Goal: Task Accomplishment & Management: Complete application form

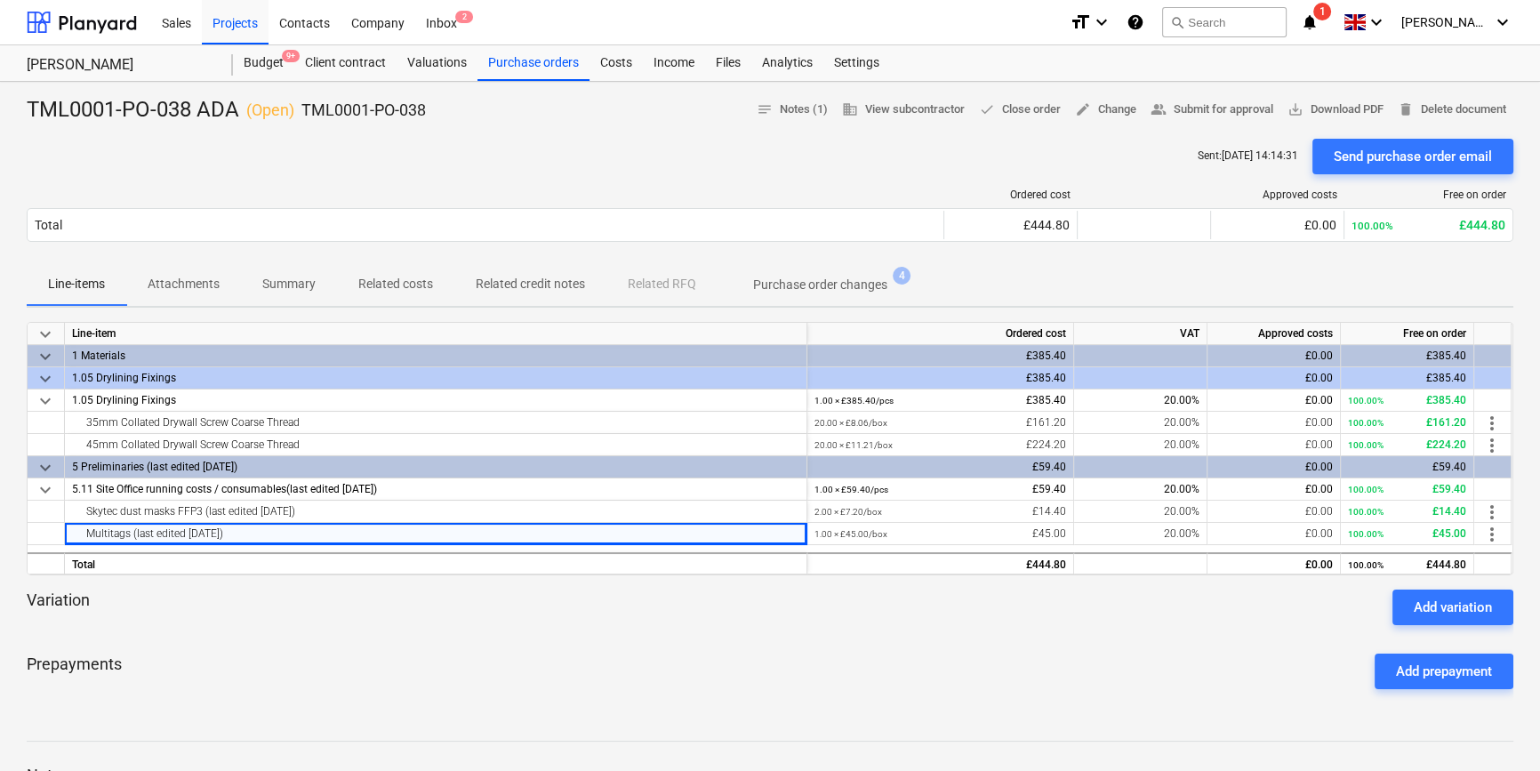
click at [411, 625] on div at bounding box center [770, 632] width 1487 height 14
click at [228, 26] on div "Projects" at bounding box center [235, 21] width 67 height 45
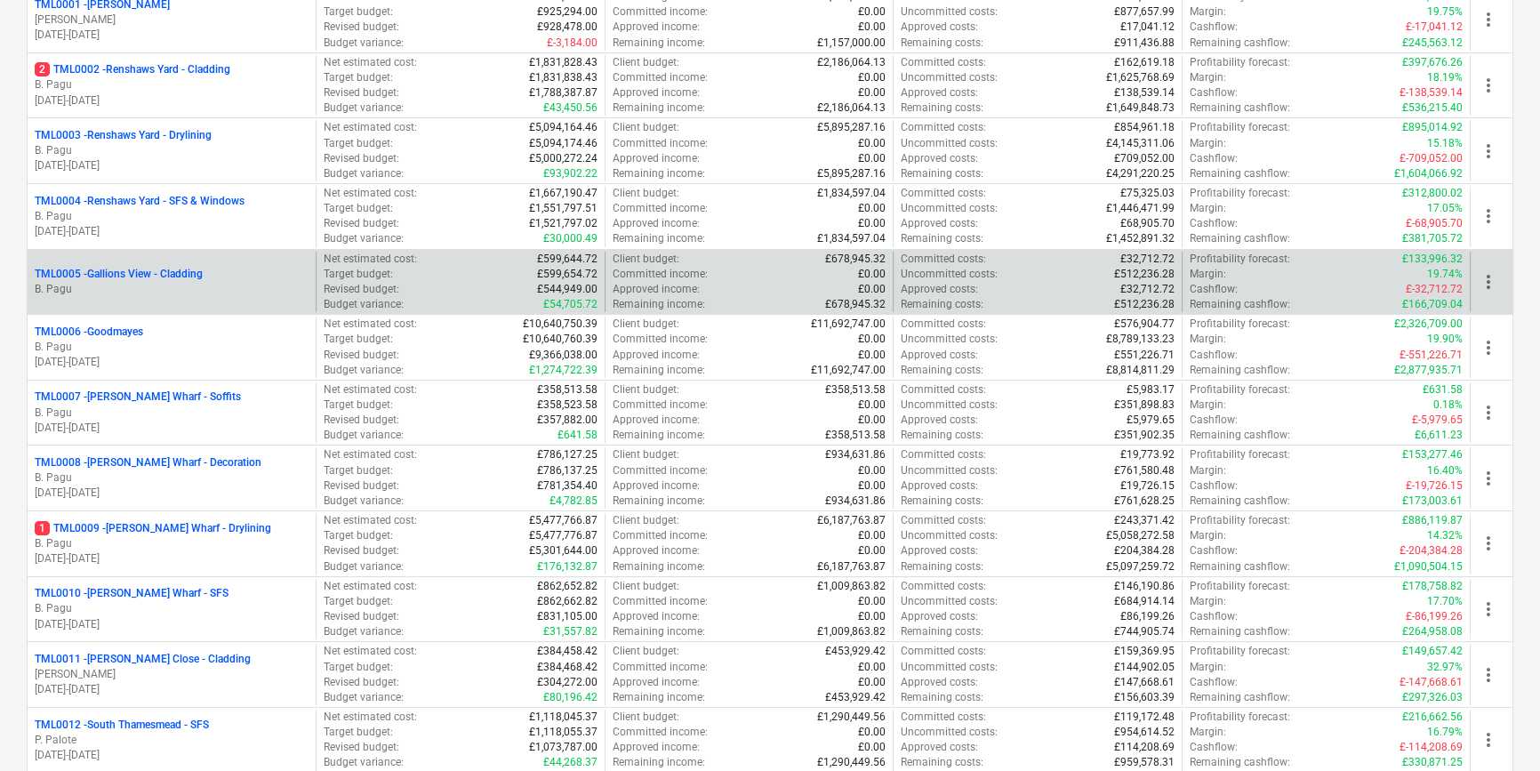
scroll to position [323, 0]
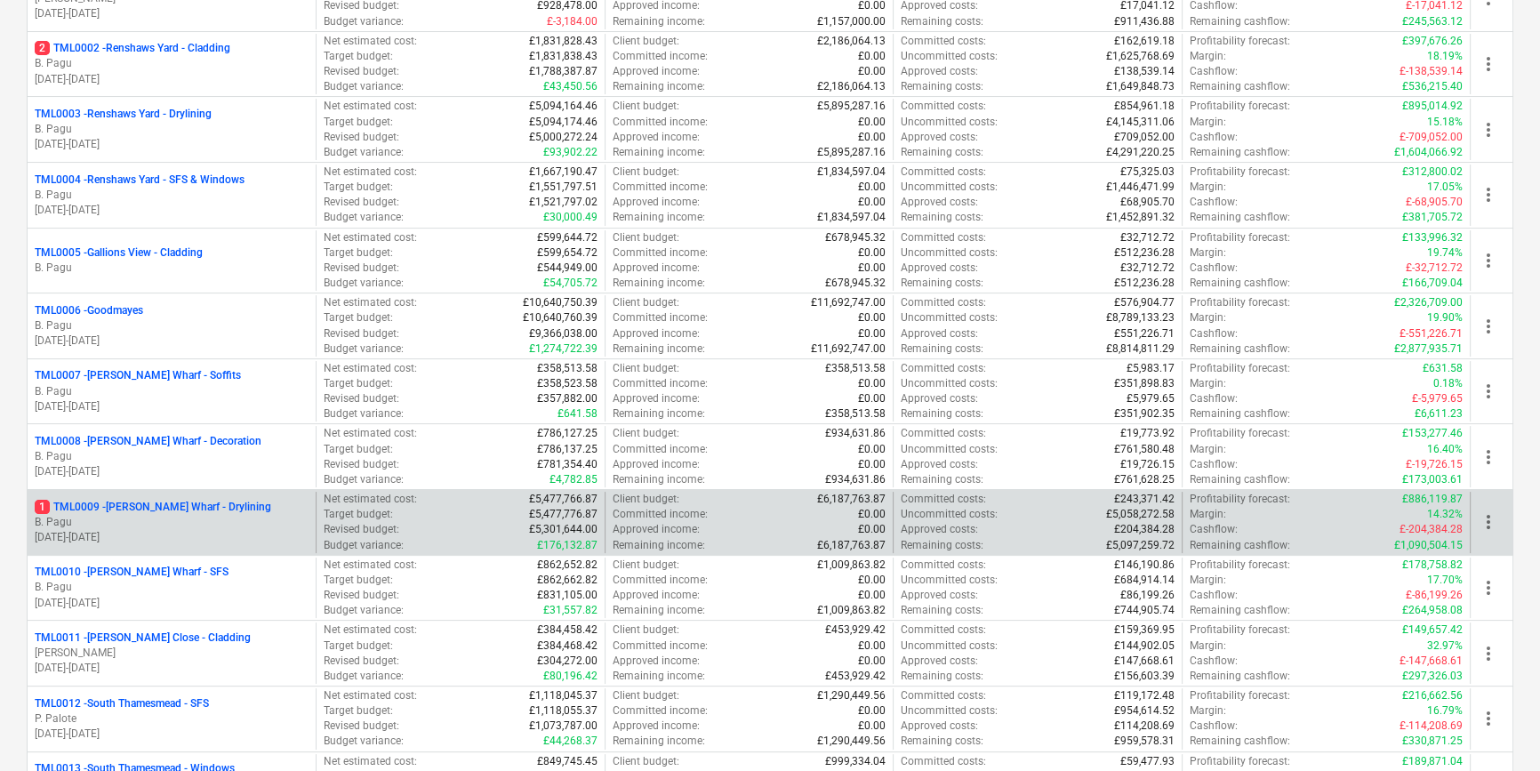
click at [235, 519] on p "B. Pagu" at bounding box center [172, 522] width 274 height 15
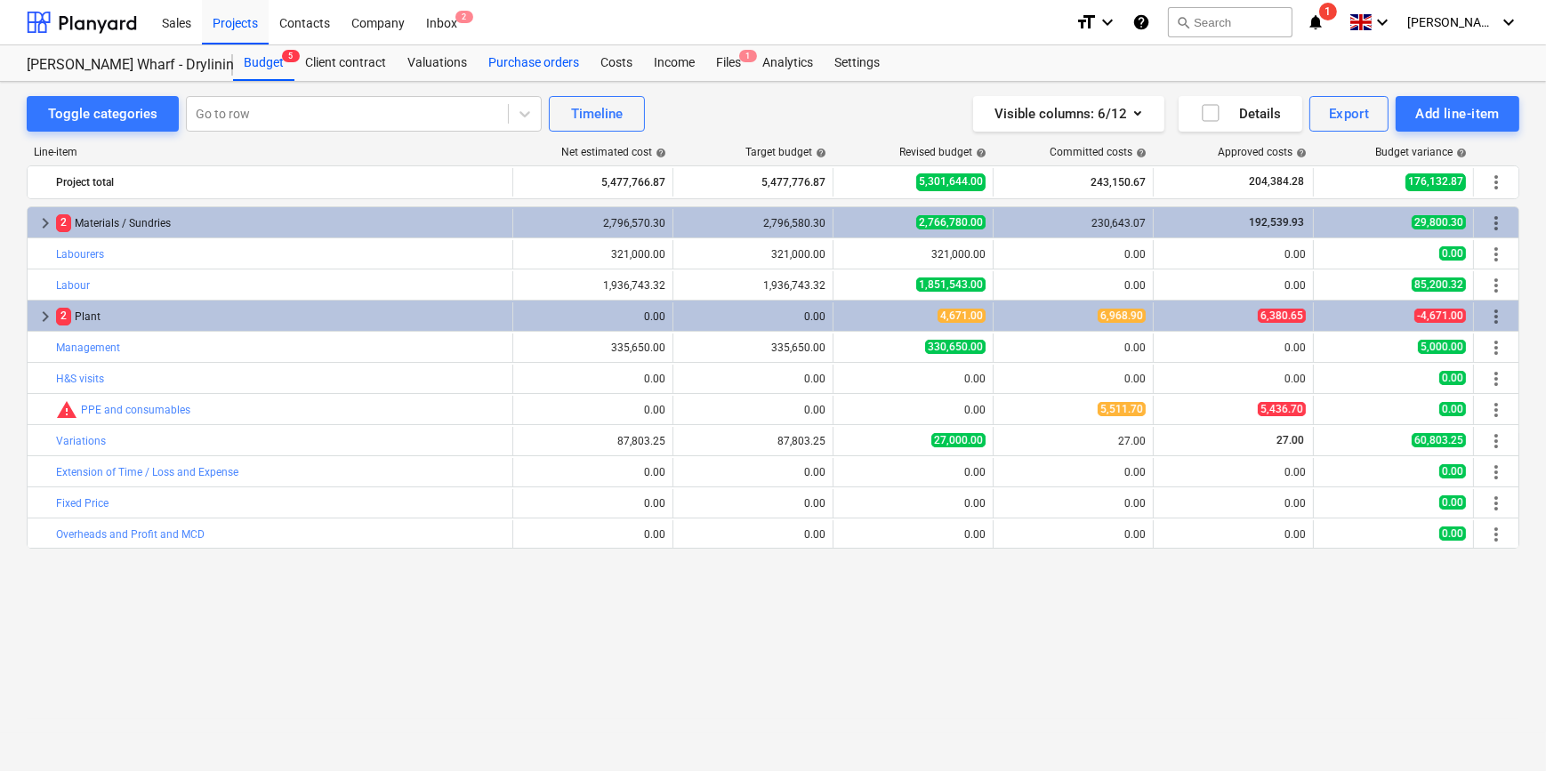
click at [532, 62] on div "Purchase orders" at bounding box center [534, 63] width 112 height 36
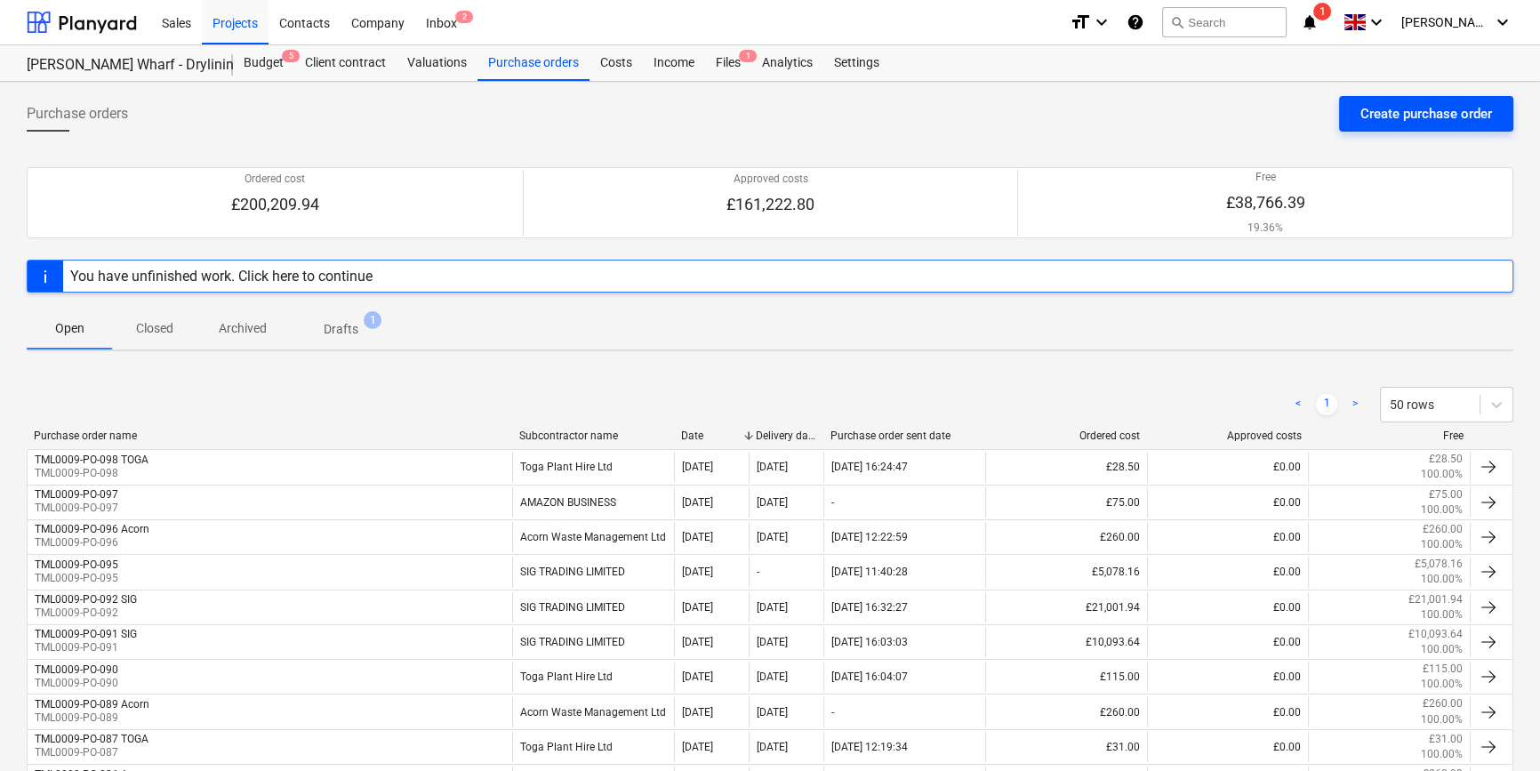
click at [1408, 113] on div "Create purchase order" at bounding box center [1427, 113] width 132 height 23
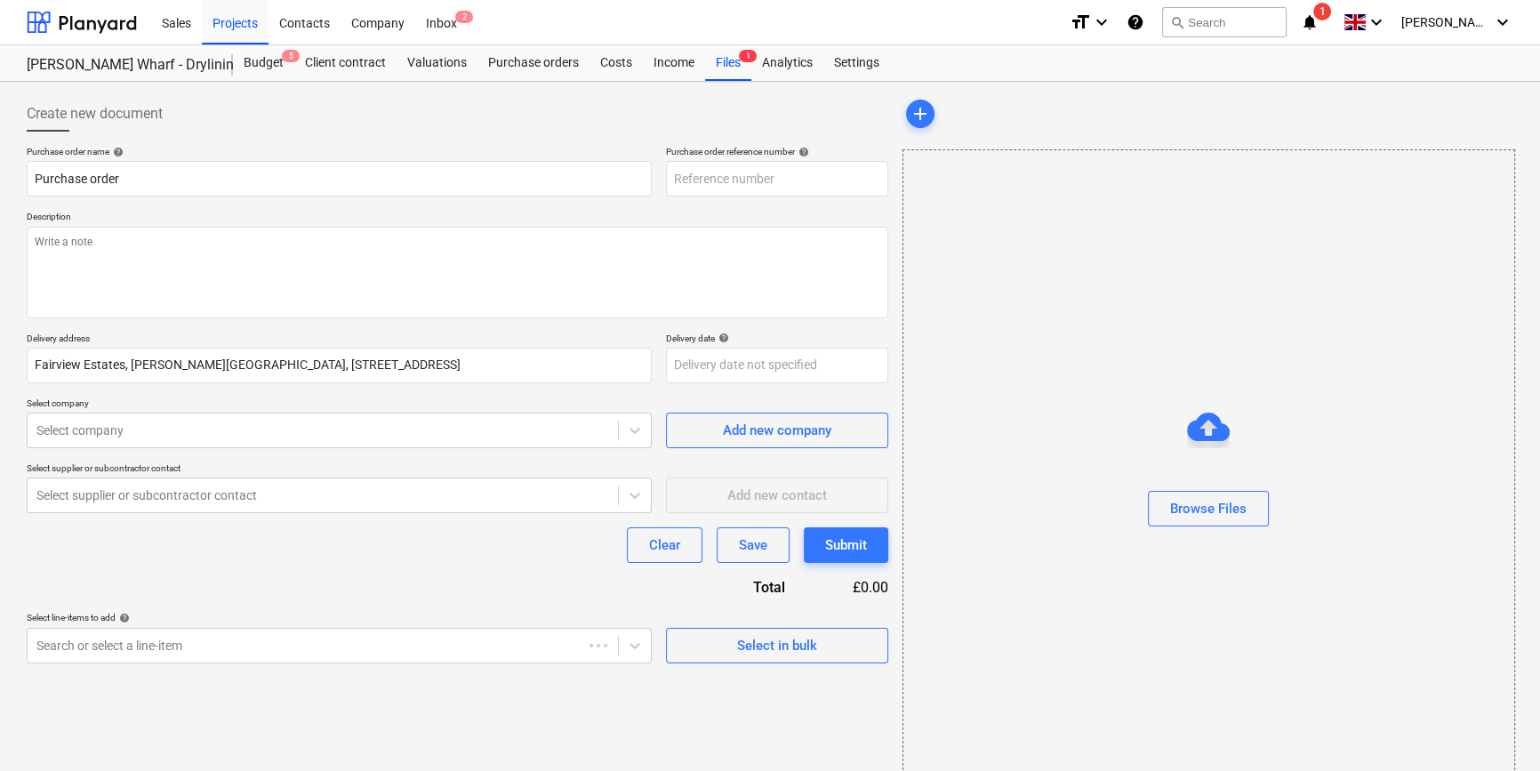
type textarea "x"
type input "TML0009-PO-100"
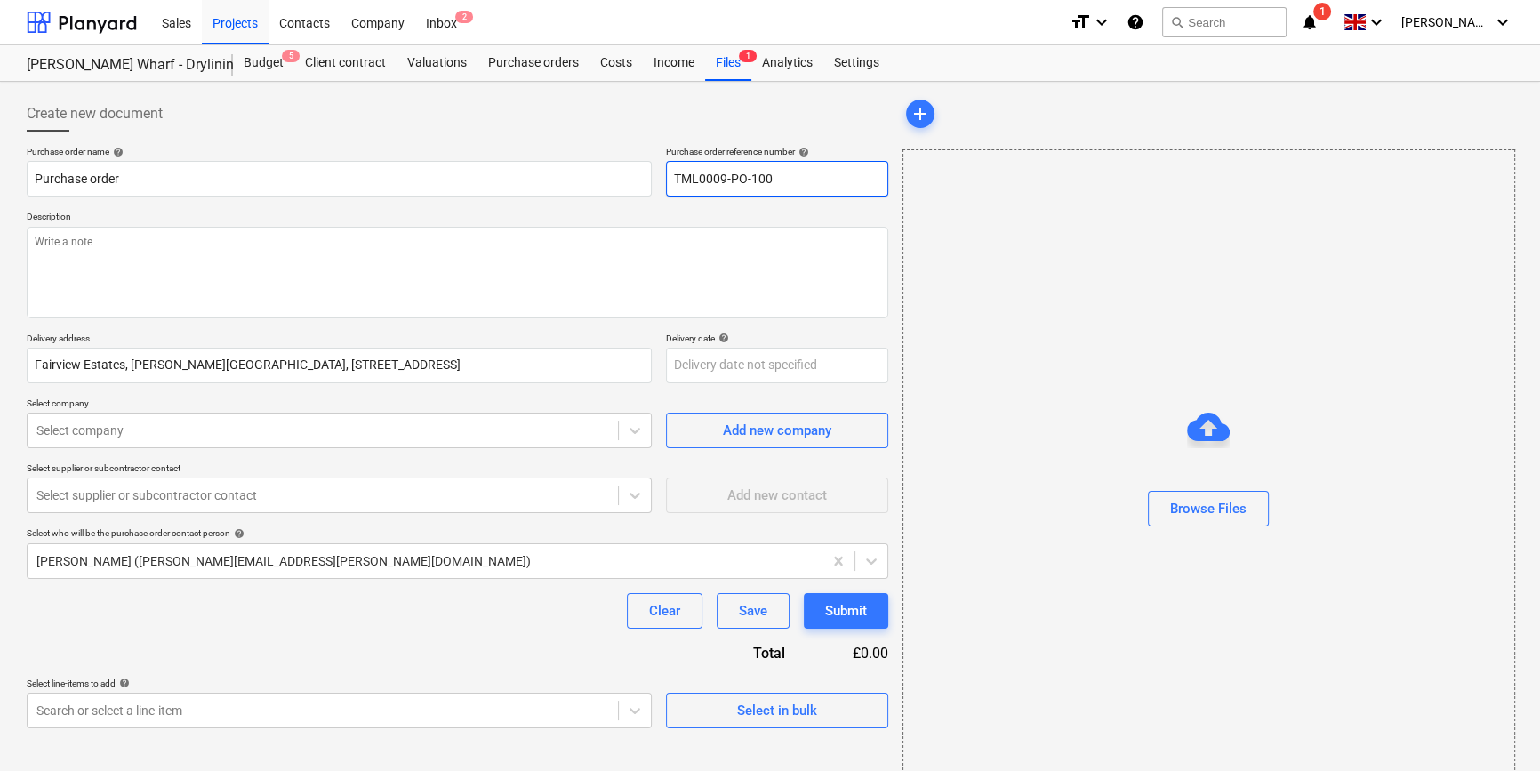
drag, startPoint x: 778, startPoint y: 178, endPoint x: 672, endPoint y: 180, distance: 106.7
click at [672, 180] on input "TML0009-PO-100" at bounding box center [777, 179] width 222 height 36
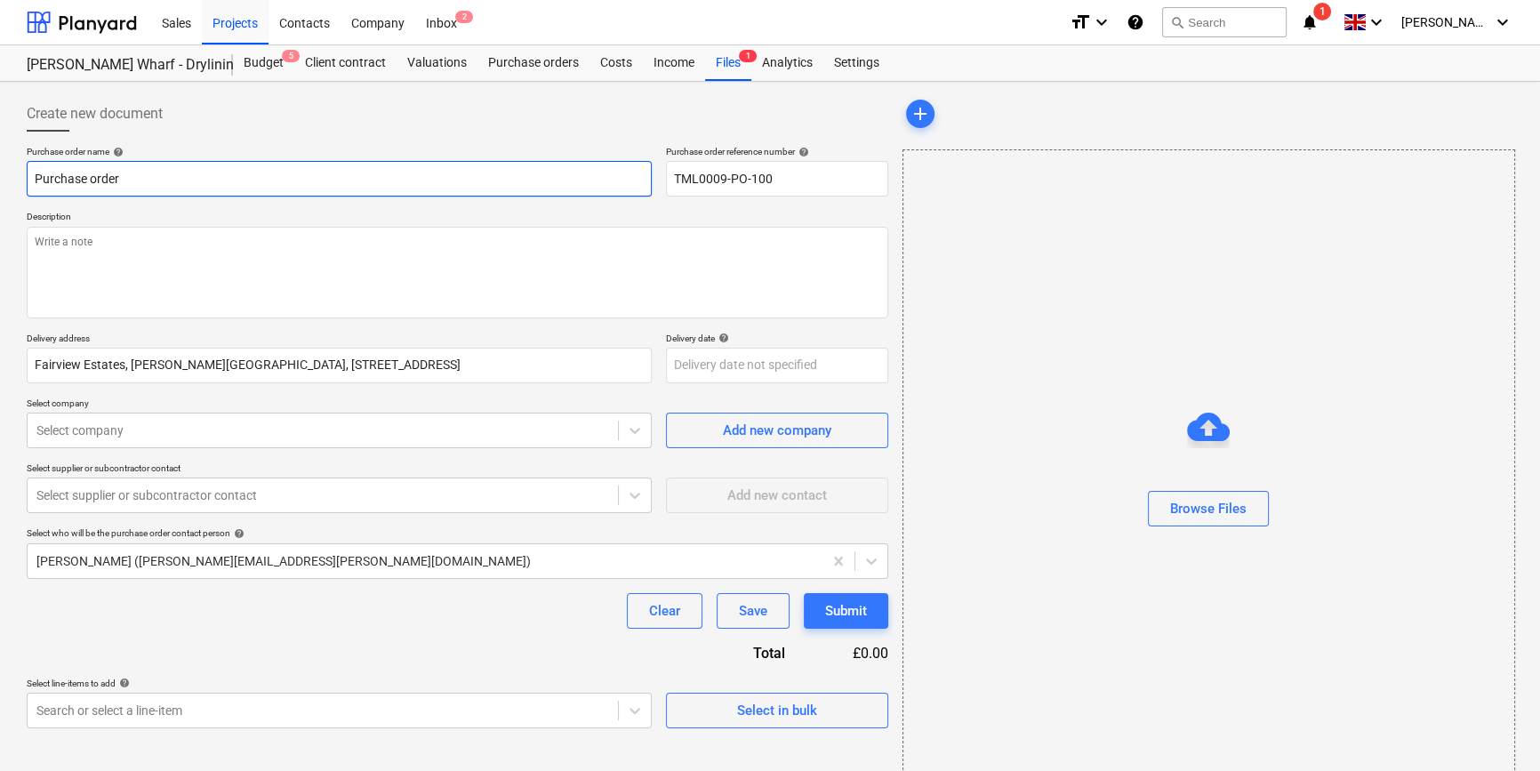
drag, startPoint x: 148, startPoint y: 184, endPoint x: 21, endPoint y: 184, distance: 126.3
click at [21, 184] on div "Create new document Purchase order name help Purchase order Purchase order refe…" at bounding box center [458, 446] width 876 height 715
type textarea "x"
paste input "TML0009-PO-100"
type textarea "x"
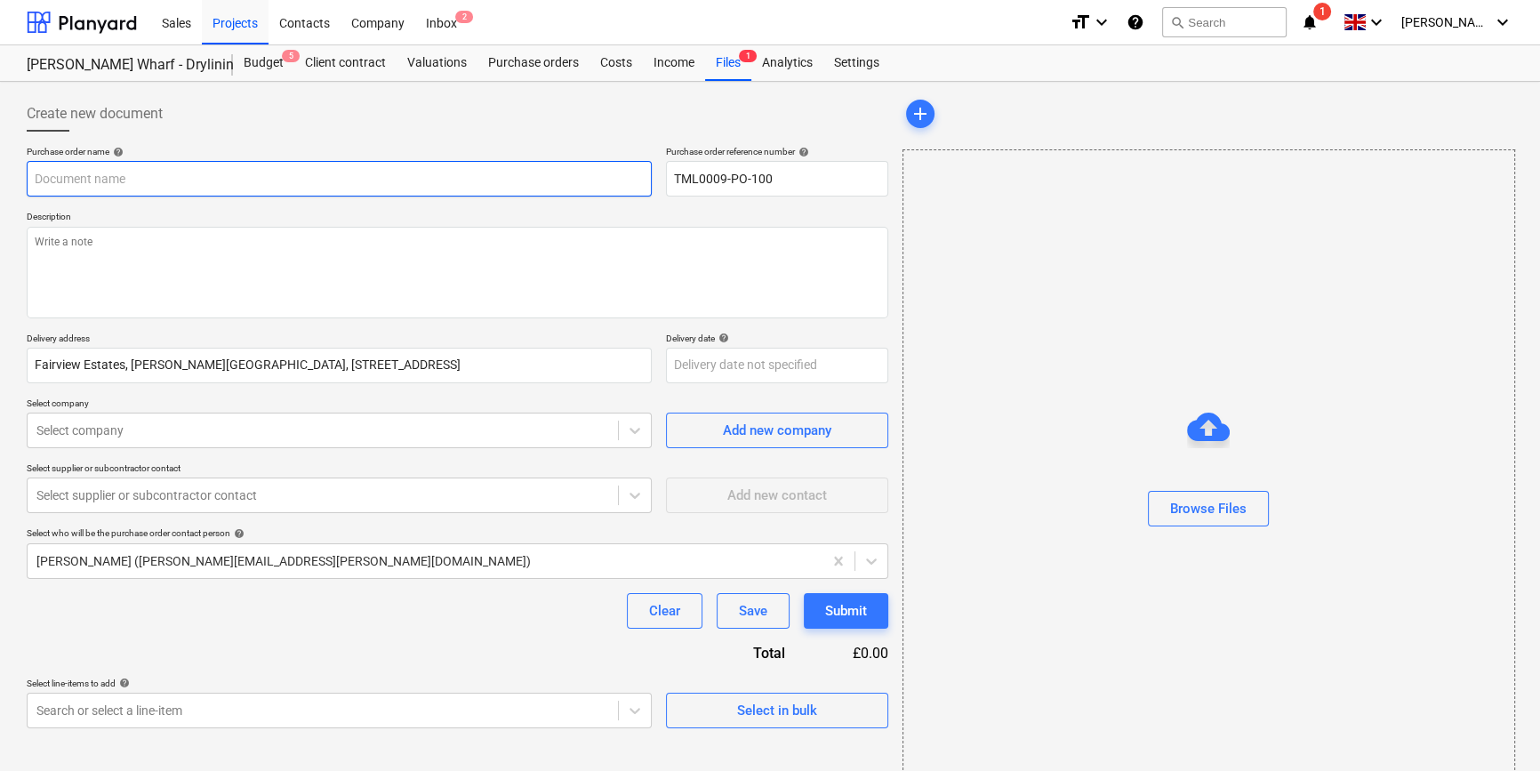
type input "TML0009-PO-100"
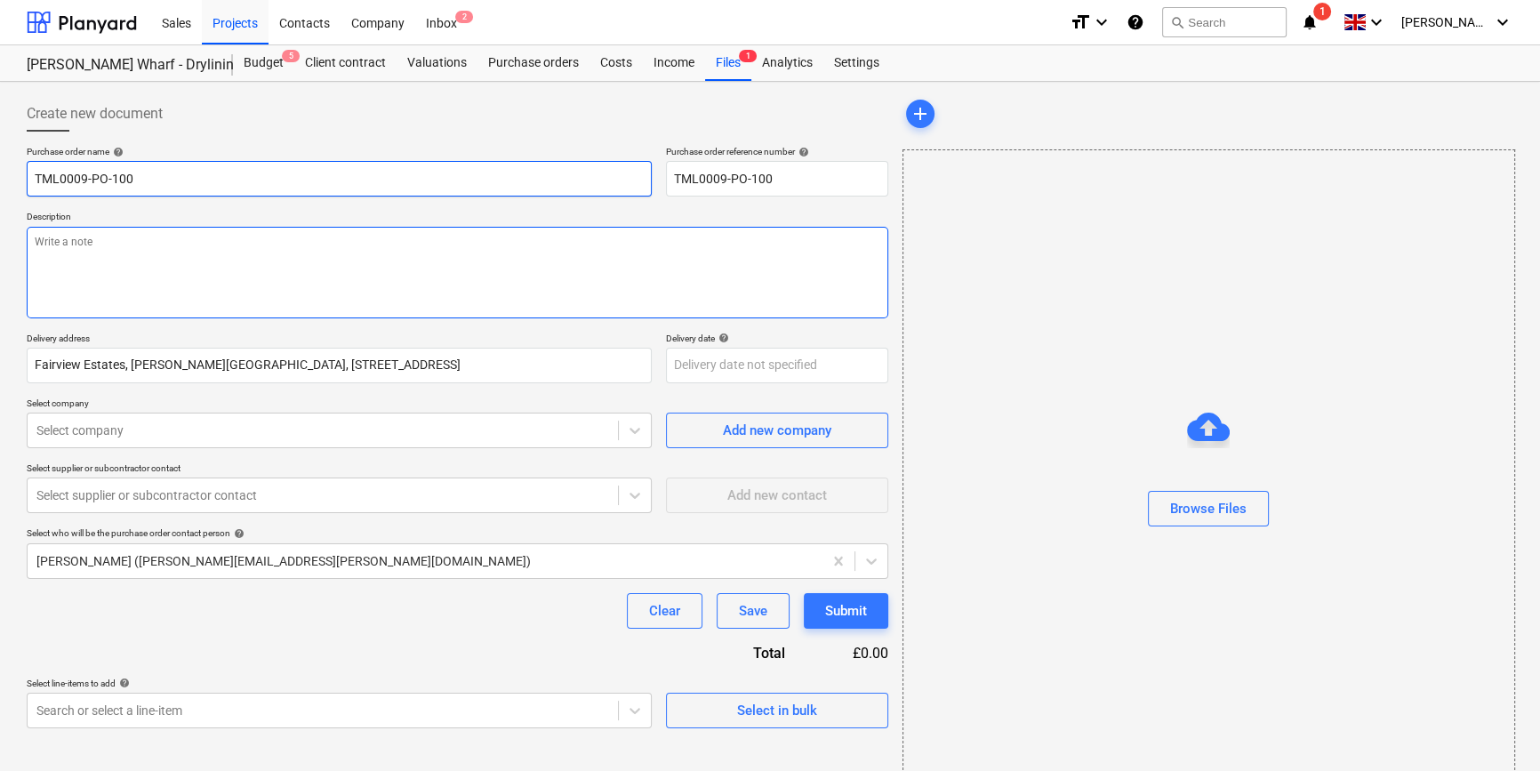
type textarea "x"
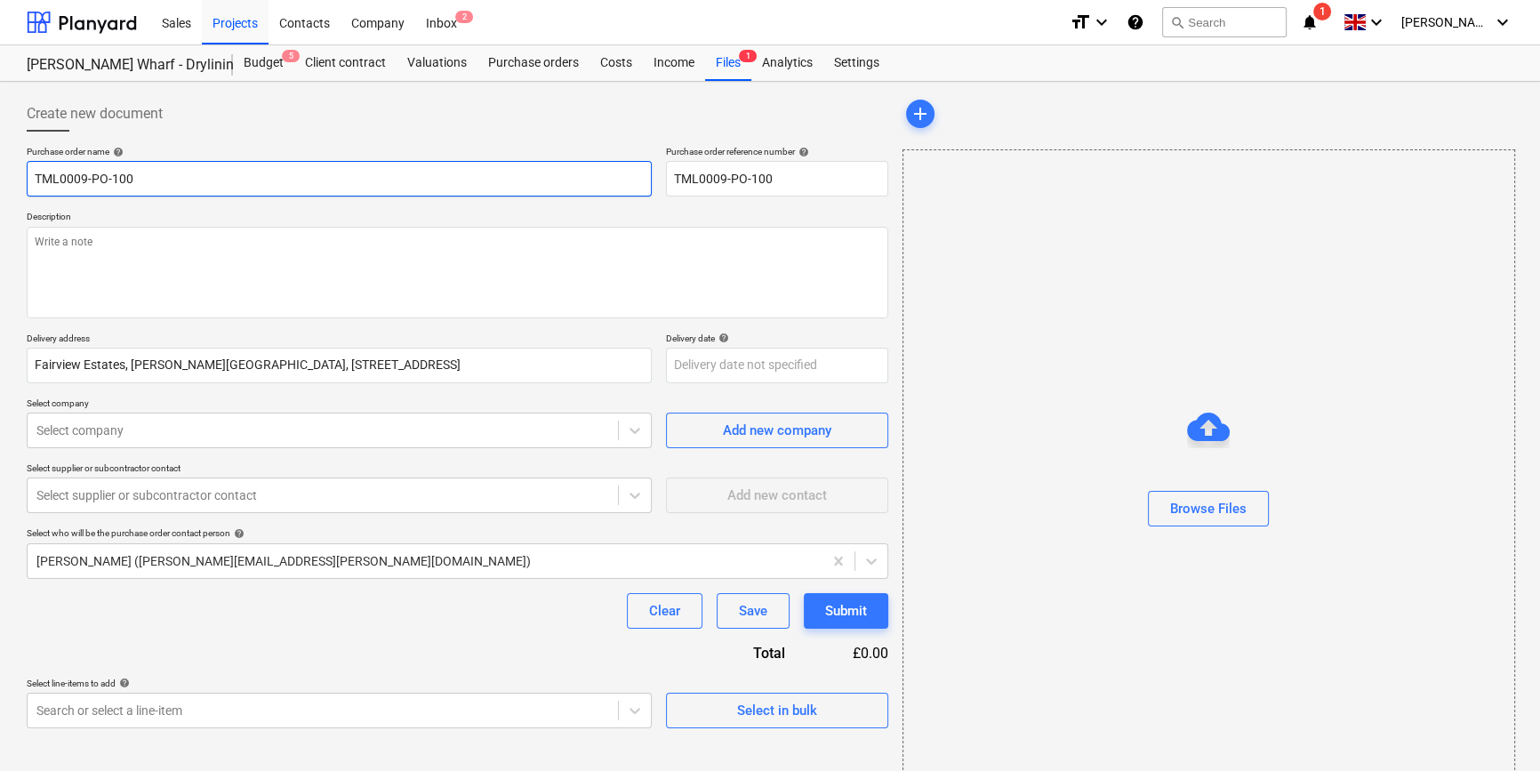
type input "TML0009-PO-100"
click at [167, 184] on input "TML0009-PO-100" at bounding box center [339, 179] width 625 height 36
type textarea "x"
type input "TML0009-PO-100 A"
type textarea "x"
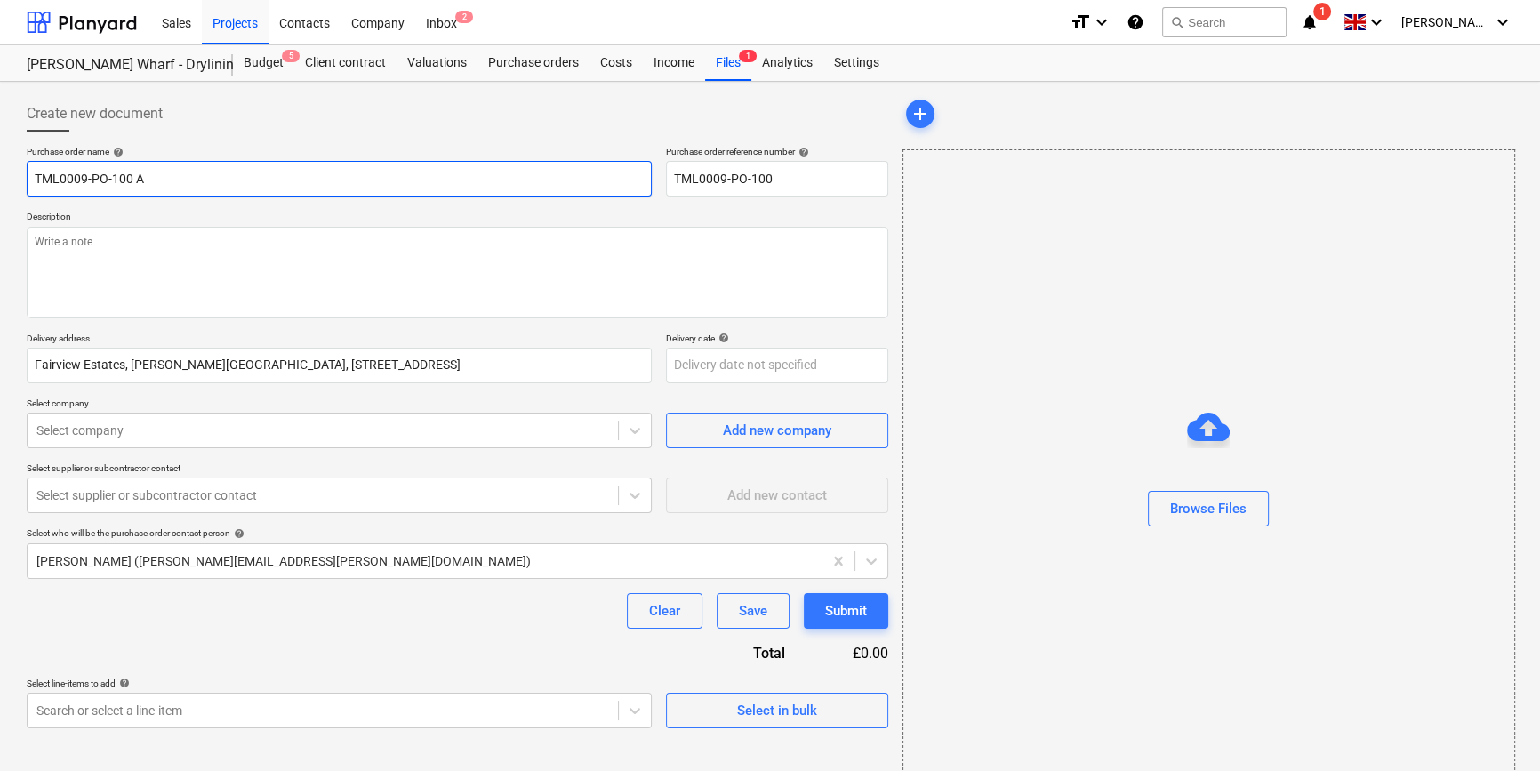
type input "TML0009-PO-100 Ac"
type textarea "x"
type input "TML0009-PO-100 Aco"
type textarea "x"
type input "TML0009-PO-100 Acor"
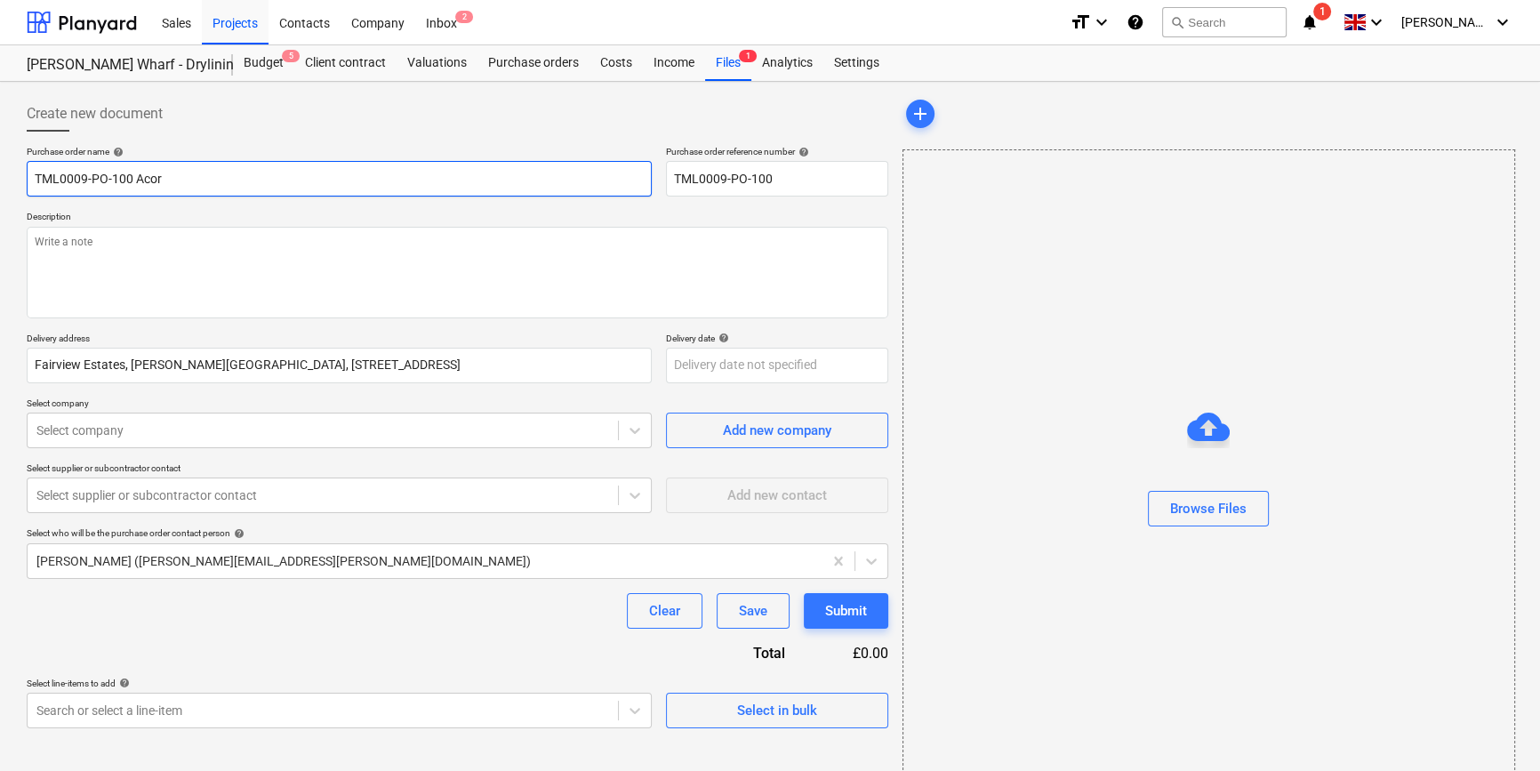
type textarea "x"
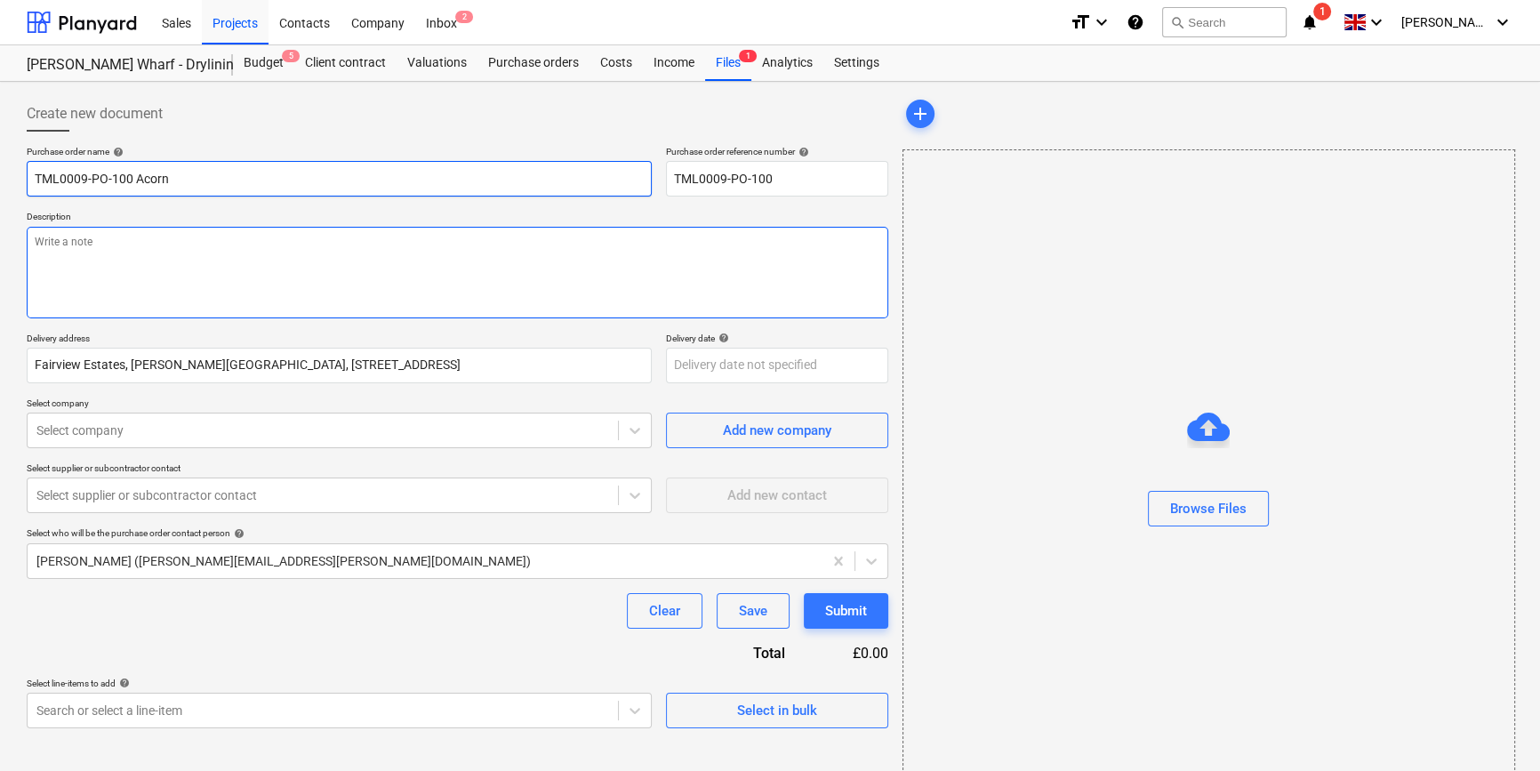
type input "TML0009-PO-100 Acorn"
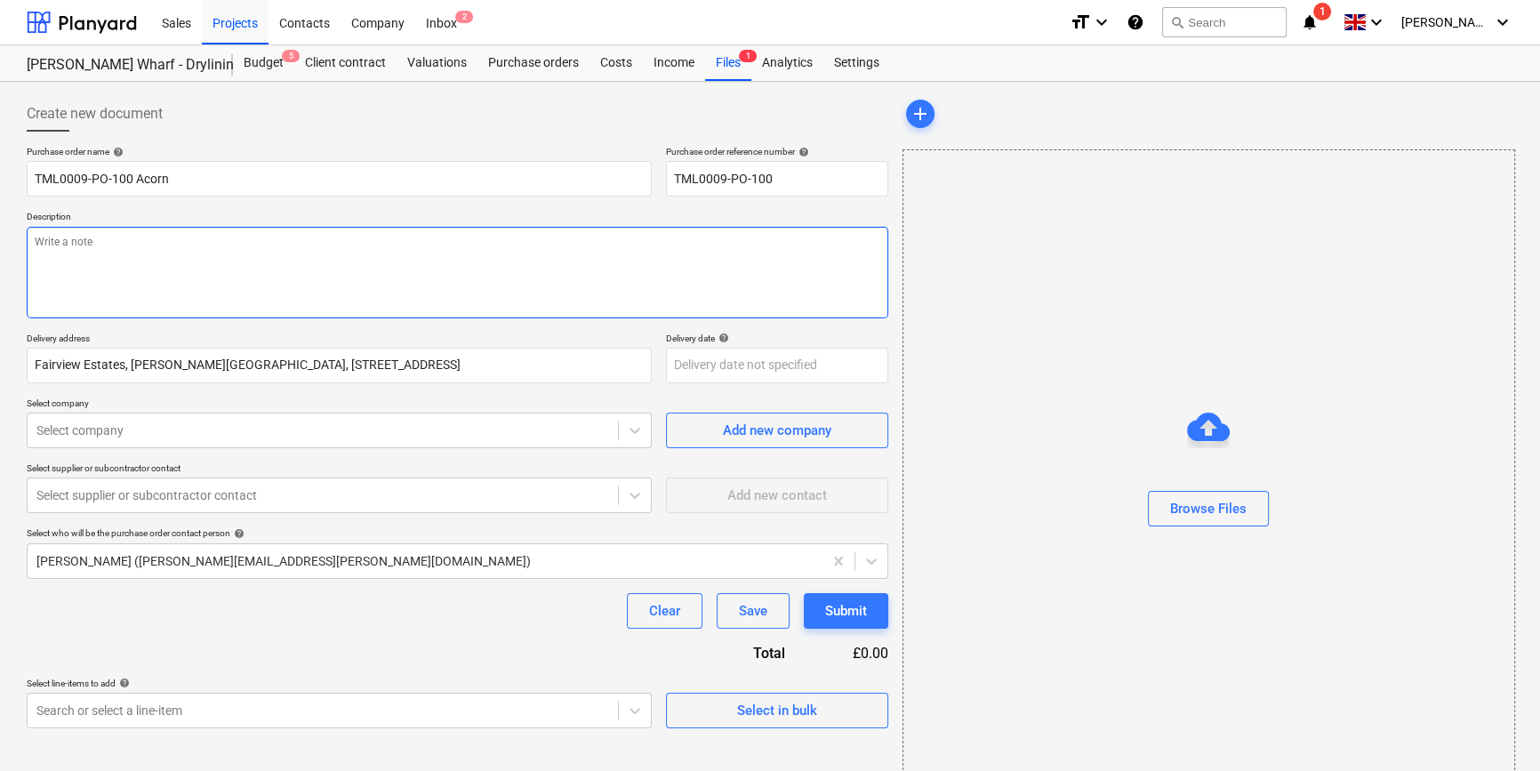
click at [138, 241] on textarea at bounding box center [458, 273] width 862 height 92
type textarea "x"
type textarea "S"
type textarea "x"
type textarea "Si"
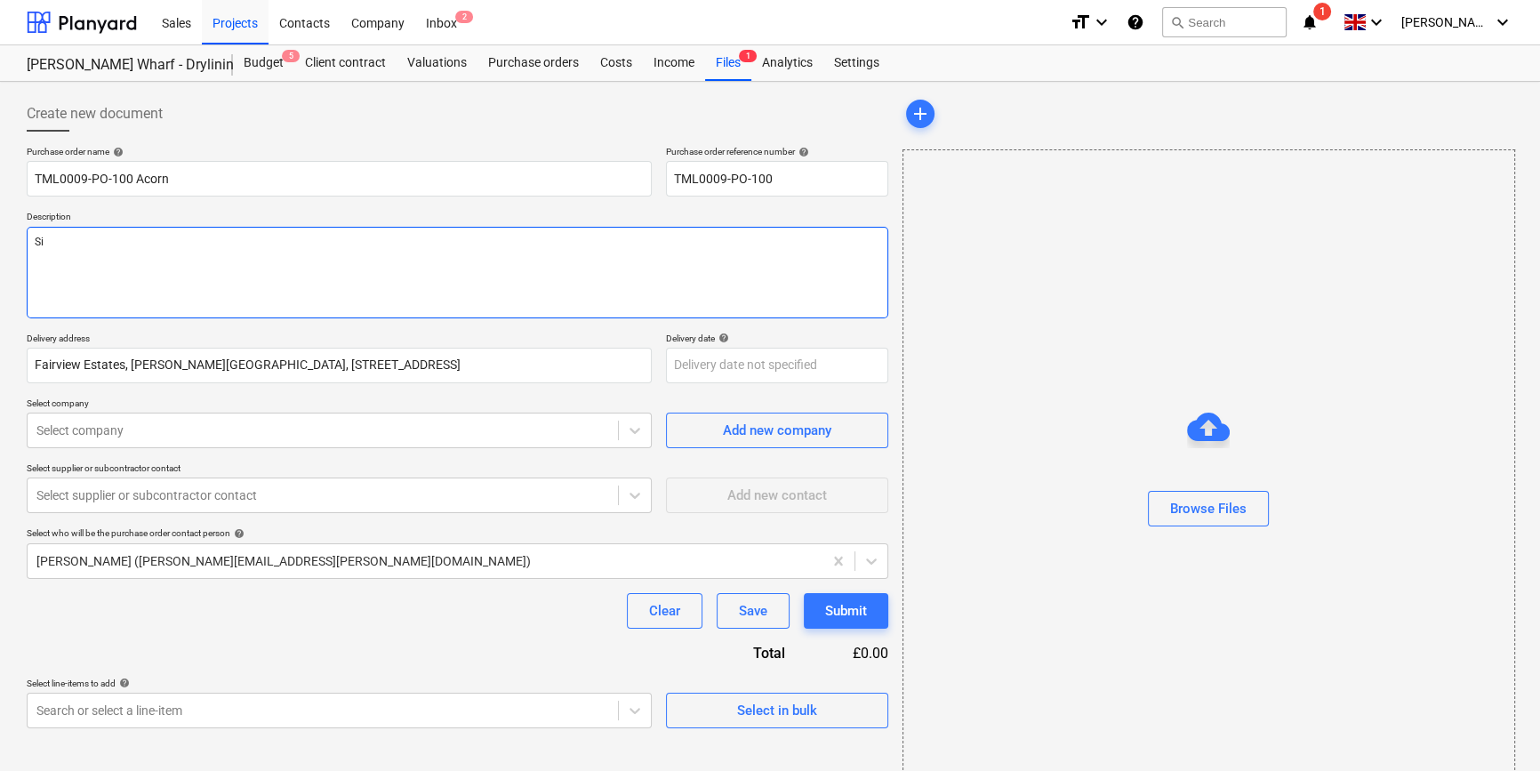
type textarea "x"
type textarea "Sit"
type textarea "x"
type textarea "Site"
type textarea "x"
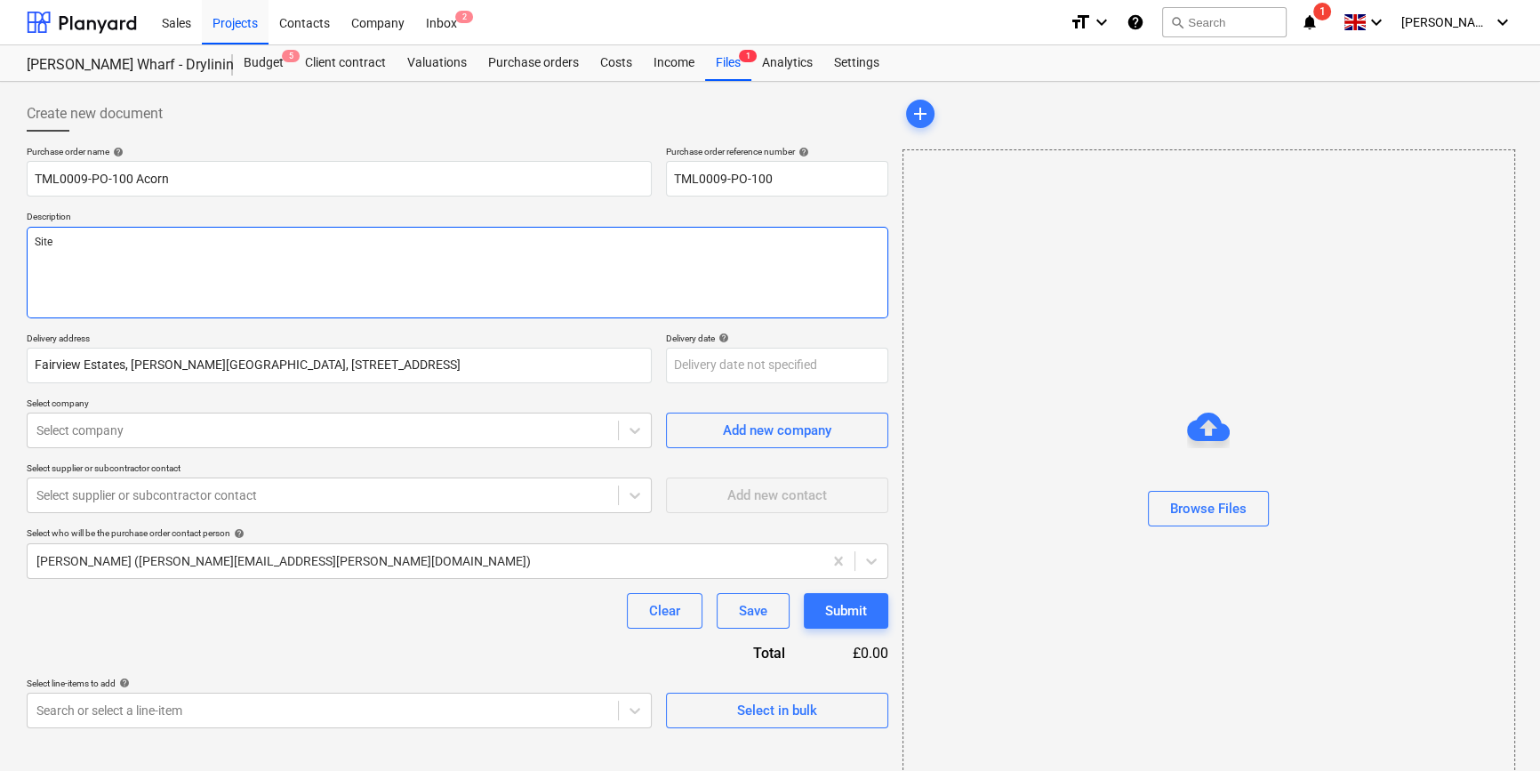
type textarea "Site"
type textarea "x"
type textarea "Site c"
type textarea "x"
type textarea "Site co"
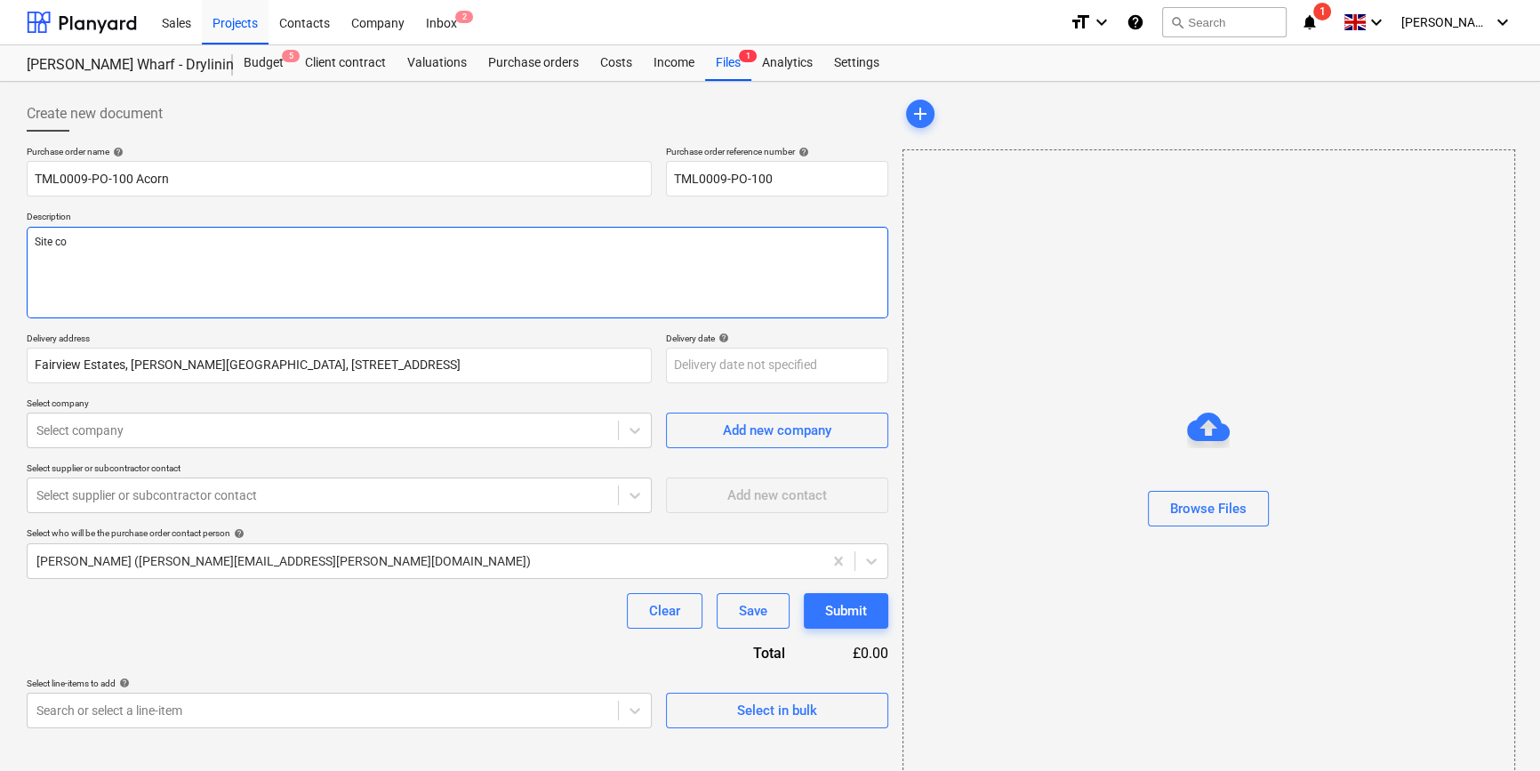
type textarea "x"
type textarea "Site con"
type textarea "x"
type textarea "Site cont"
type textarea "x"
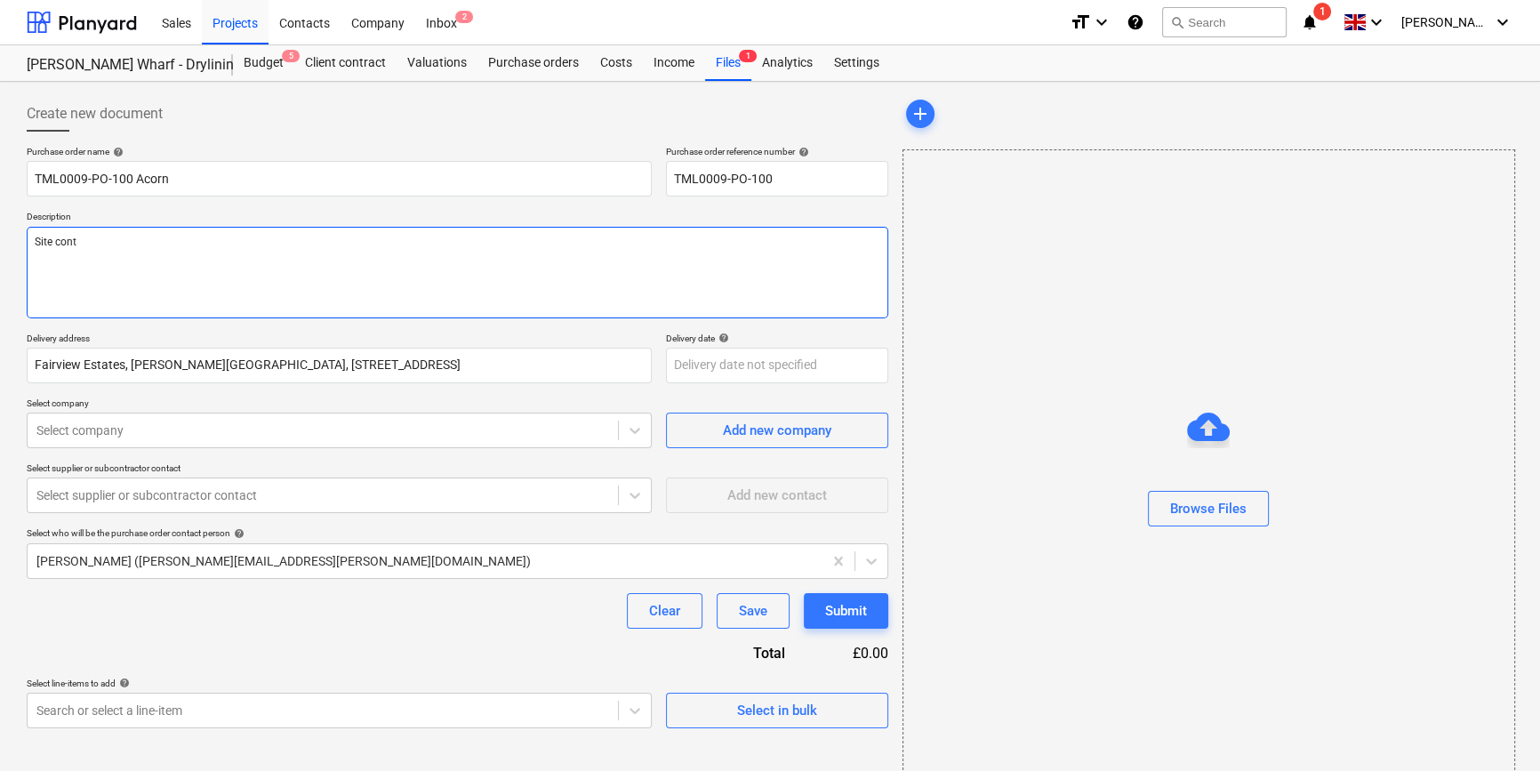
type textarea "Site conta"
type textarea "x"
type textarea "Site contac"
type textarea "x"
type textarea "Site contact"
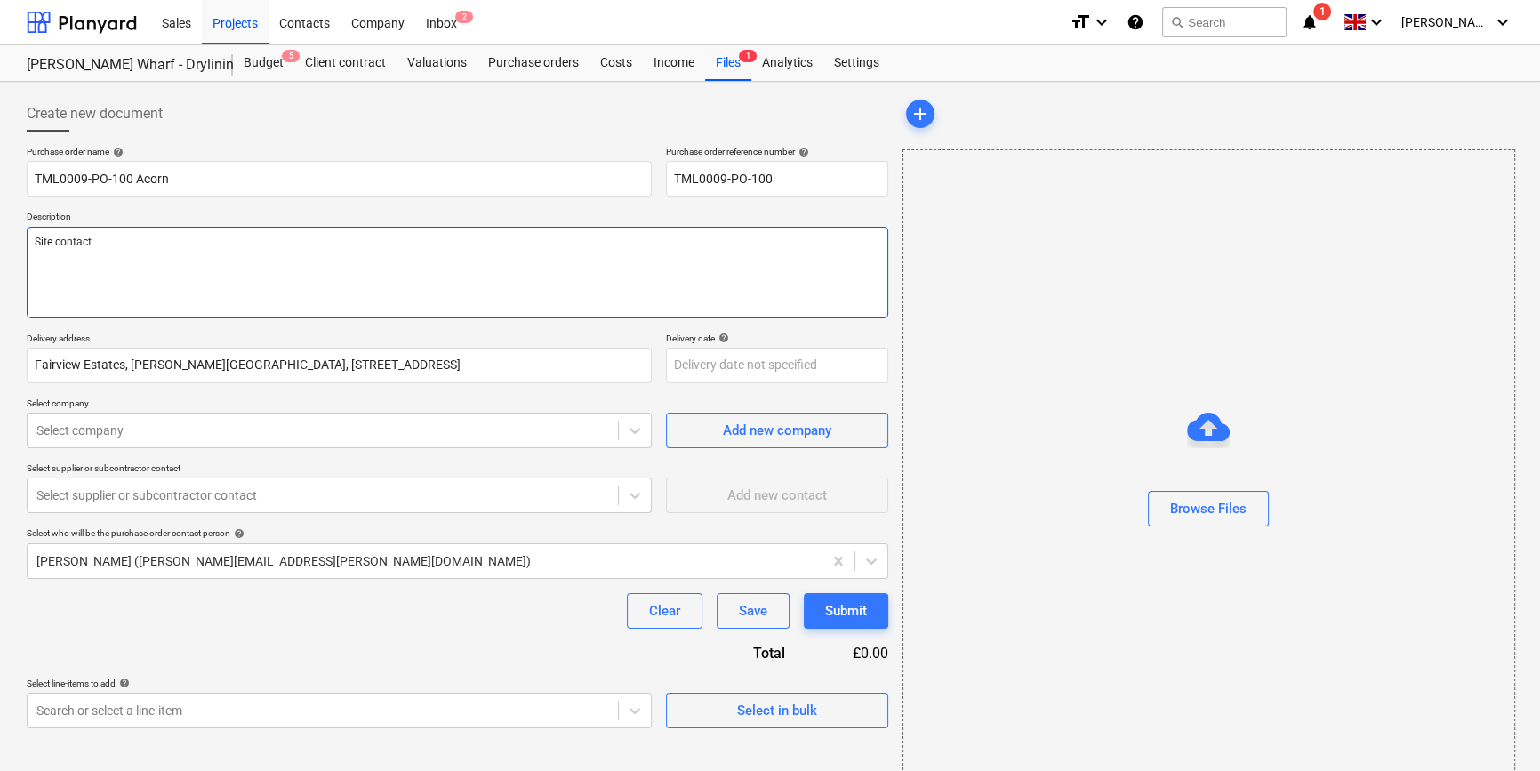
type textarea "x"
type textarea "Site contact"
type textarea "x"
type textarea "Site contact L"
type textarea "x"
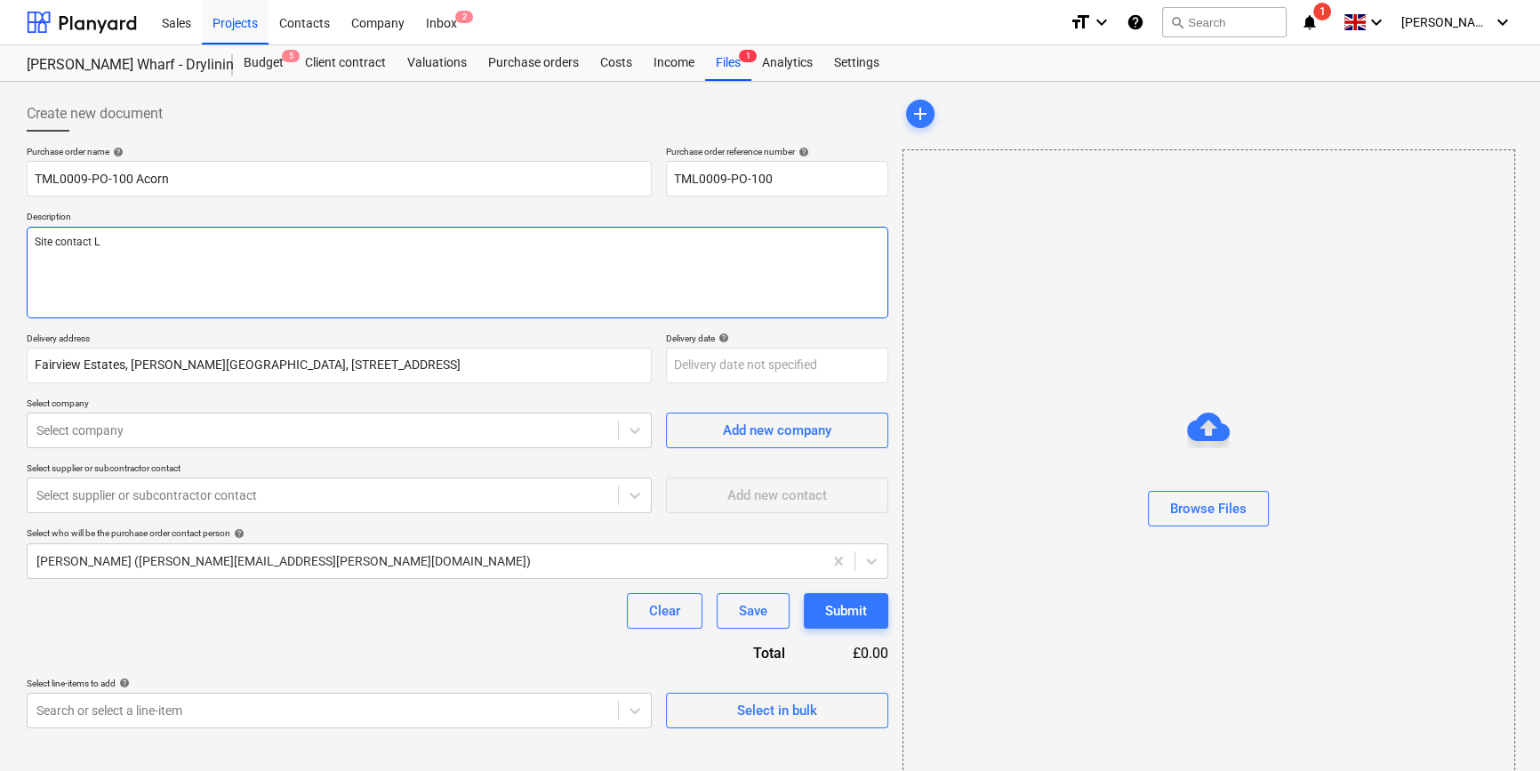
type textarea "Site contact Le"
type textarea "x"
type textarea "Site contact [PERSON_NAME]"
type textarea "x"
type textarea "Site contact [PERSON_NAME]"
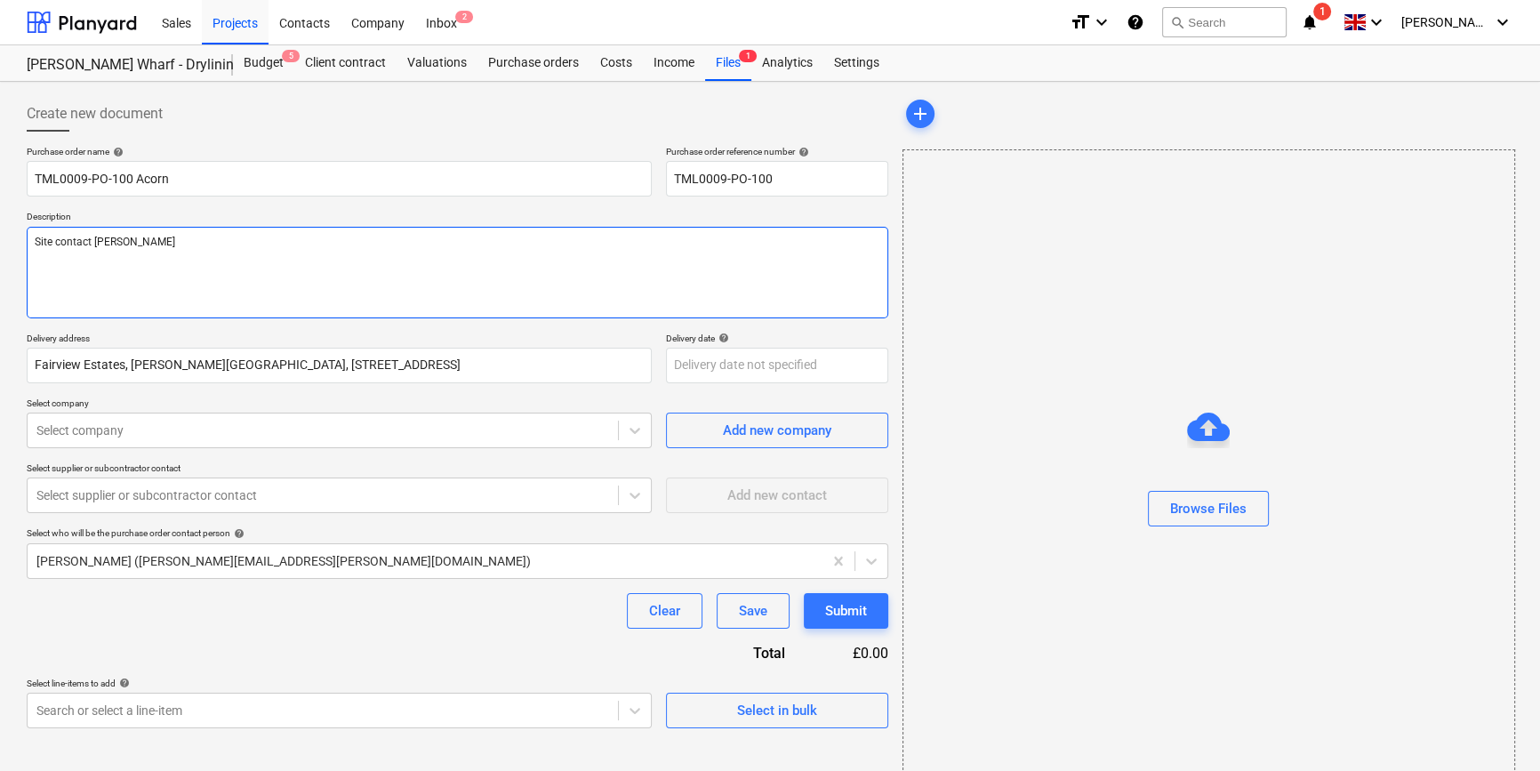
type textarea "x"
type textarea "Site contact [PERSON_NAME]"
type textarea "x"
type textarea "Site contact [PERSON_NAME]"
type textarea "x"
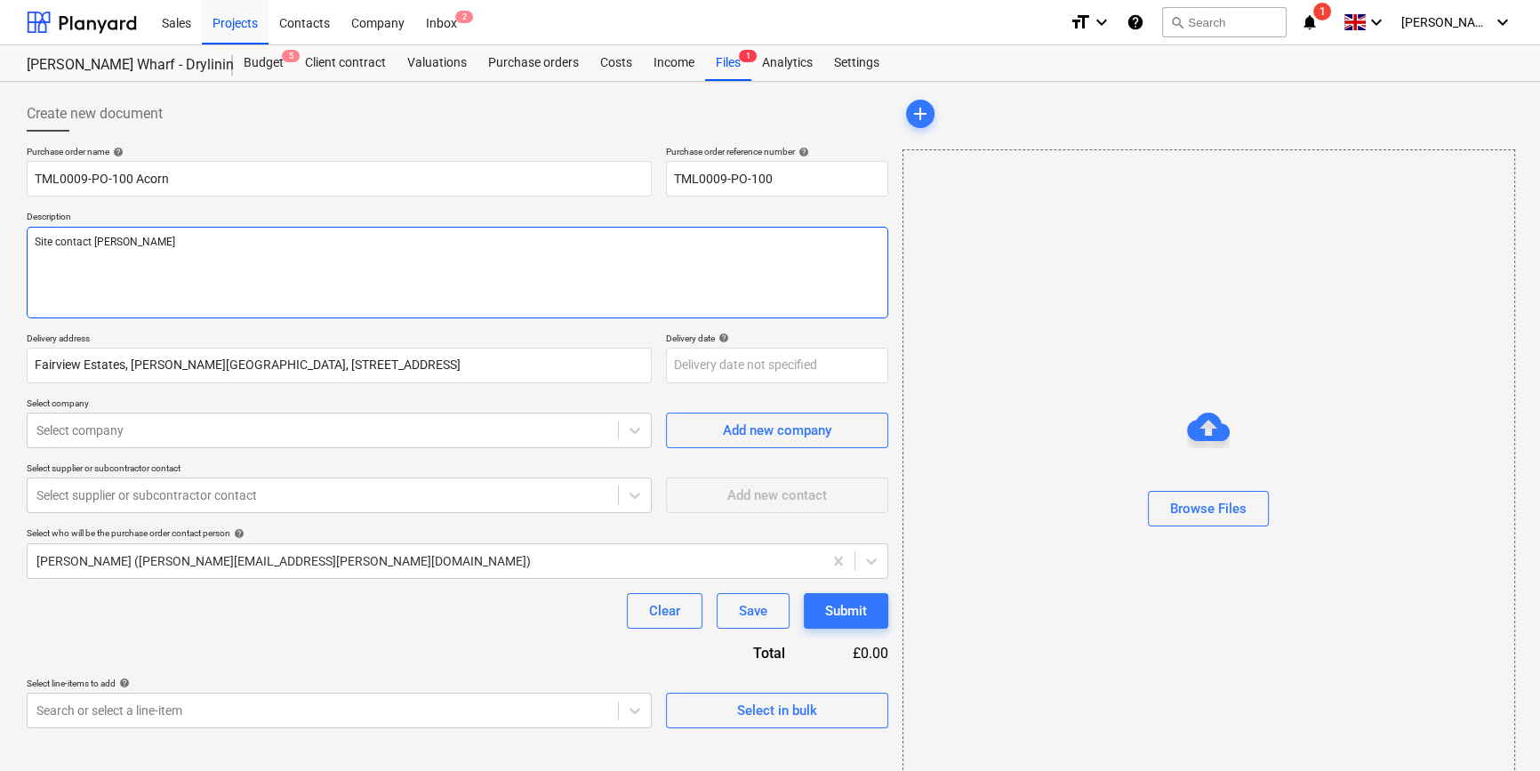
type textarea "Site contact [PERSON_NAME] 0"
type textarea "x"
type textarea "Site contact [PERSON_NAME] 07"
type textarea "x"
type textarea "Site contact [PERSON_NAME] 079"
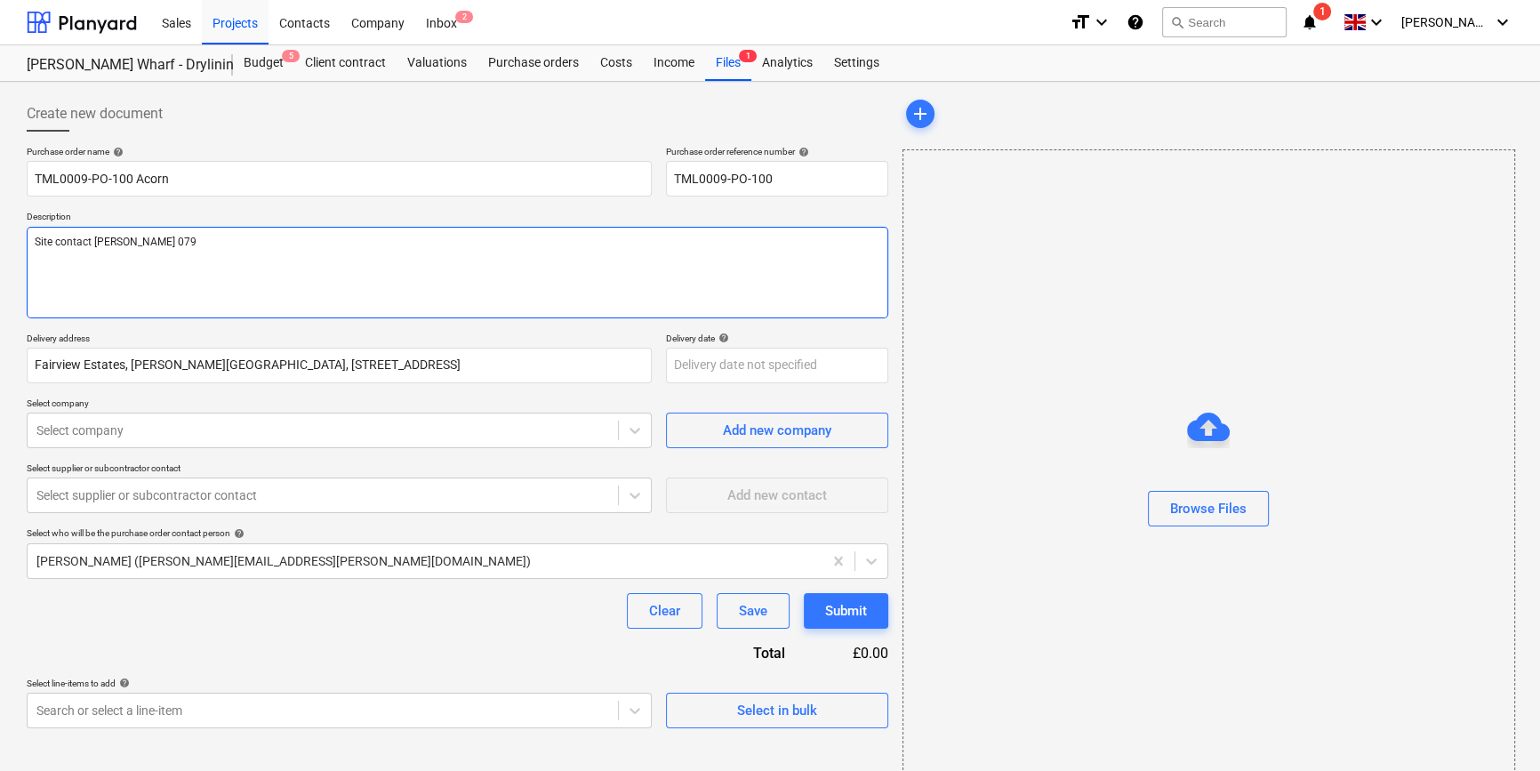
type textarea "x"
type textarea "Site contact [PERSON_NAME] 0793"
type textarea "x"
type textarea "Site contact [PERSON_NAME] 07934"
type textarea "x"
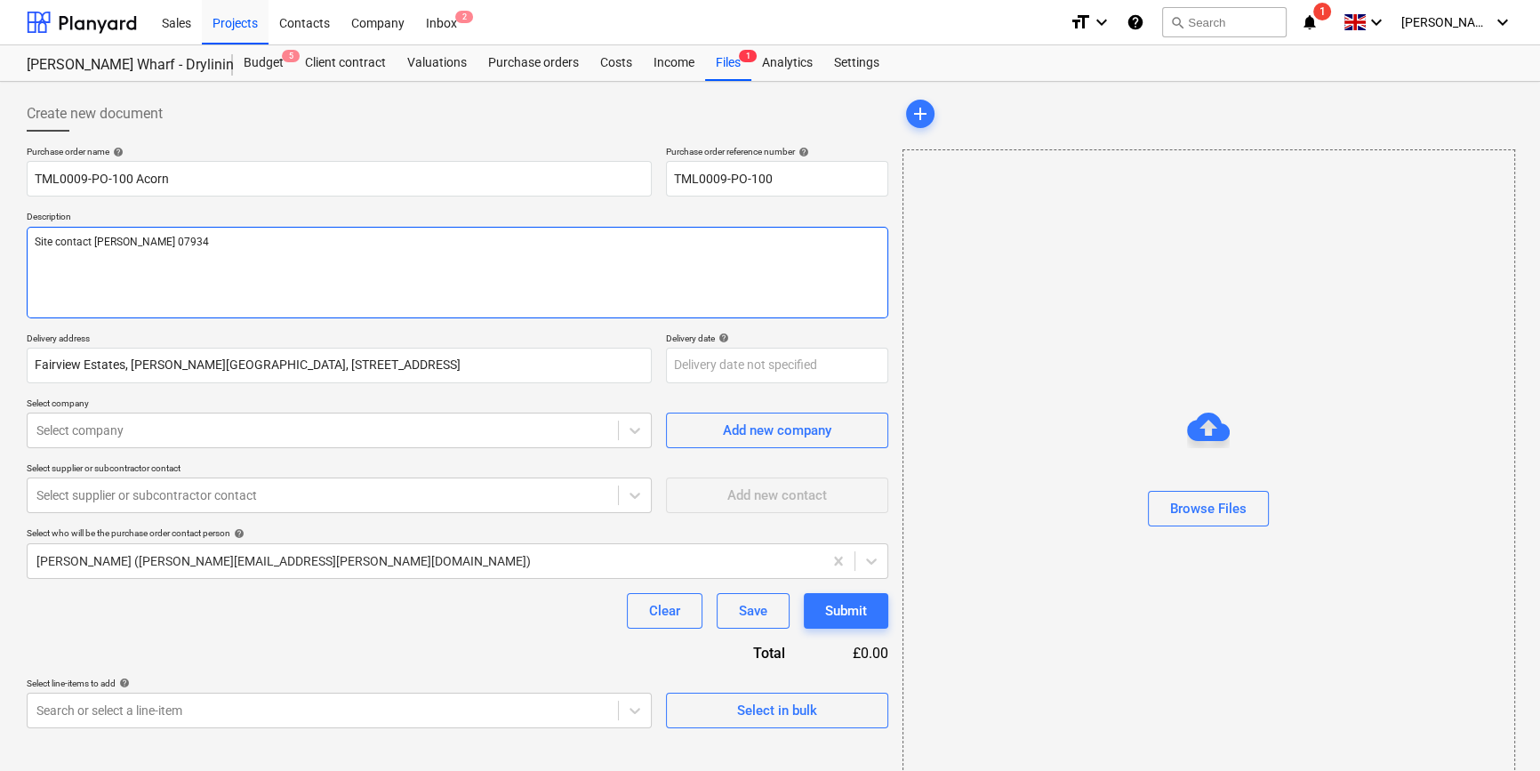
type textarea "Site contact [PERSON_NAME] 07934"
type textarea "x"
type textarea "Site contact [PERSON_NAME] 07934 7"
type textarea "x"
type textarea "Site contact [PERSON_NAME] [PHONE_NUMBER]"
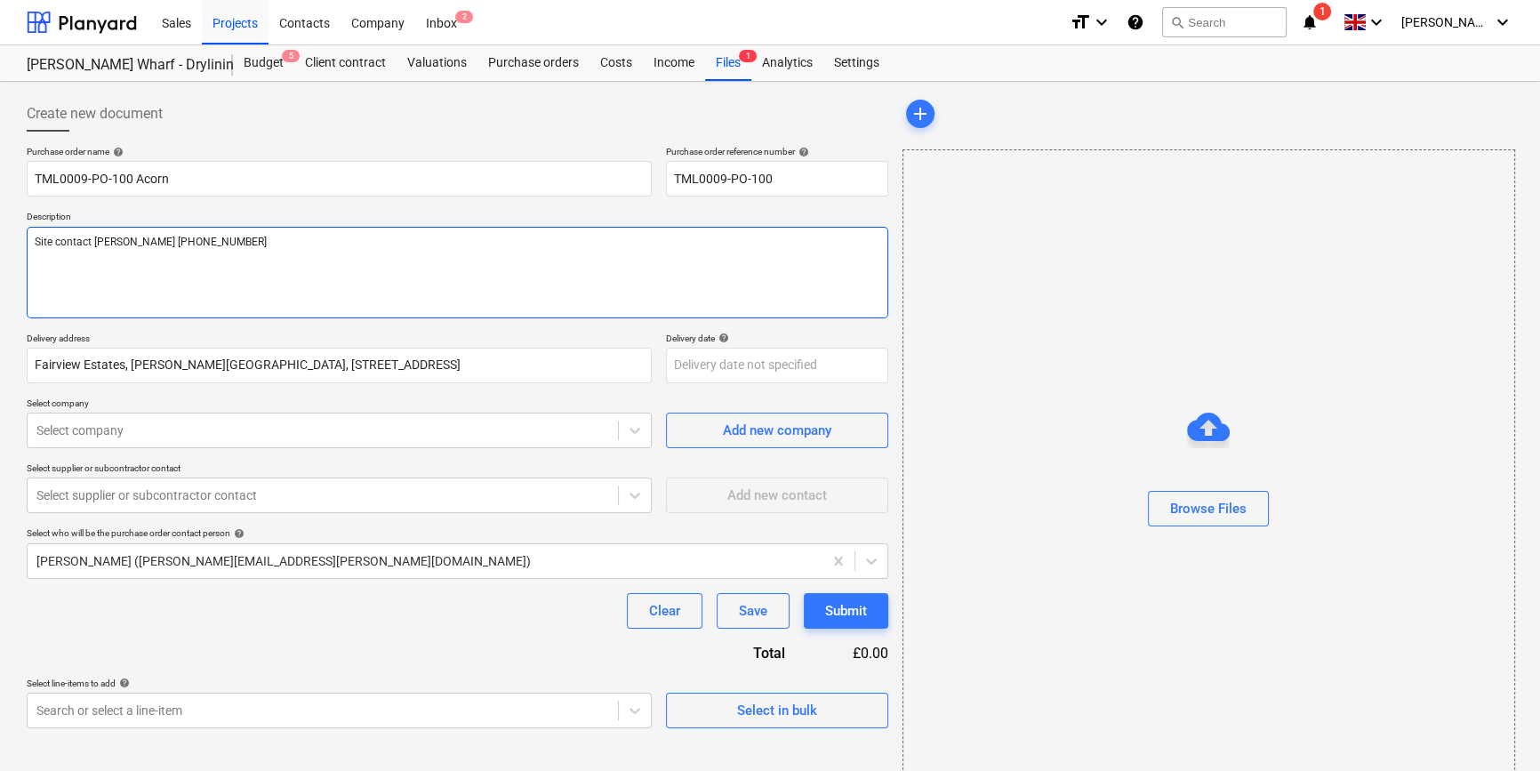
type textarea "x"
type textarea "Site contact [PERSON_NAME] [PHONE_NUMBER]"
type textarea "x"
type textarea "Site contact [PERSON_NAME] [PHONE_NUMBER]"
type textarea "x"
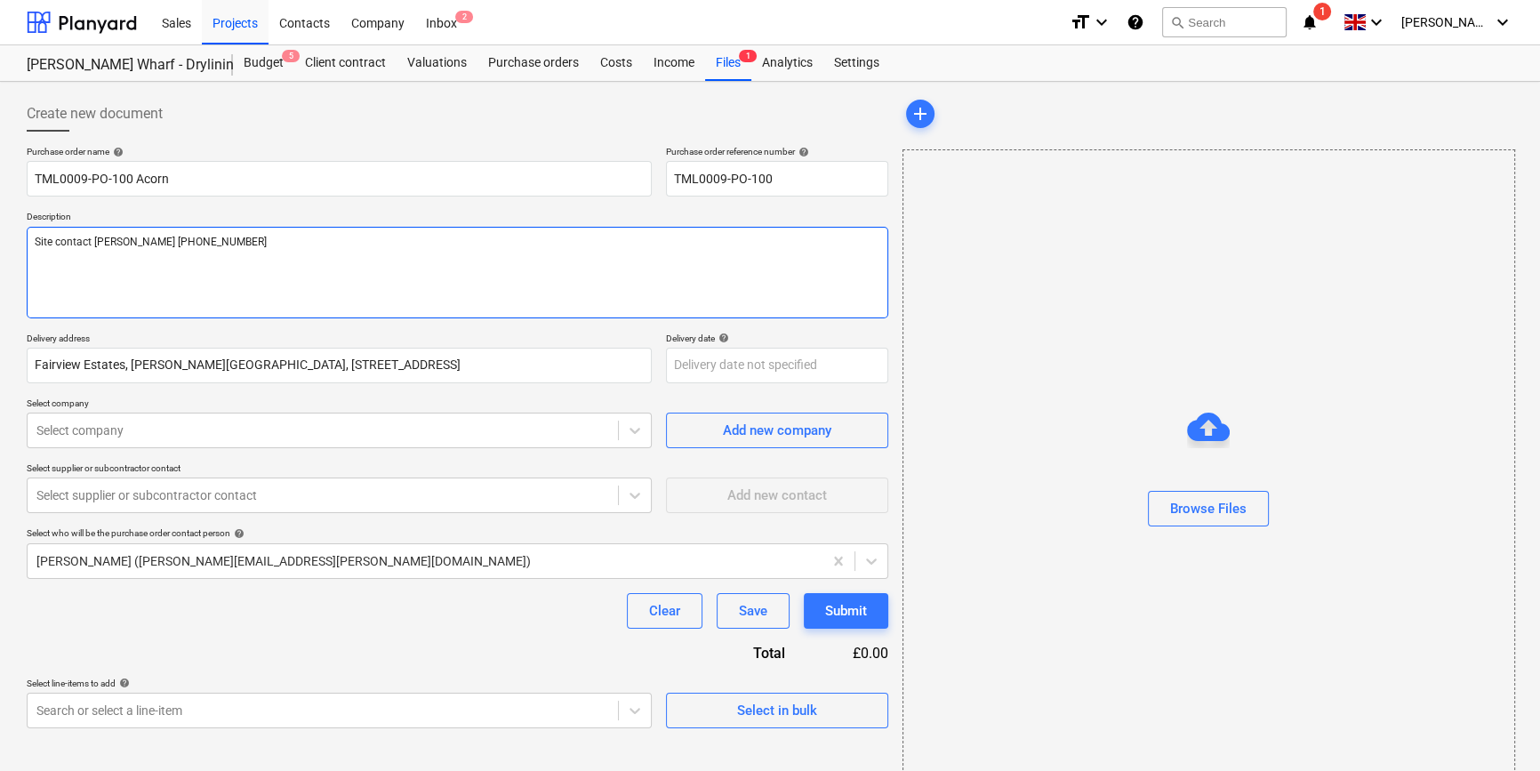
type textarea "Site contact [PERSON_NAME] [PHONE_NUMBER]"
type textarea "x"
type textarea "Site contact [PERSON_NAME] [PHONE_NUMBER]"
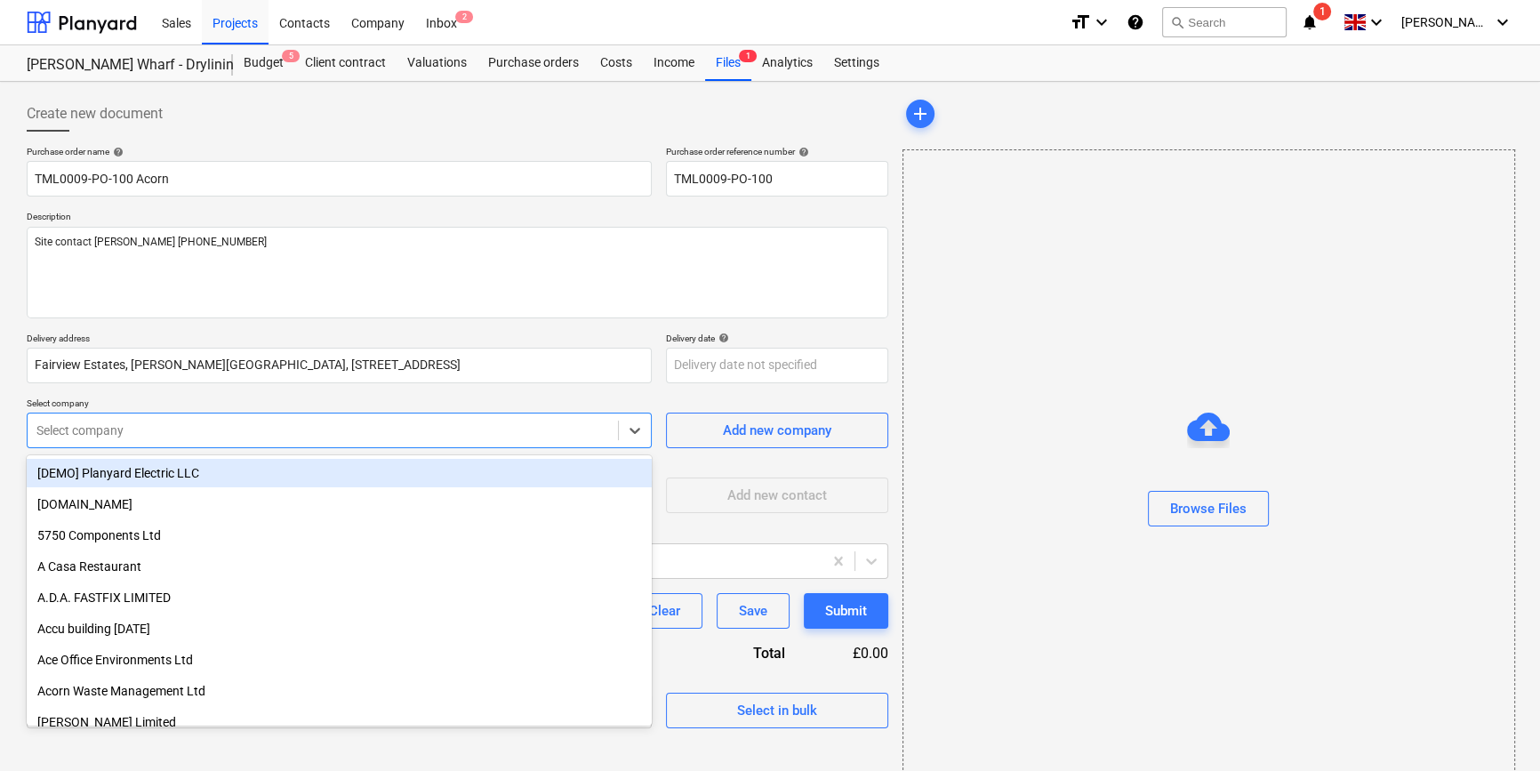
click at [178, 440] on div "Select company" at bounding box center [323, 430] width 591 height 25
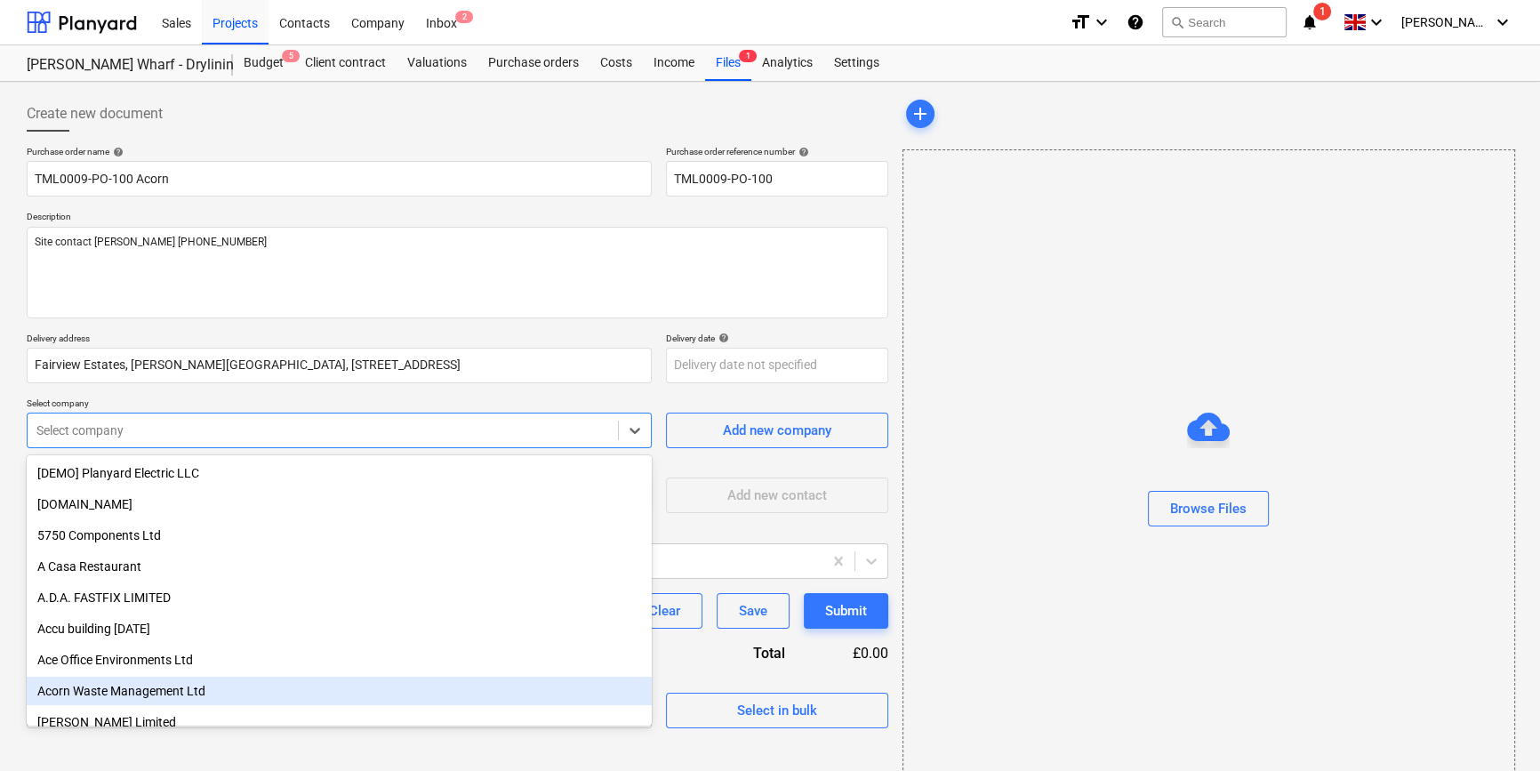
click at [133, 688] on div "Acorn Waste Management Ltd" at bounding box center [339, 691] width 625 height 28
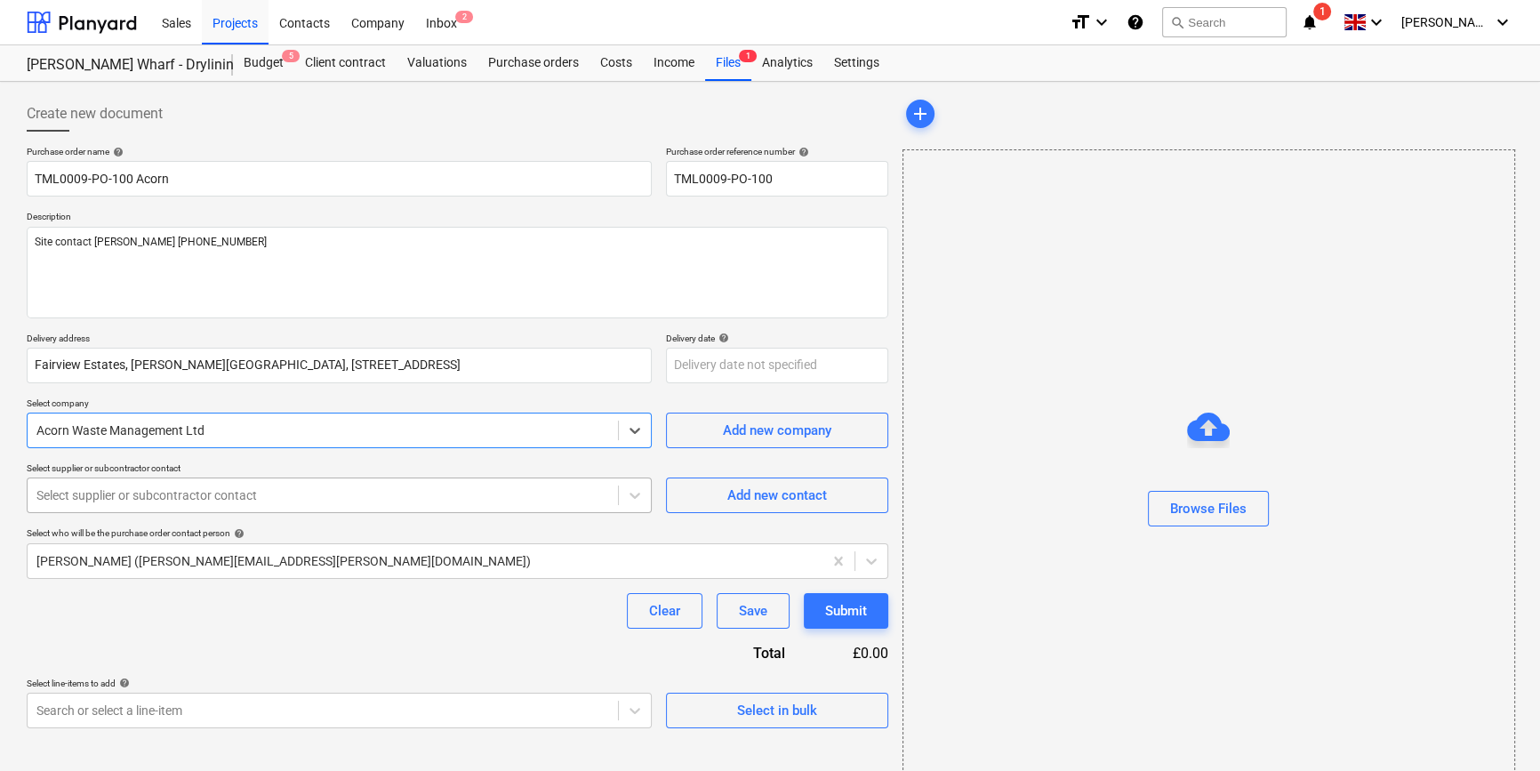
click at [148, 500] on div at bounding box center [322, 496] width 573 height 18
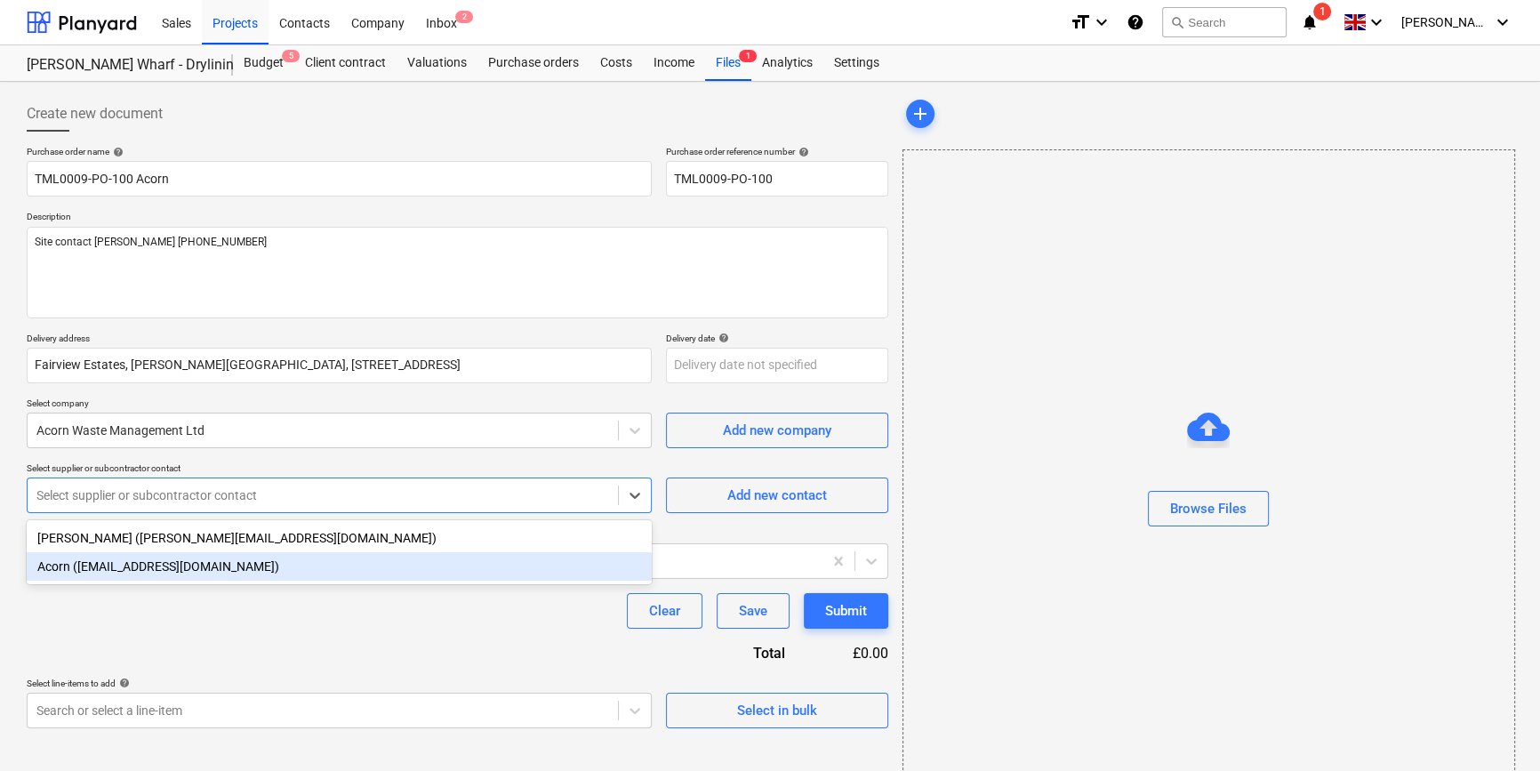
click at [136, 574] on div "Acorn ([EMAIL_ADDRESS][DOMAIN_NAME])" at bounding box center [339, 566] width 625 height 28
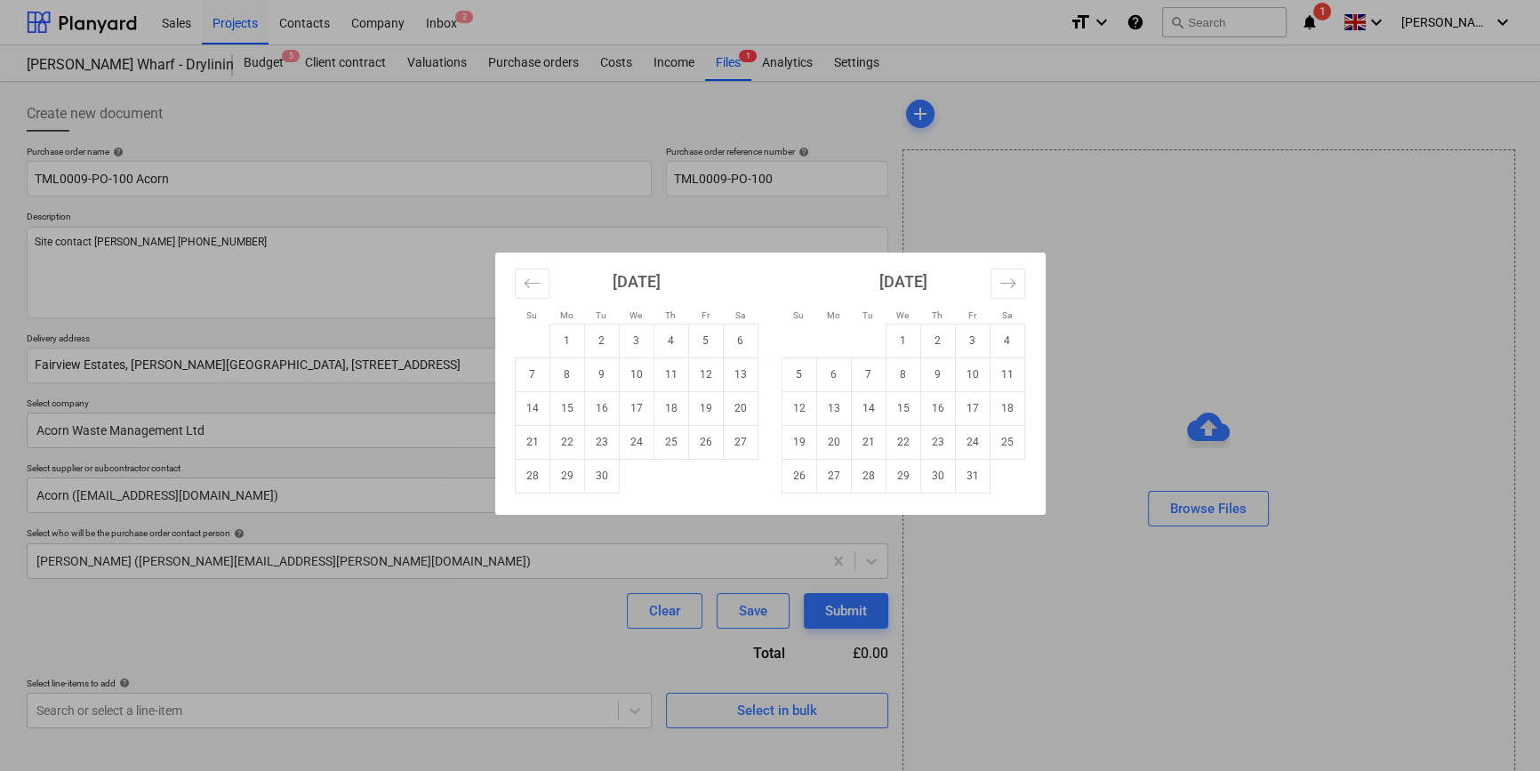
click at [714, 363] on body "Sales Projects Contacts Company Inbox 2 format_size keyboard_arrow_down help se…" at bounding box center [770, 385] width 1540 height 771
click at [663, 444] on td "25" at bounding box center [671, 442] width 35 height 34
type textarea "x"
type input "[DATE]"
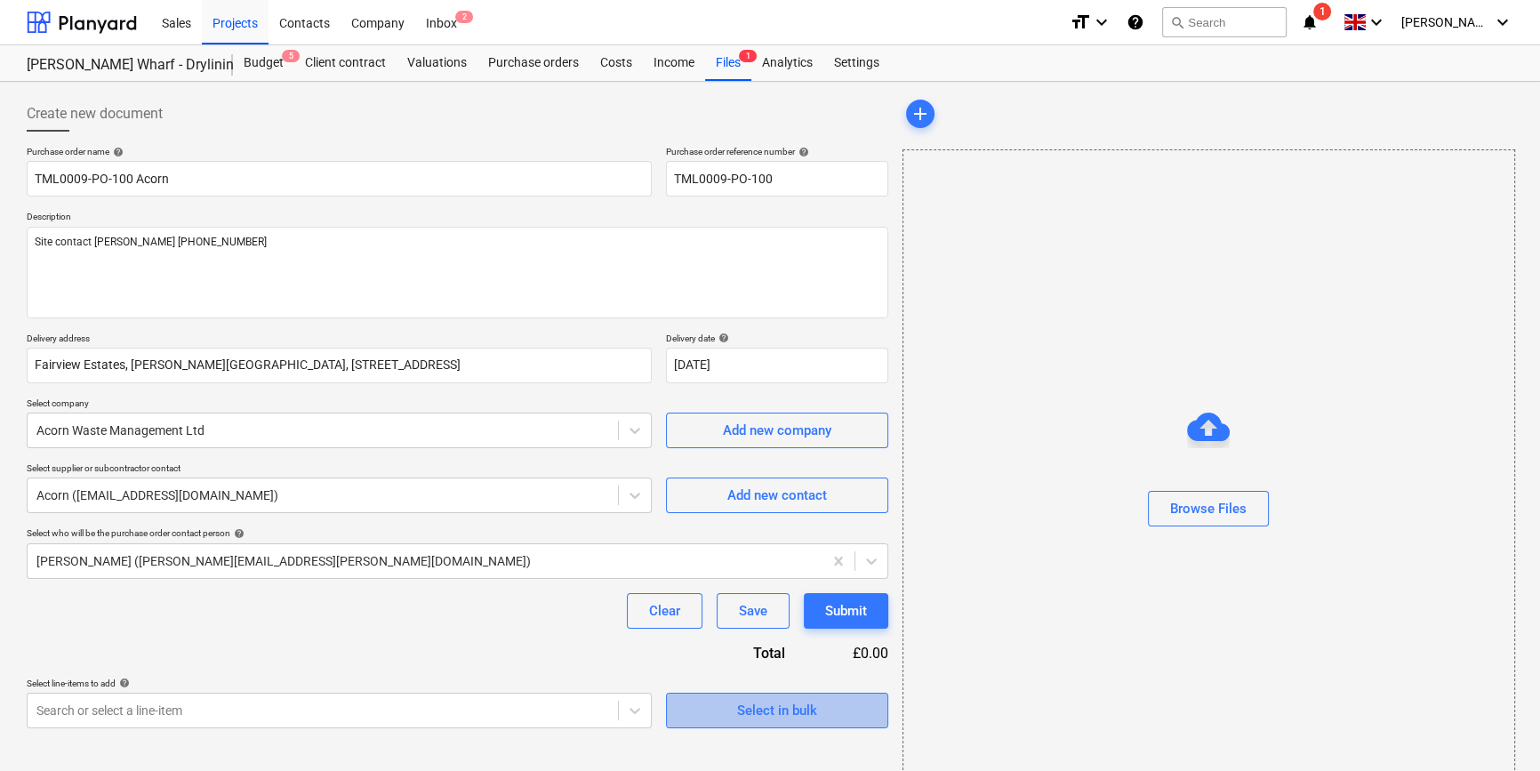
click at [768, 708] on div "Select in bulk" at bounding box center [777, 710] width 80 height 23
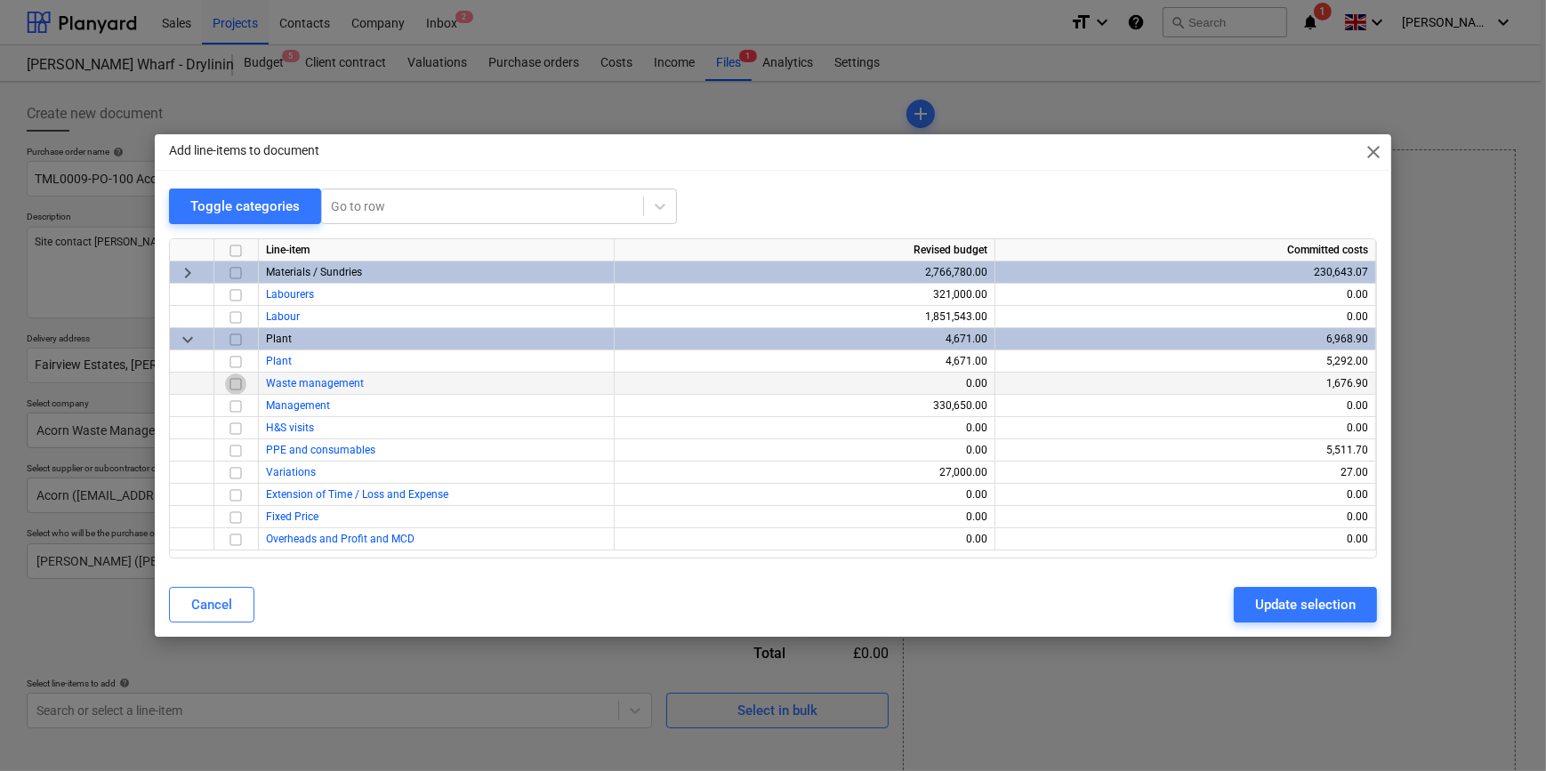
click at [236, 382] on input "checkbox" at bounding box center [235, 384] width 21 height 21
click at [1273, 596] on div "Update selection" at bounding box center [1305, 604] width 101 height 23
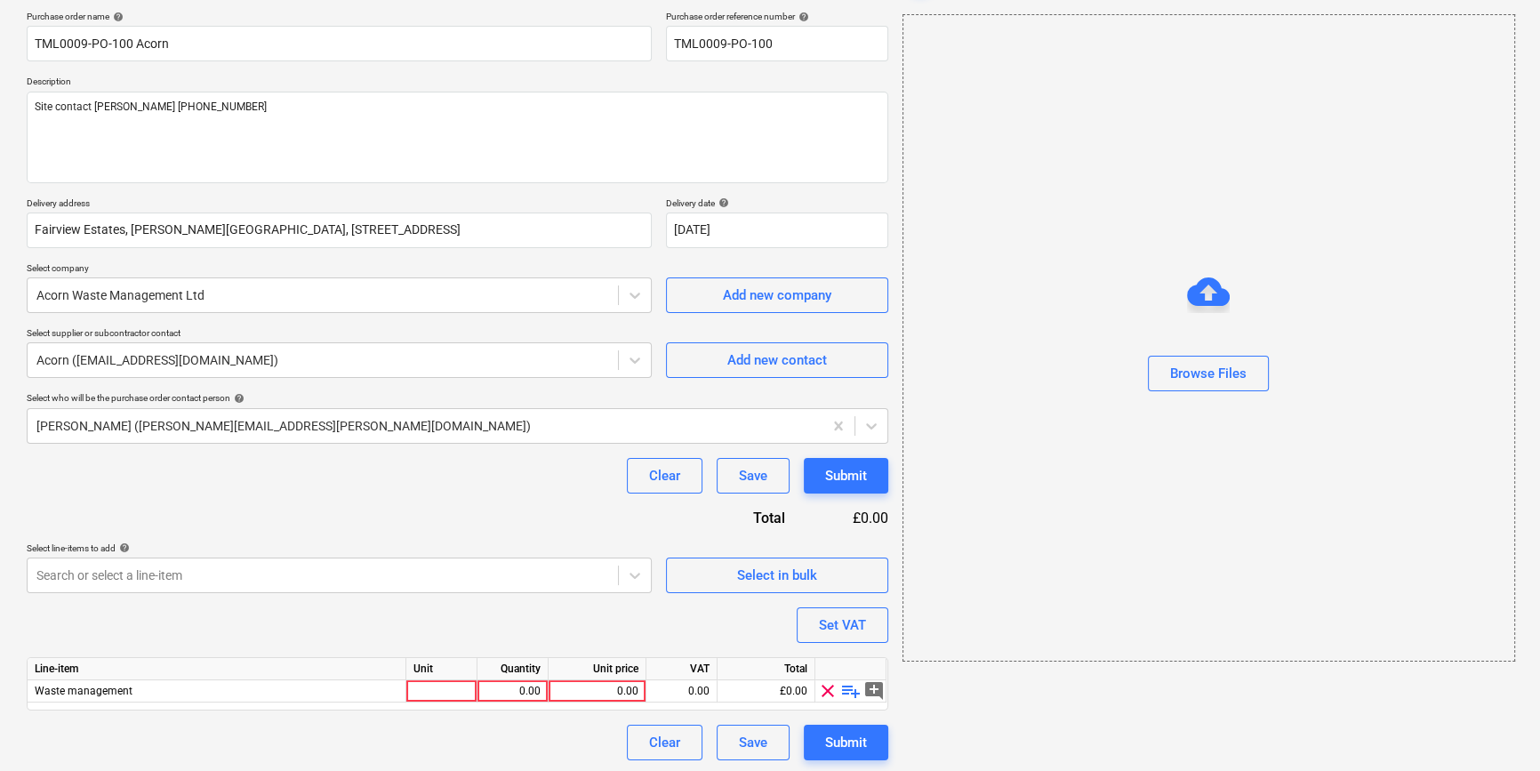
scroll to position [138, 0]
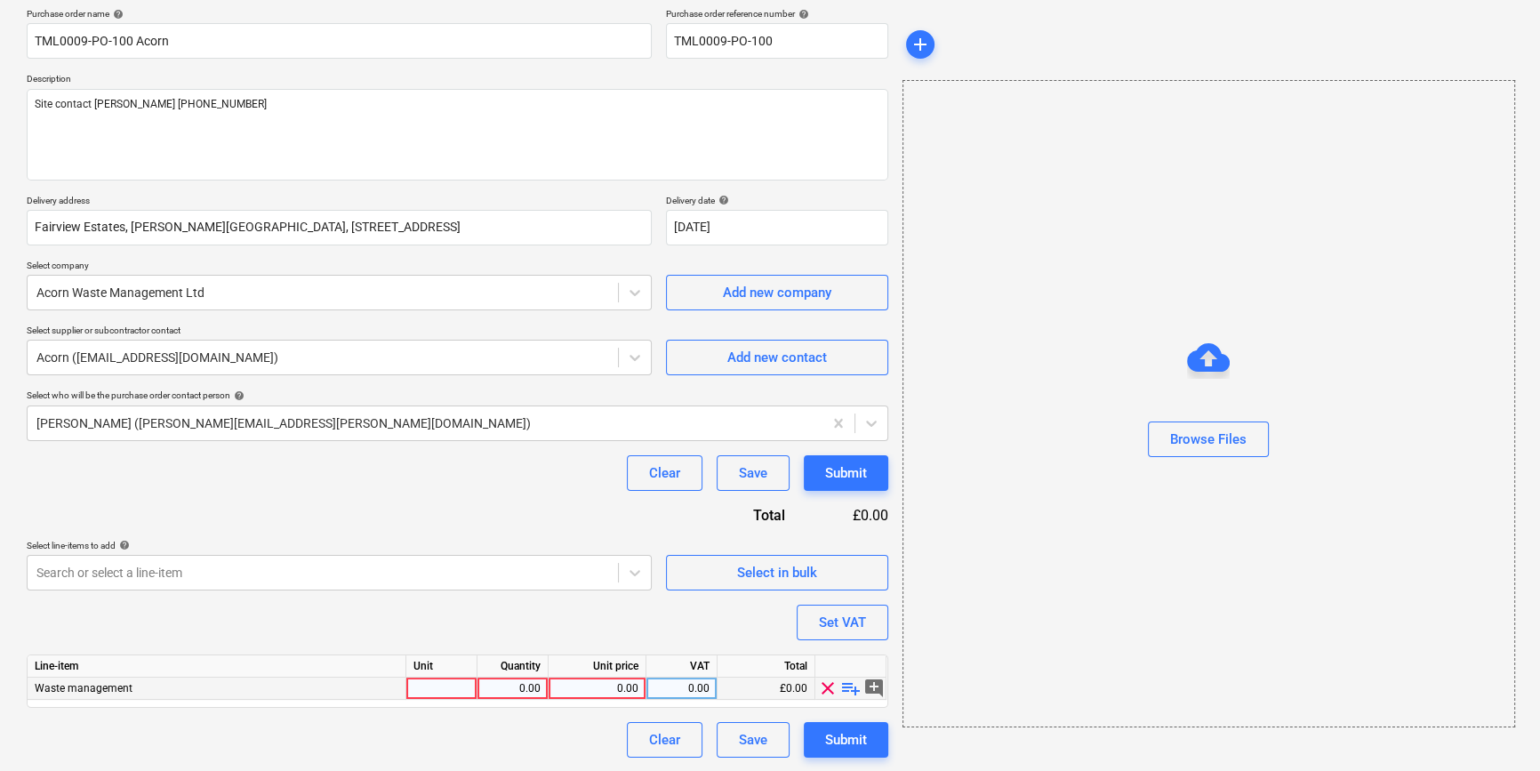
click at [846, 690] on span "playlist_add" at bounding box center [850, 688] width 21 height 21
type textarea "x"
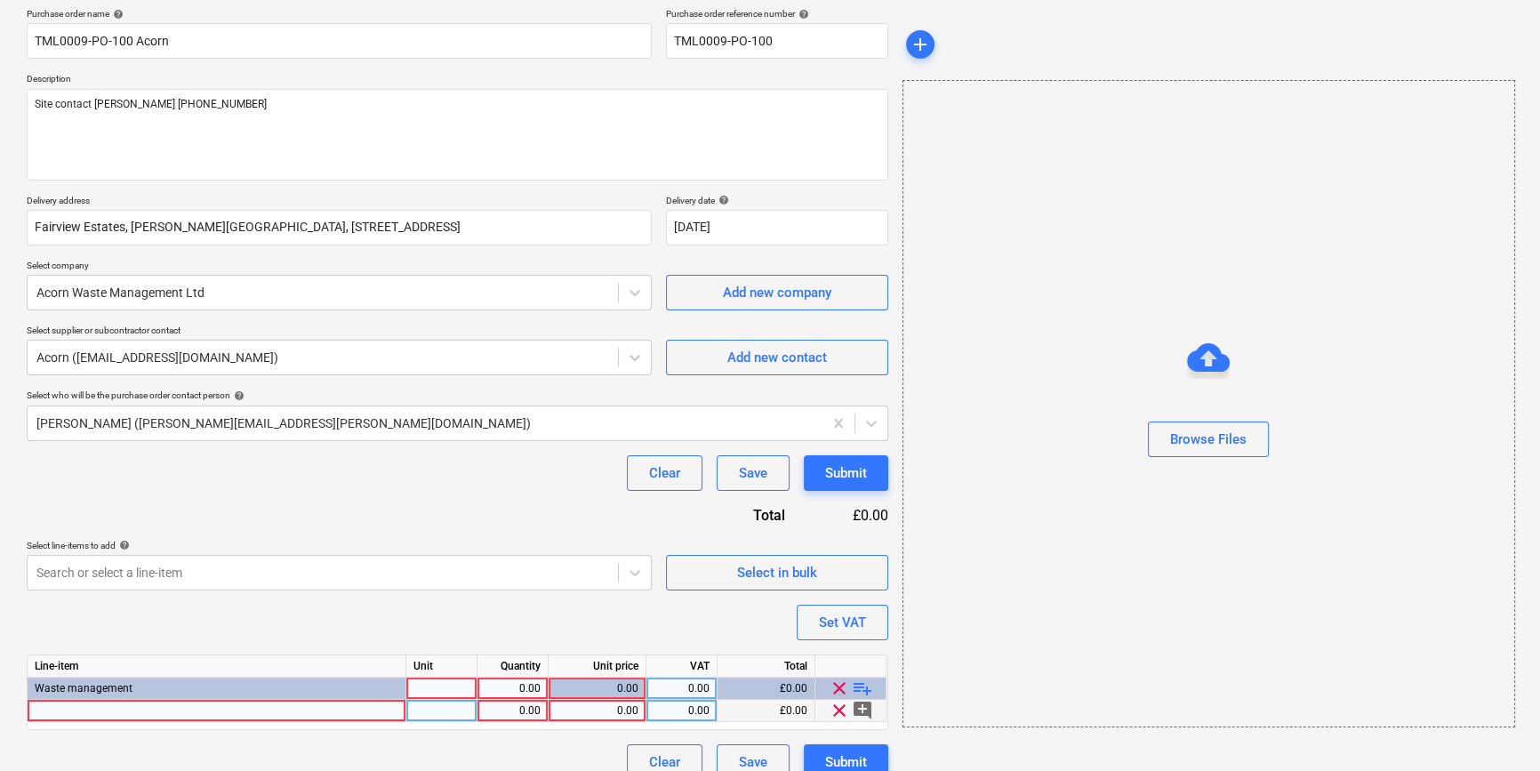
click at [73, 711] on div at bounding box center [217, 711] width 379 height 22
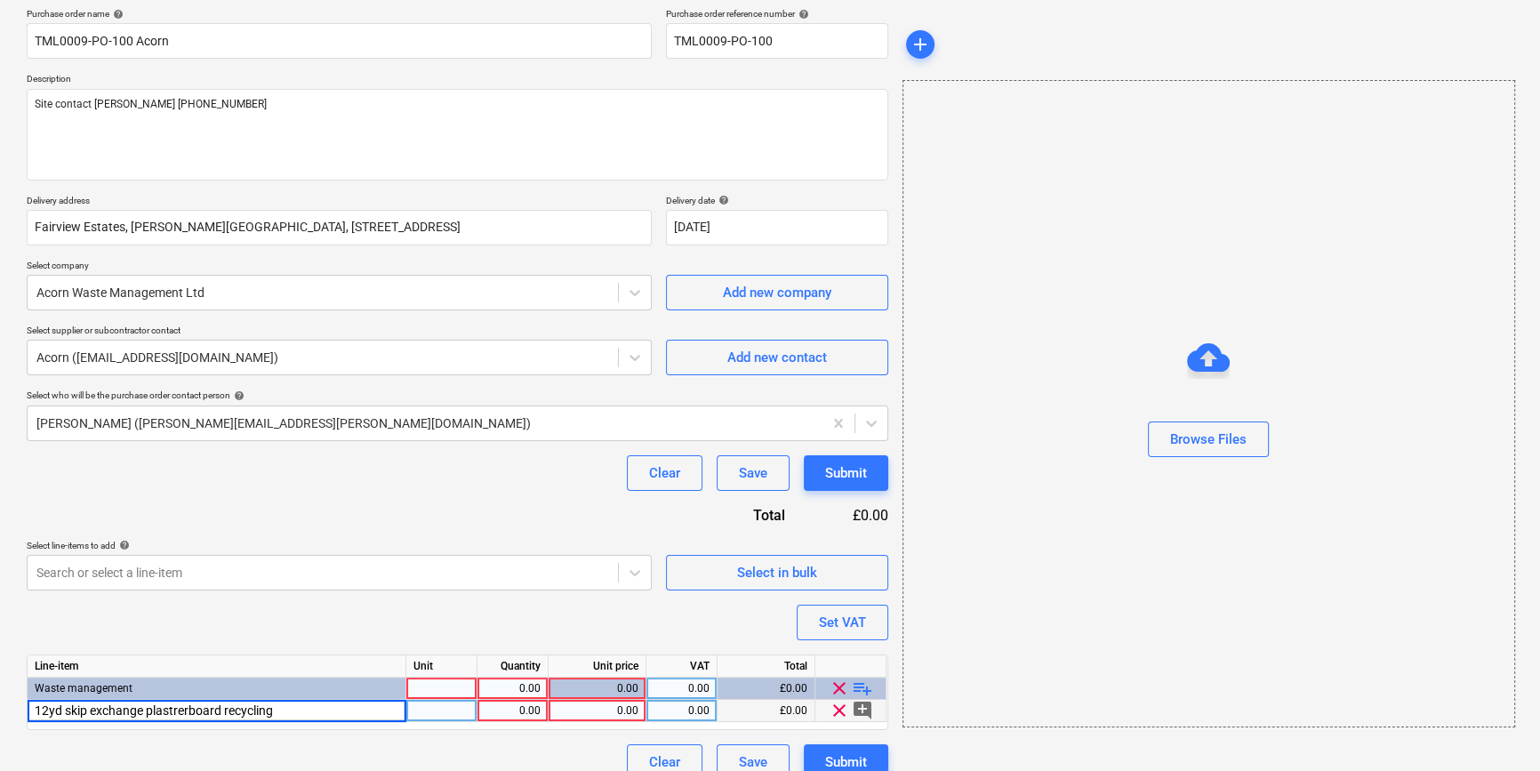
click at [174, 712] on input "12yd skip exchange plastrerboard recycling" at bounding box center [217, 710] width 378 height 21
type input "12yd skip exchange plasterrboard recycling"
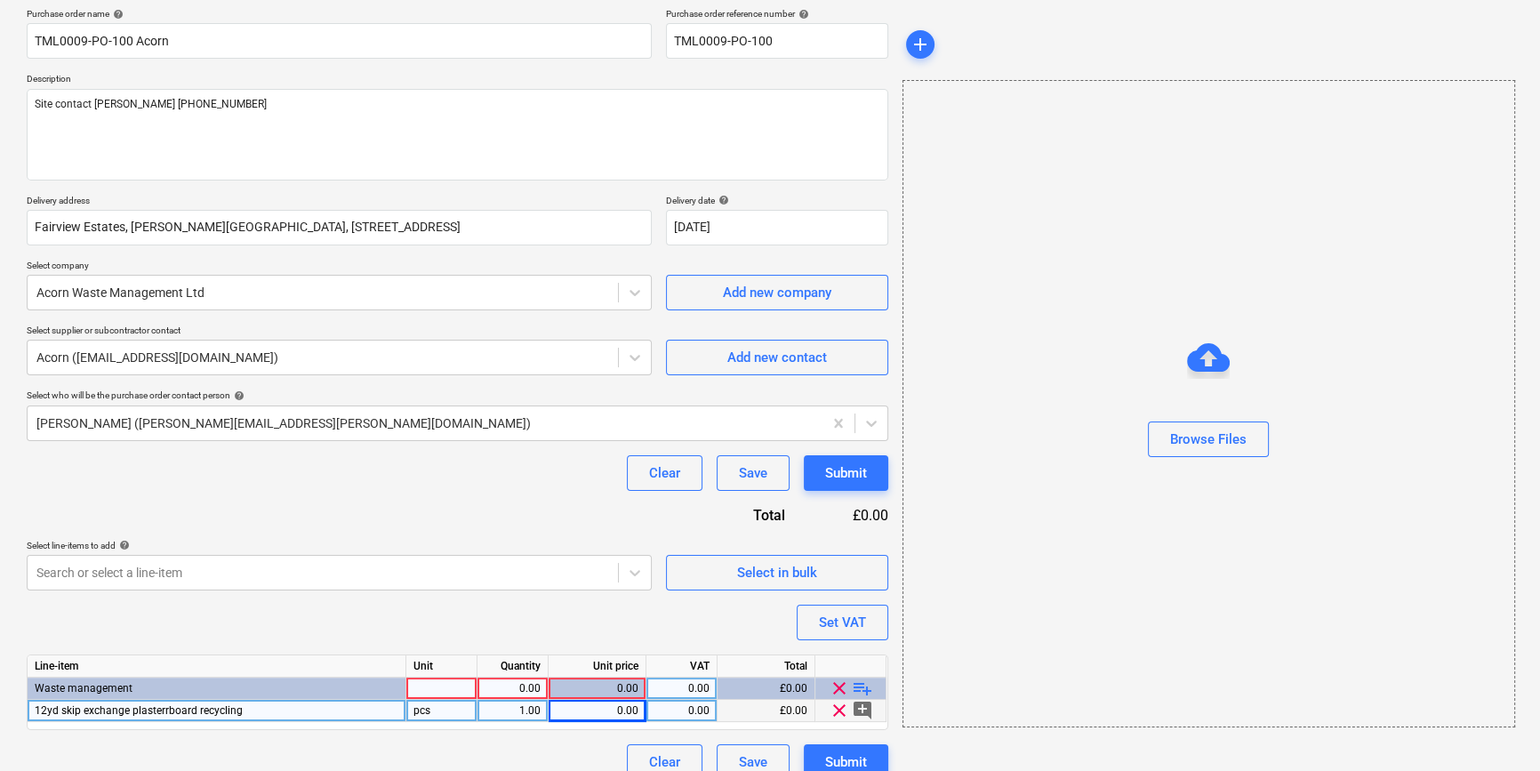
click at [589, 709] on div "0.00" at bounding box center [597, 711] width 83 height 22
type textarea "x"
type input "260"
type textarea "x"
type input "20"
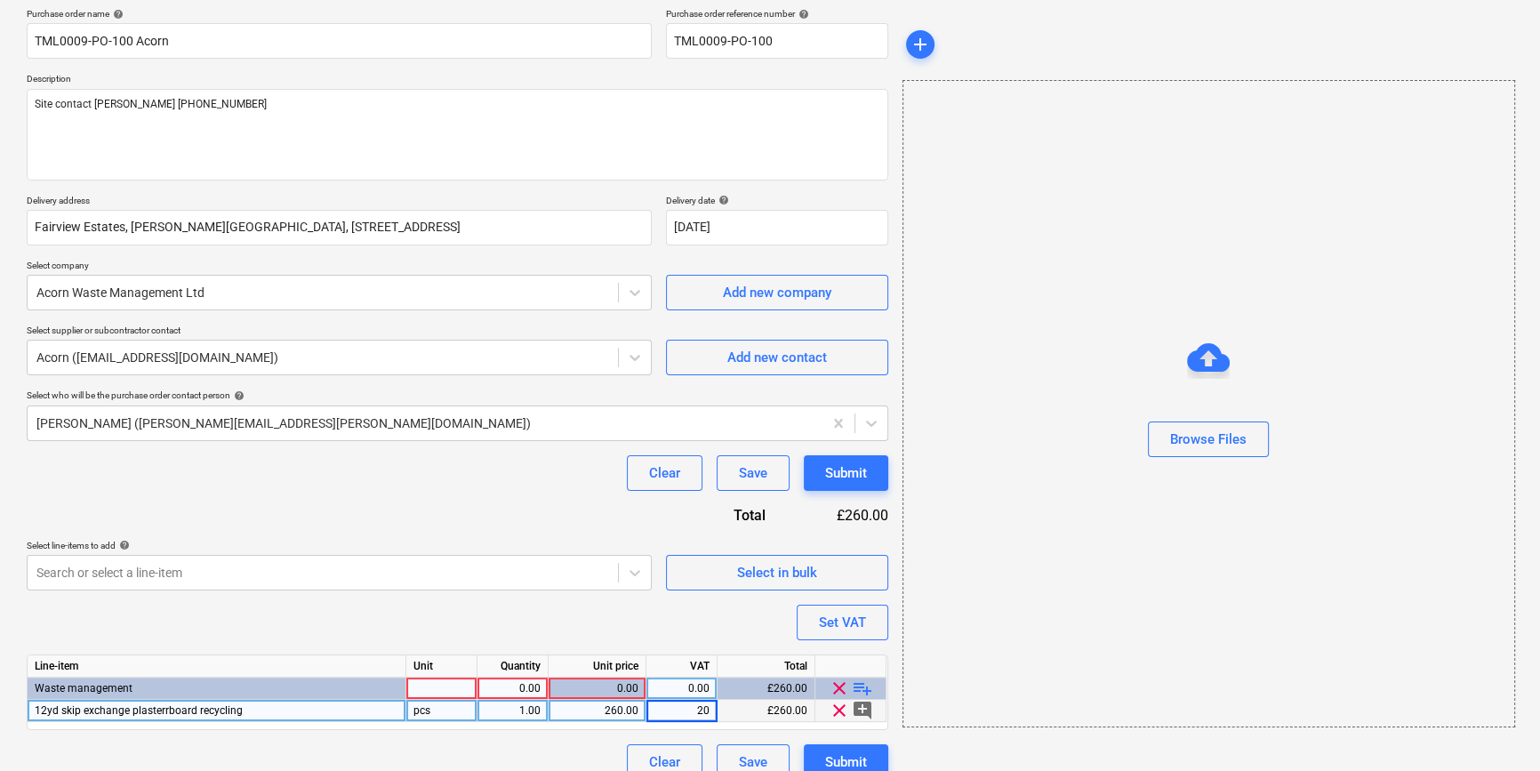
type textarea "x"
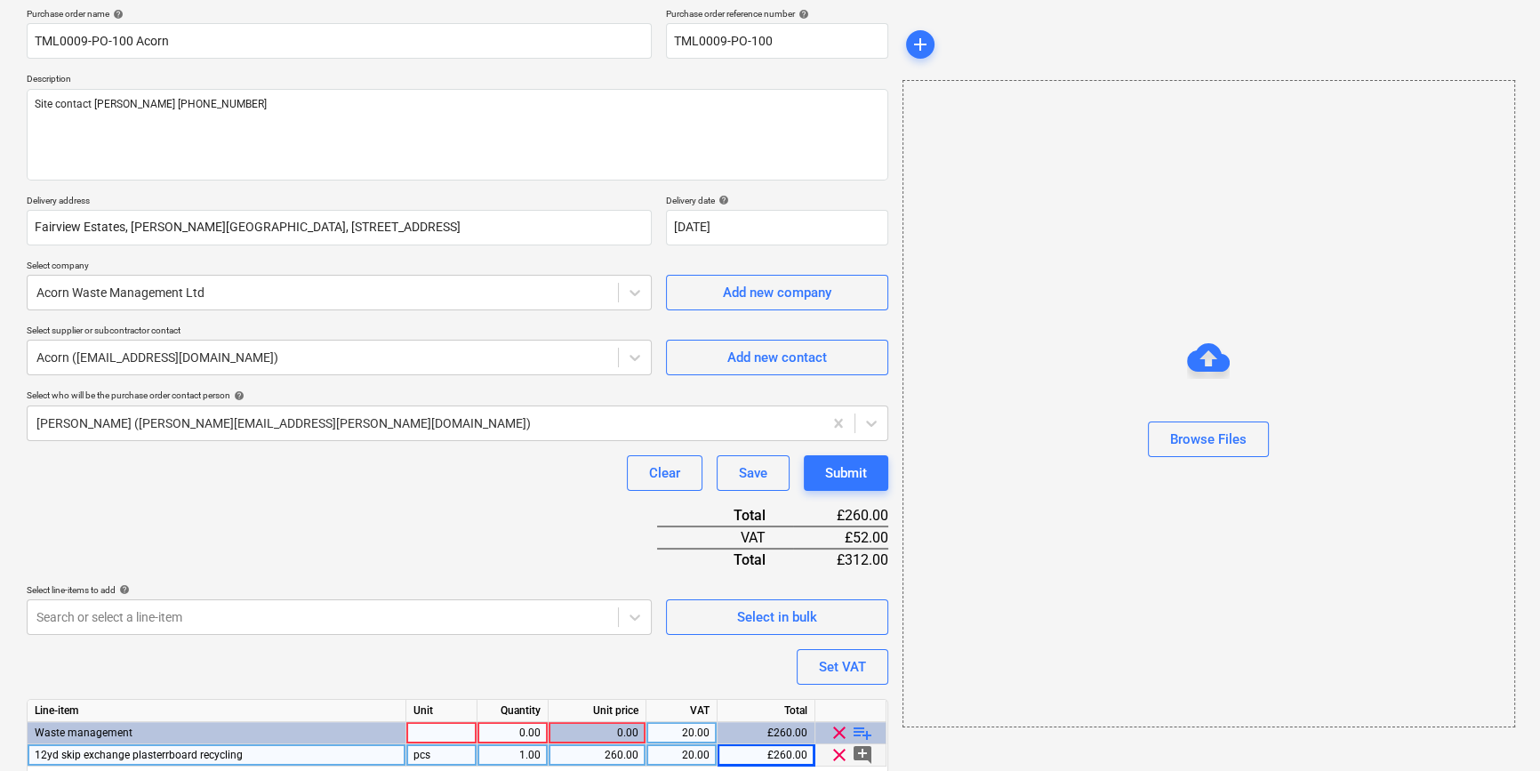
click at [437, 725] on div at bounding box center [441, 733] width 71 height 22
type input "1"
click at [514, 732] on div "0.00" at bounding box center [513, 733] width 56 height 22
type input "1"
type textarea "x"
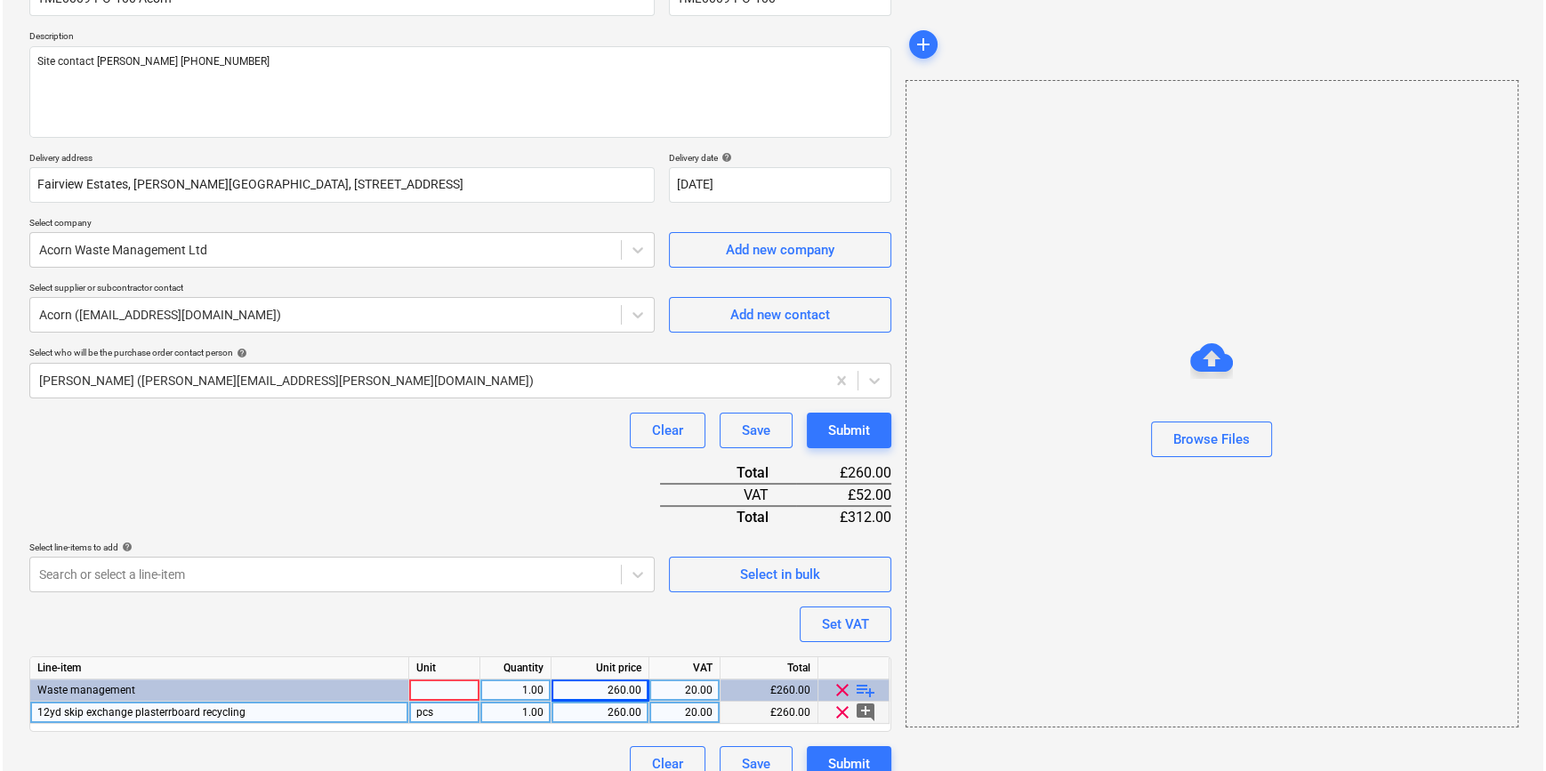
scroll to position [205, 0]
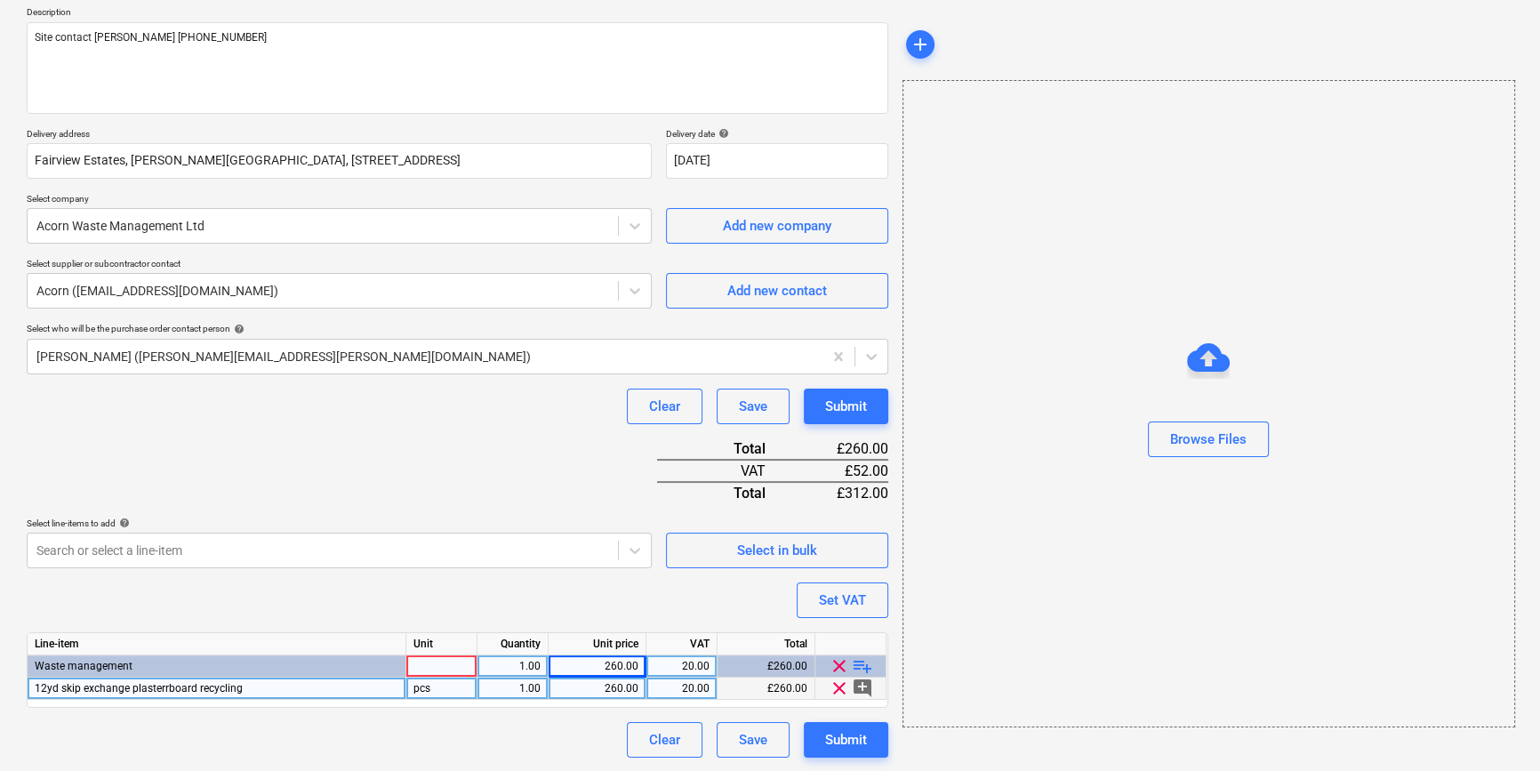
click at [420, 663] on div at bounding box center [441, 666] width 71 height 22
type input "pcs"
click at [432, 591] on div "Purchase order name help TML0009-PO-100 Acorn Purchase order reference number h…" at bounding box center [458, 349] width 862 height 816
click at [832, 737] on div "Submit" at bounding box center [846, 739] width 42 height 23
type textarea "x"
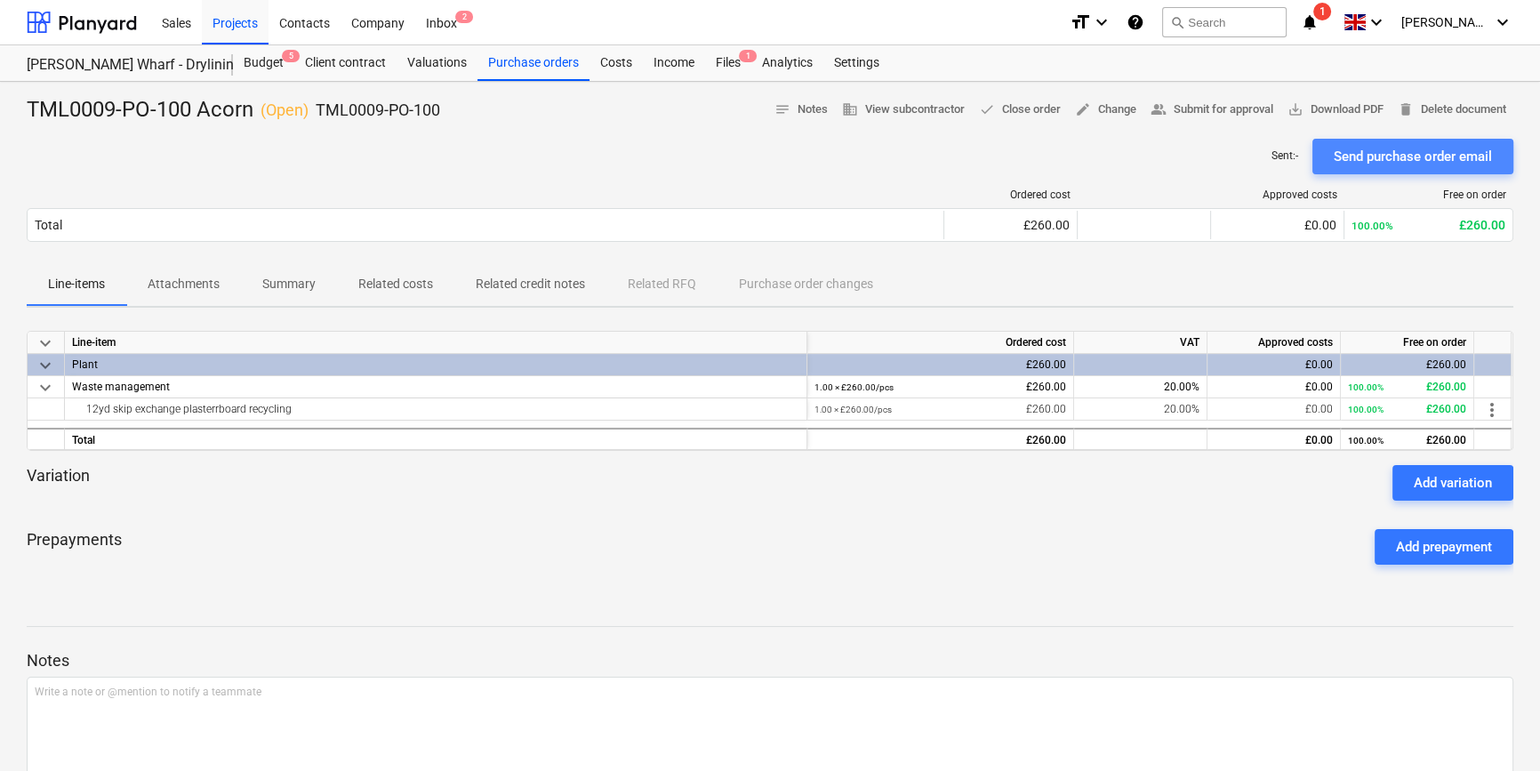
click at [1372, 157] on div "Send purchase order email" at bounding box center [1413, 156] width 158 height 23
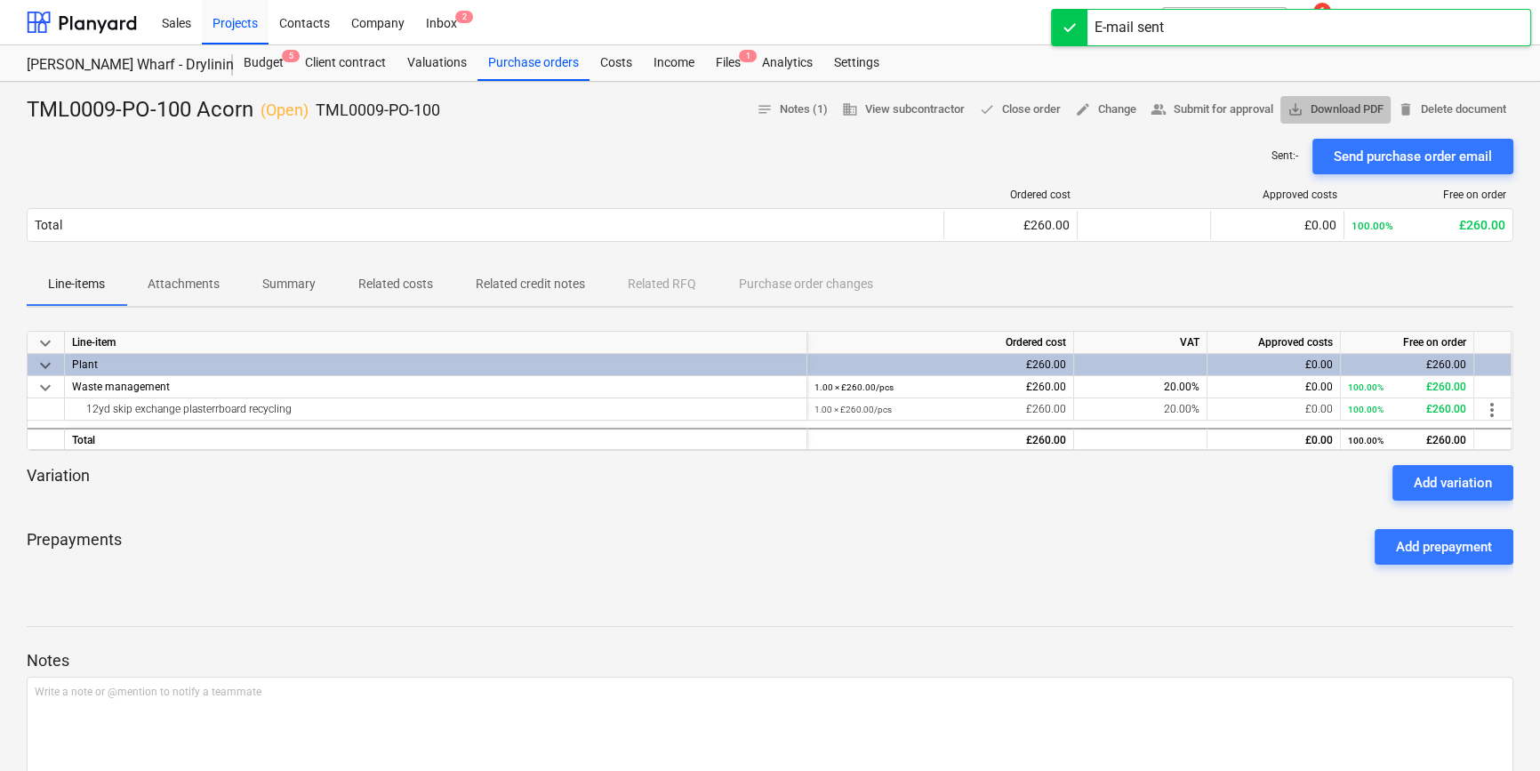
click at [1335, 111] on span "save_alt Download PDF" at bounding box center [1336, 110] width 96 height 20
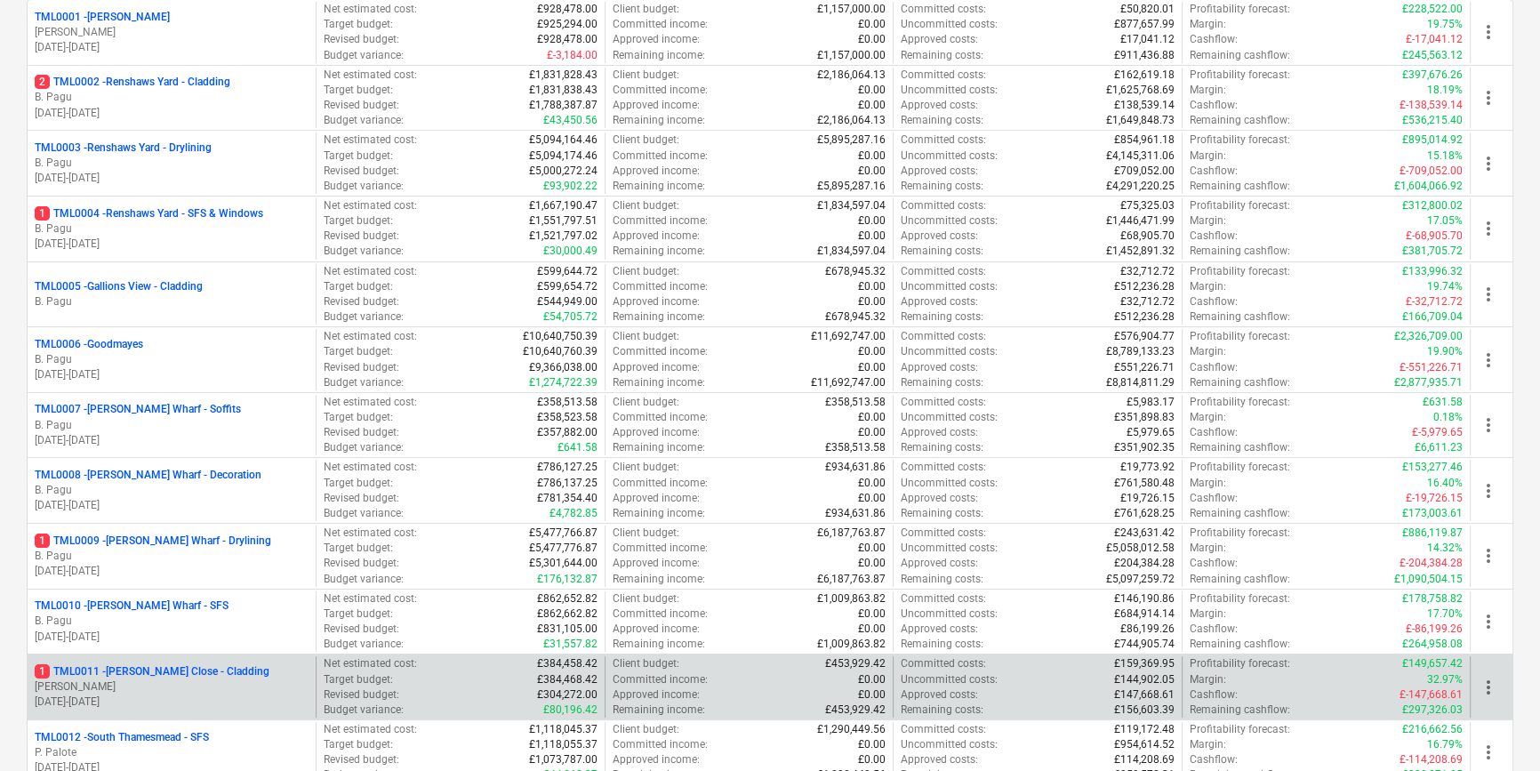
scroll to position [323, 0]
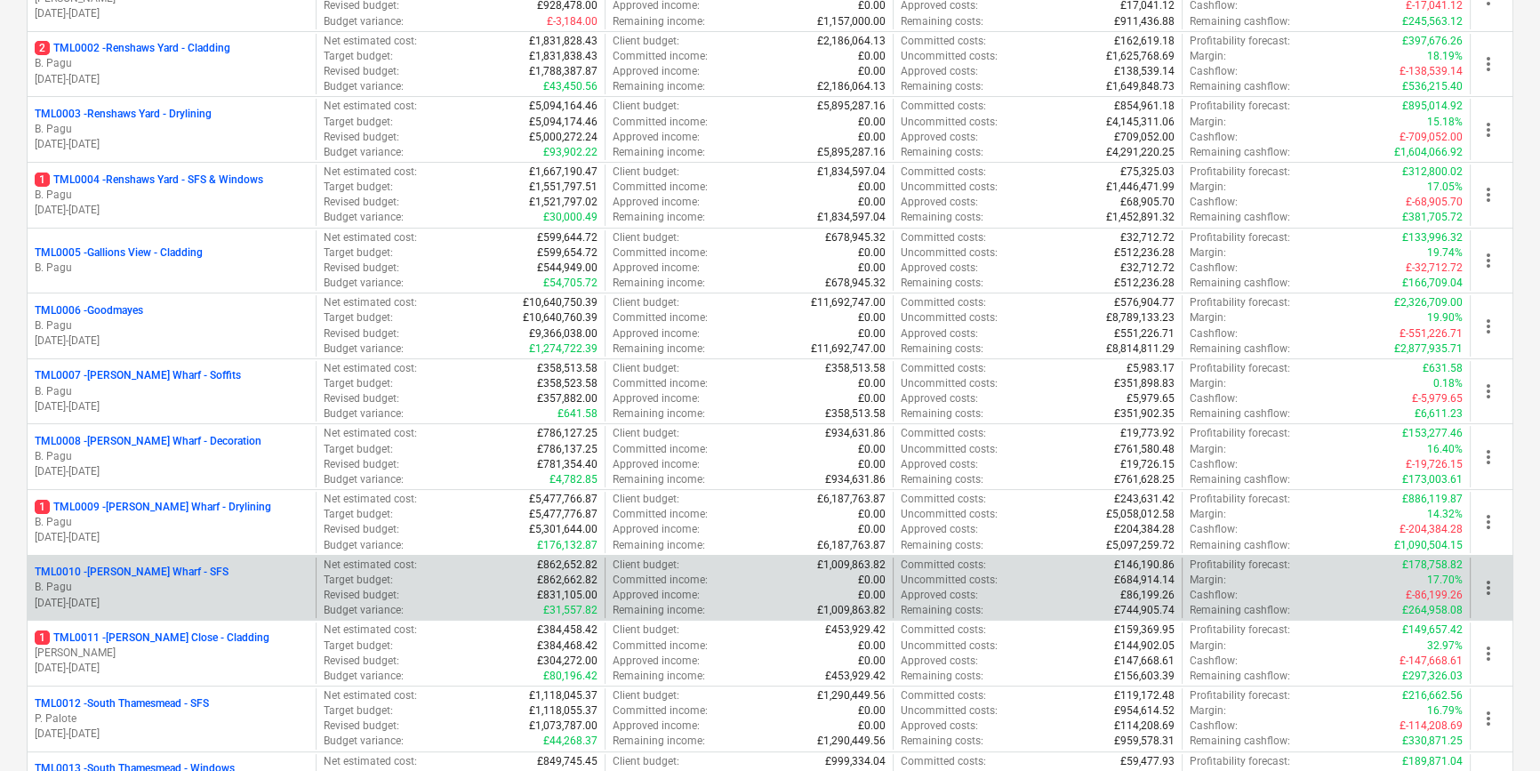
click at [193, 583] on p "B. Pagu" at bounding box center [172, 587] width 274 height 15
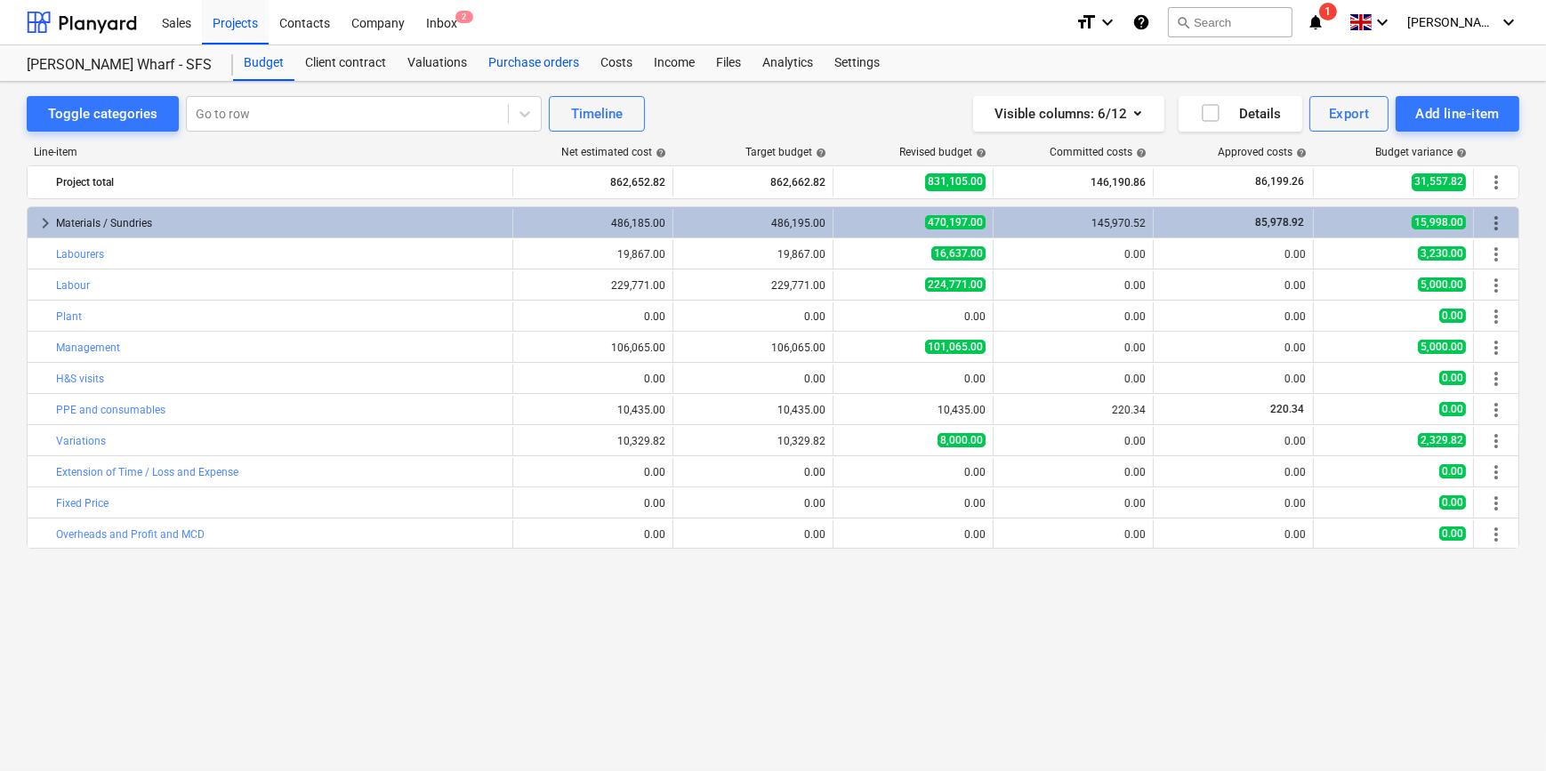
click at [512, 64] on div "Purchase orders" at bounding box center [534, 63] width 112 height 36
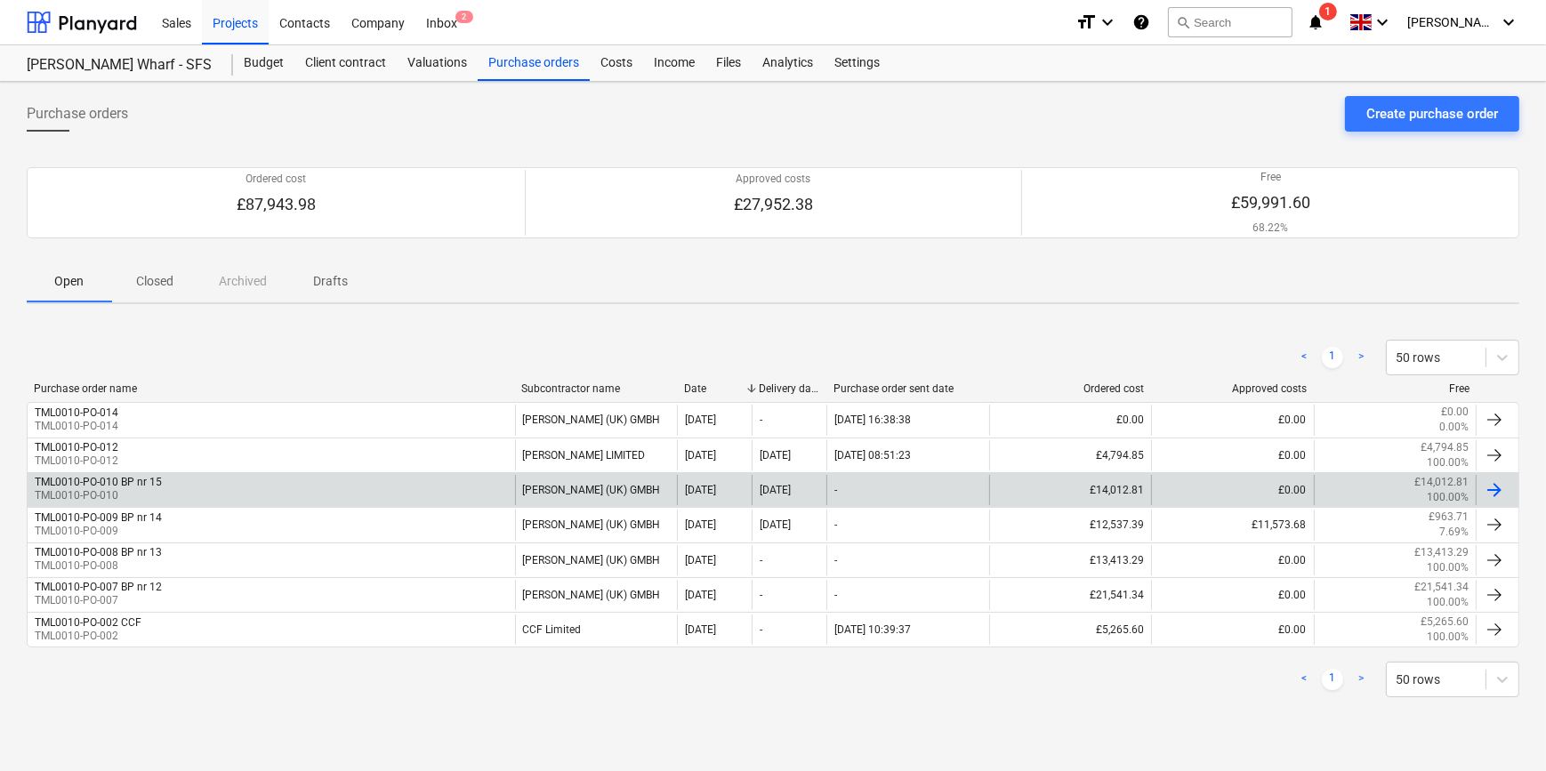
click at [301, 486] on div "TML0010-PO-010 BP nr 15 TML0010-PO-010" at bounding box center [271, 490] width 487 height 30
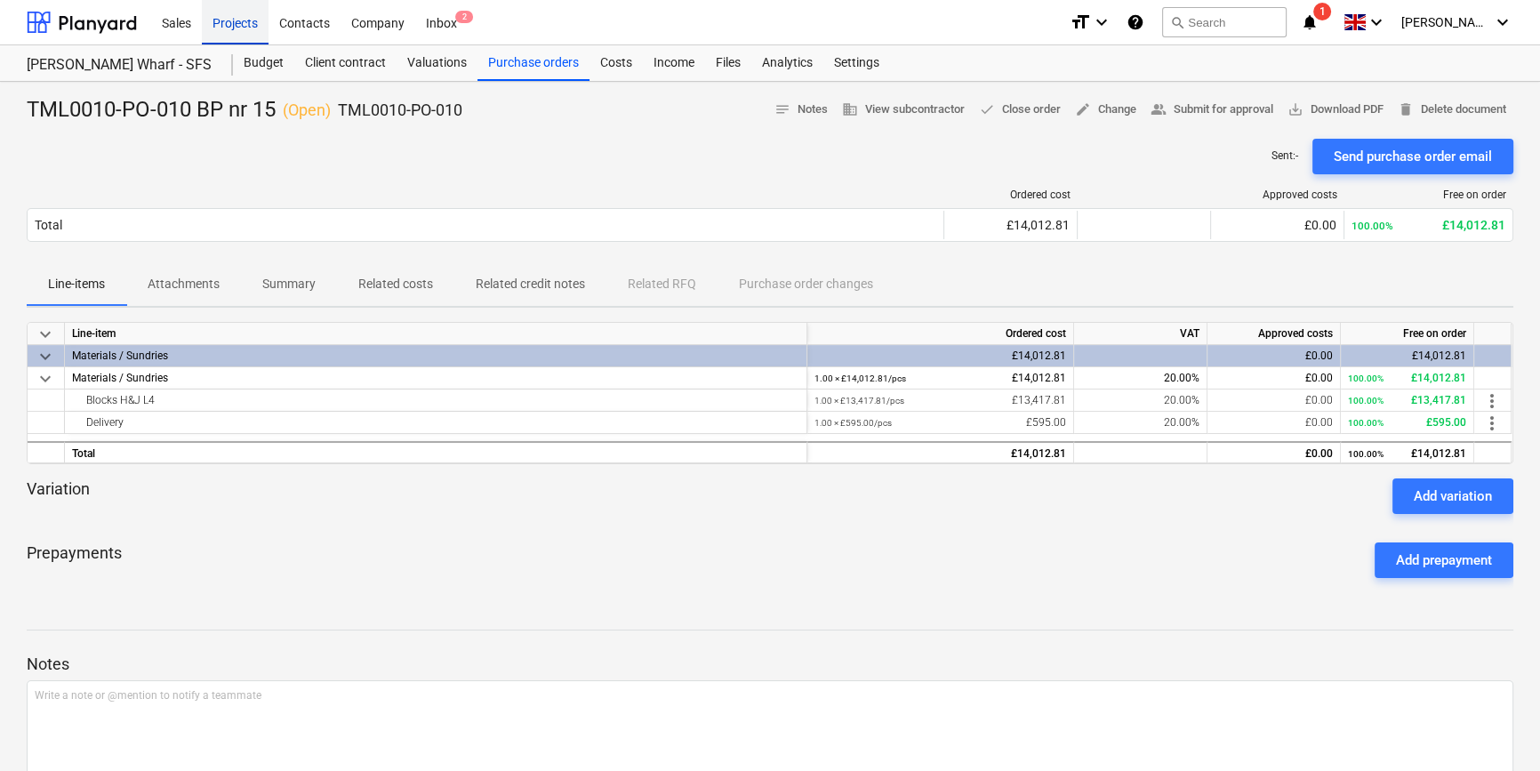
click at [216, 20] on div "Projects" at bounding box center [235, 21] width 67 height 45
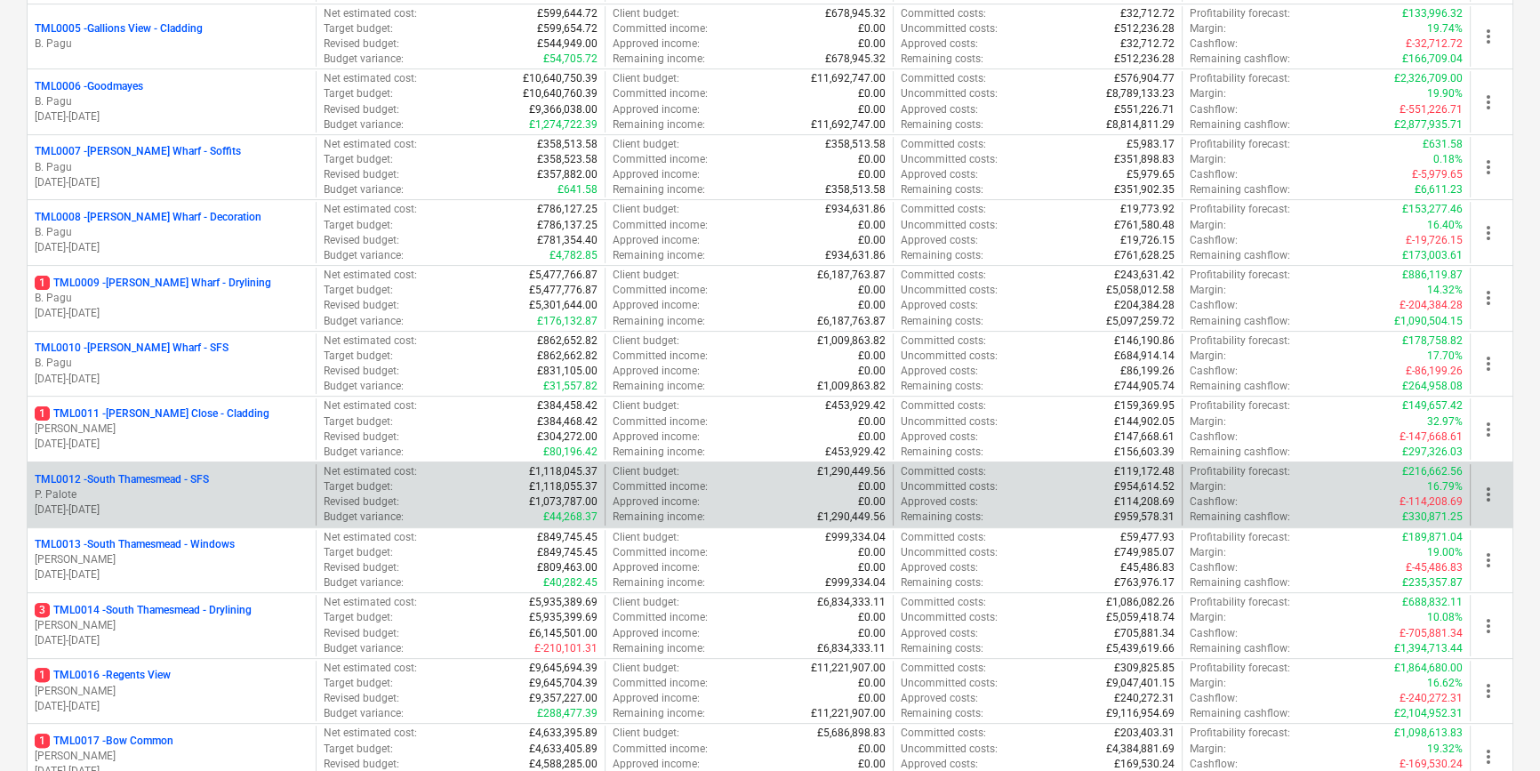
scroll to position [647, 0]
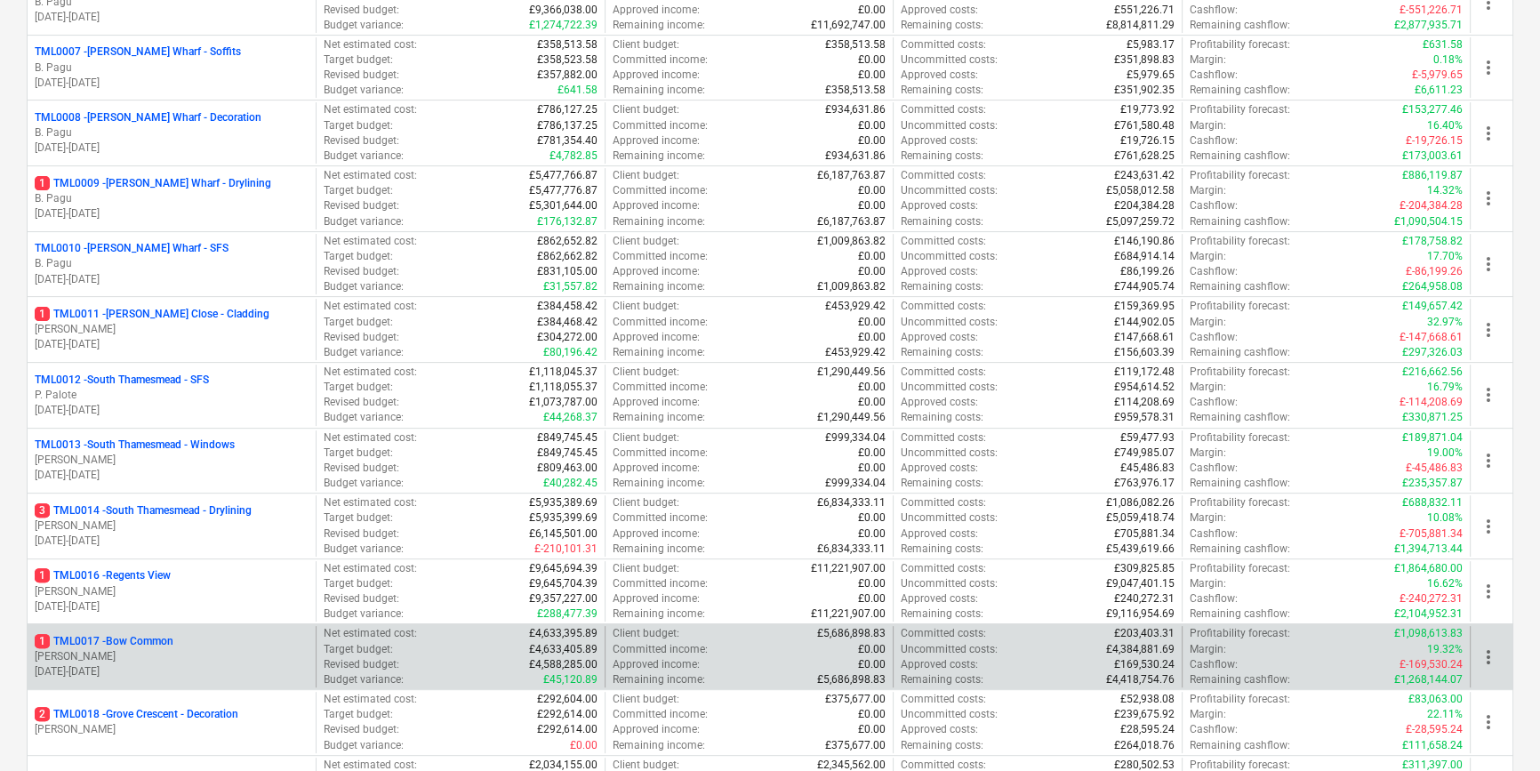
click at [169, 650] on p "[PERSON_NAME]" at bounding box center [172, 656] width 274 height 15
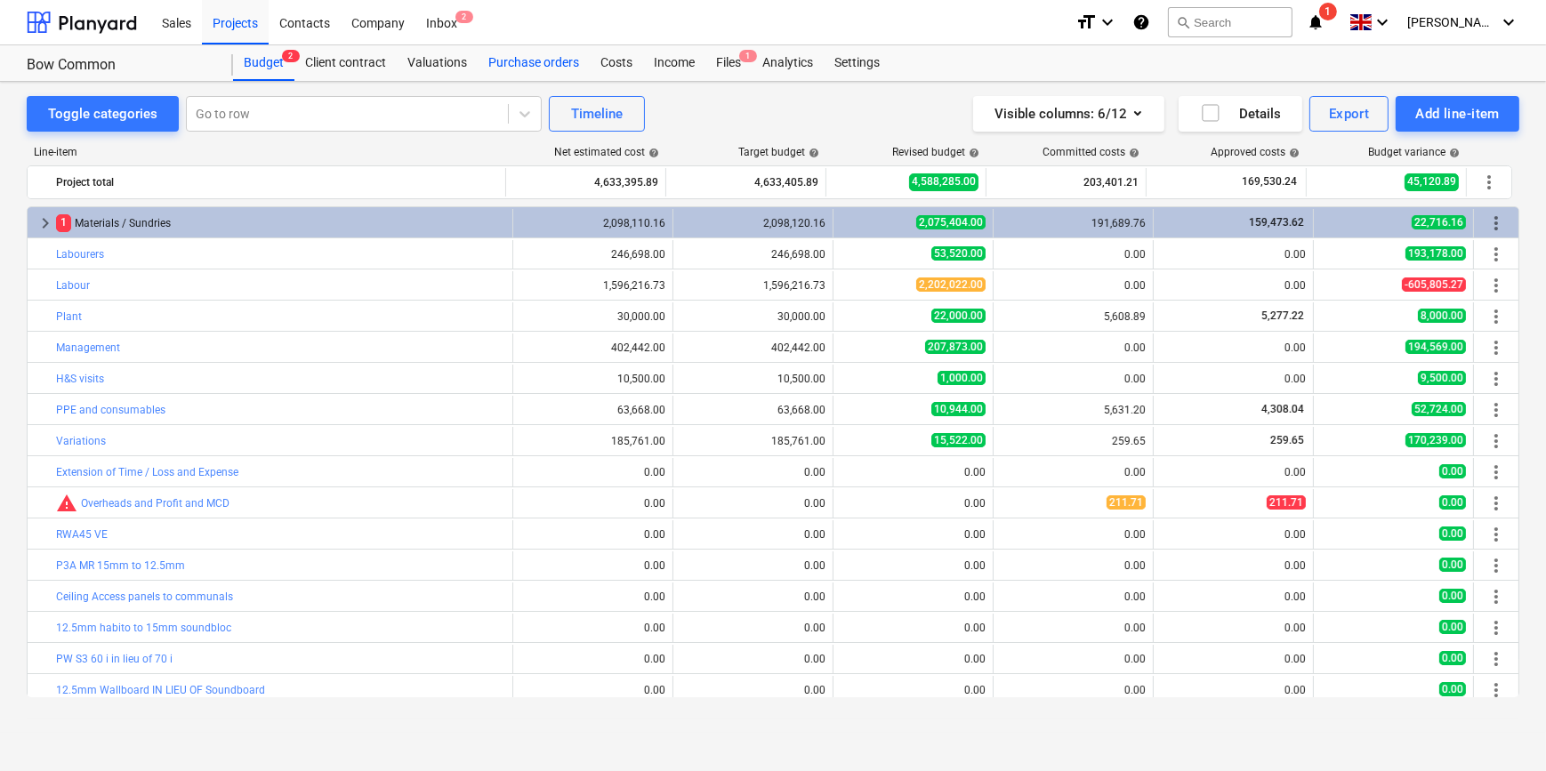
click at [522, 64] on div "Purchase orders" at bounding box center [534, 63] width 112 height 36
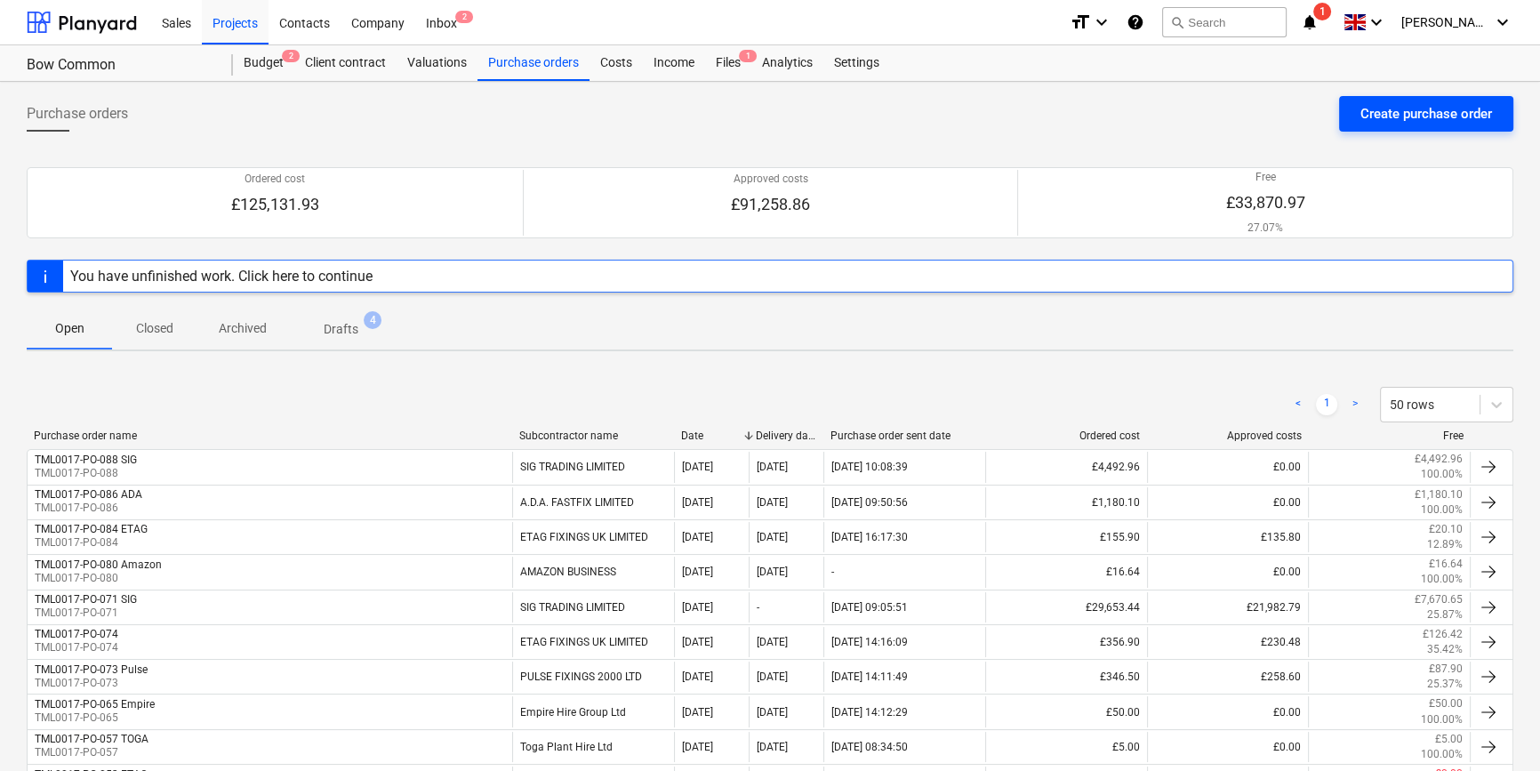
click at [1400, 119] on div "Create purchase order" at bounding box center [1427, 113] width 132 height 23
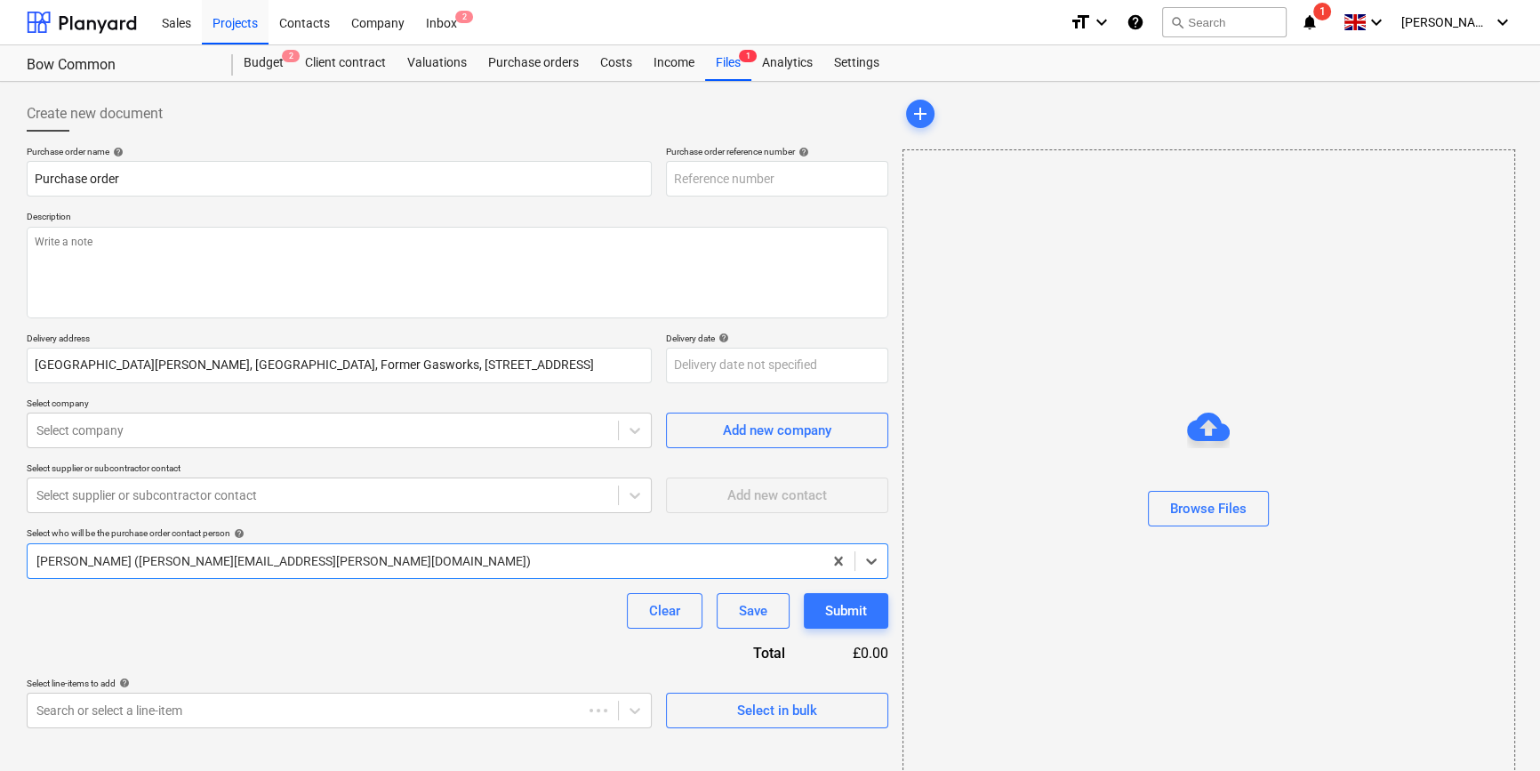
type textarea "x"
type input "TML0017-PO-091"
drag, startPoint x: 773, startPoint y: 174, endPoint x: 672, endPoint y: 178, distance: 101.5
click at [672, 178] on input "TML0017-PO-091" at bounding box center [777, 179] width 222 height 36
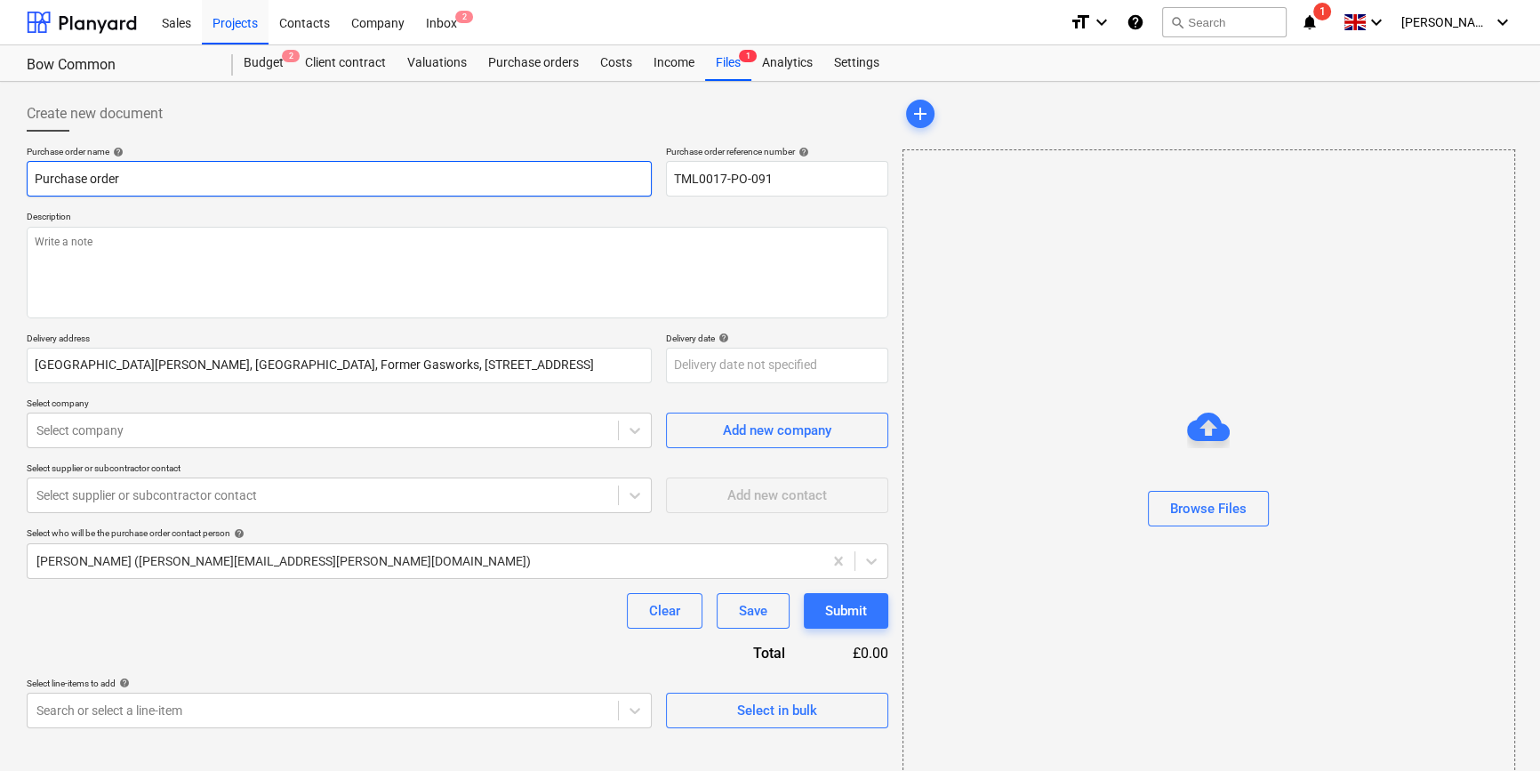
drag, startPoint x: 119, startPoint y: 178, endPoint x: 30, endPoint y: 179, distance: 88.9
click at [30, 179] on input "Purchase order" at bounding box center [339, 179] width 625 height 36
type textarea "x"
paste input "TML0017-PO-091"
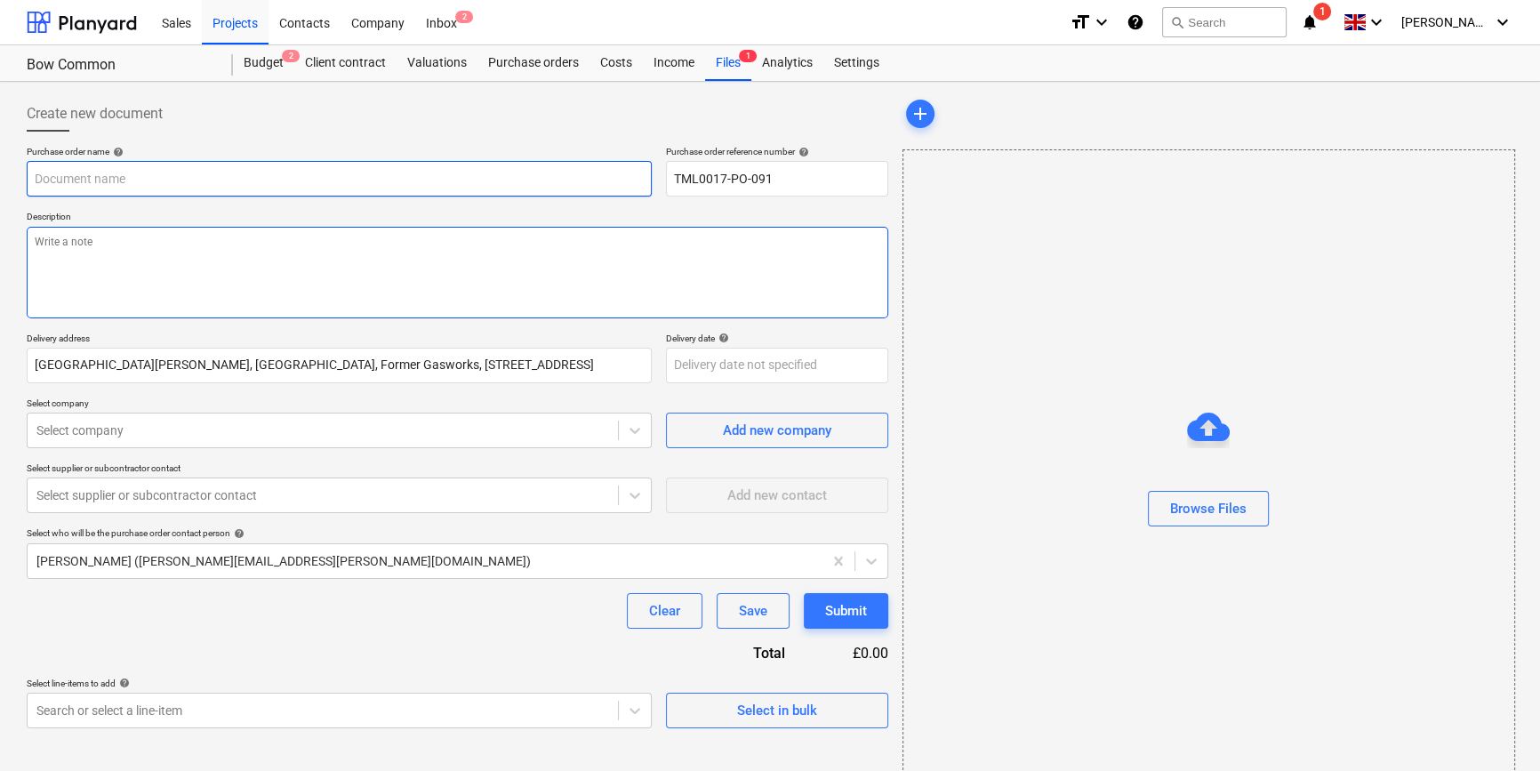
type textarea "x"
type input "TML0017-PO-091"
type textarea "x"
type input "TML0017-PO-091"
type textarea "x"
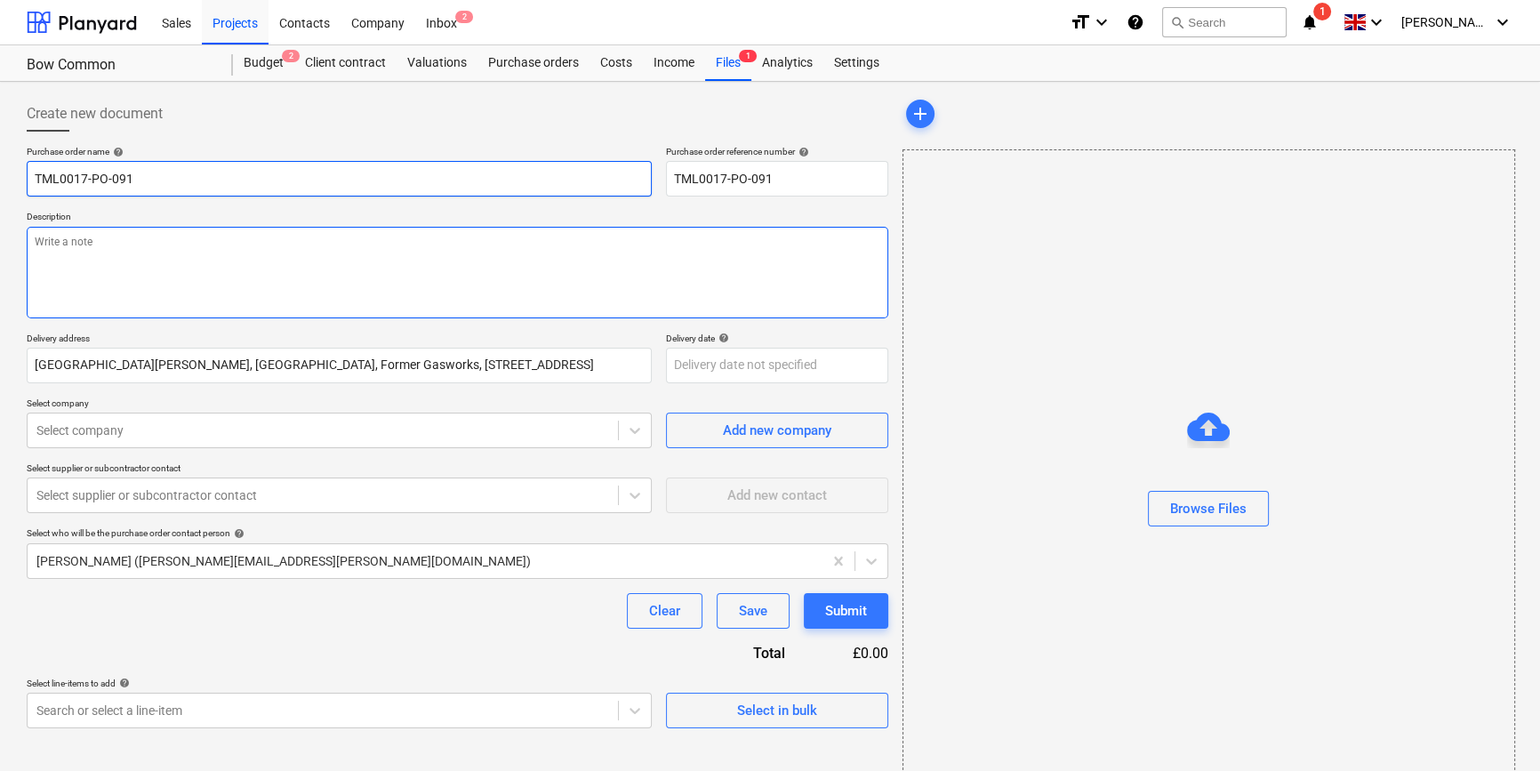
type input "TML0017-PO-091 T"
type textarea "x"
type input "TML0017-PO-091 TO"
type textarea "x"
type input "TML0017-PO-091 TOG"
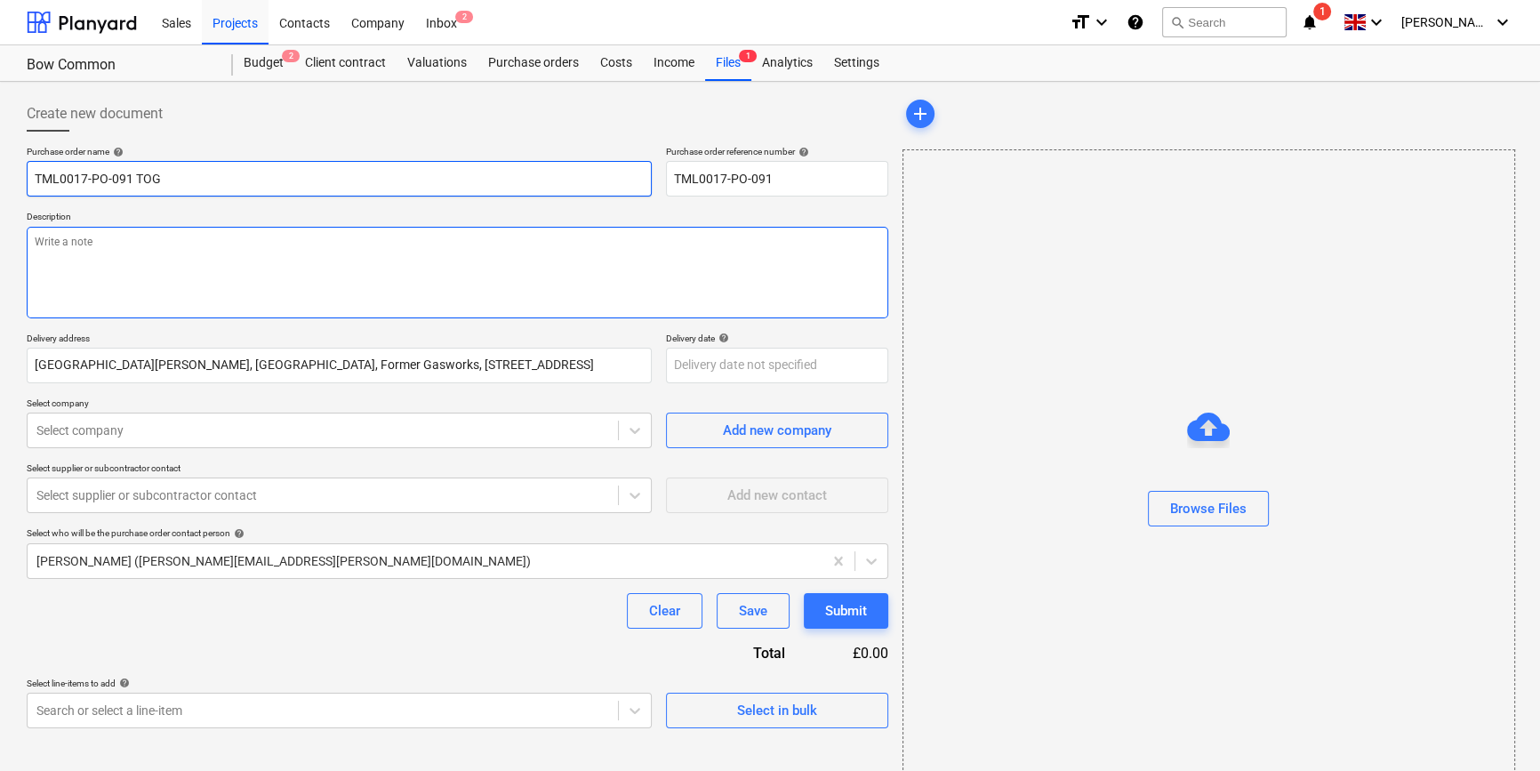
type textarea "x"
type input "TML0017-PO-091 TOGA"
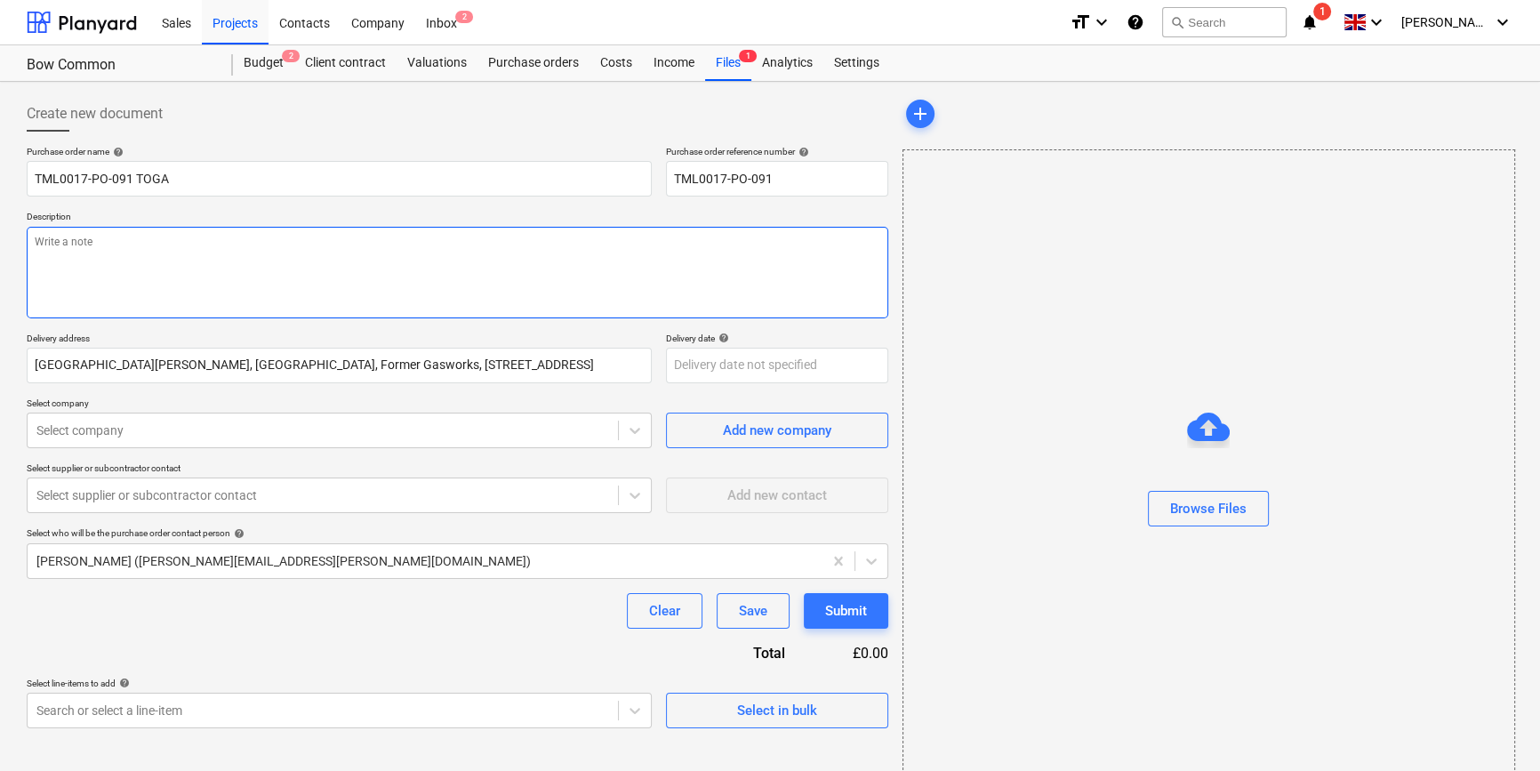
click at [102, 250] on textarea at bounding box center [458, 273] width 862 height 92
type textarea "x"
type textarea "S"
type textarea "x"
type textarea "Si"
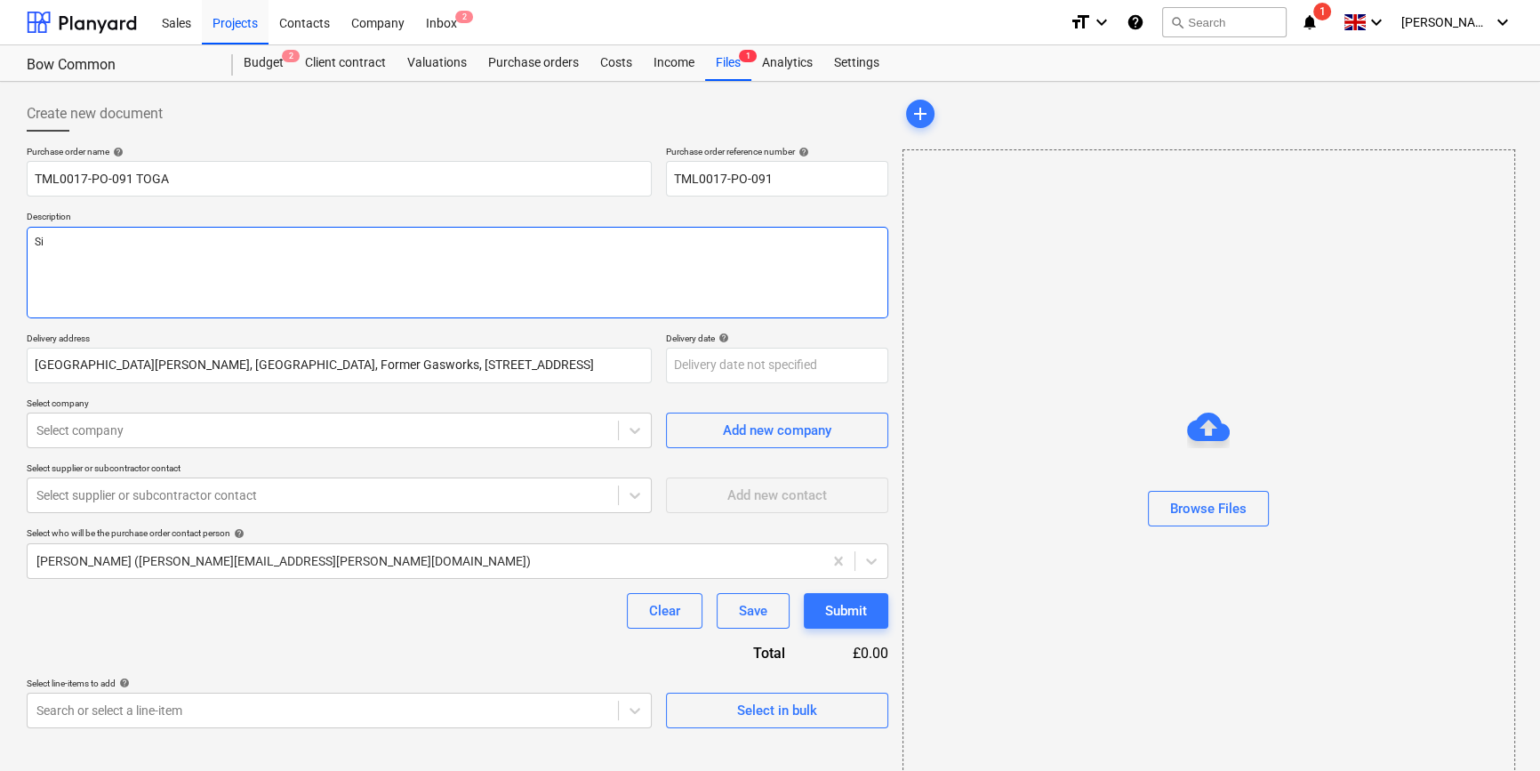
type textarea "x"
type textarea "Sit"
type textarea "x"
type textarea "Site"
type textarea "x"
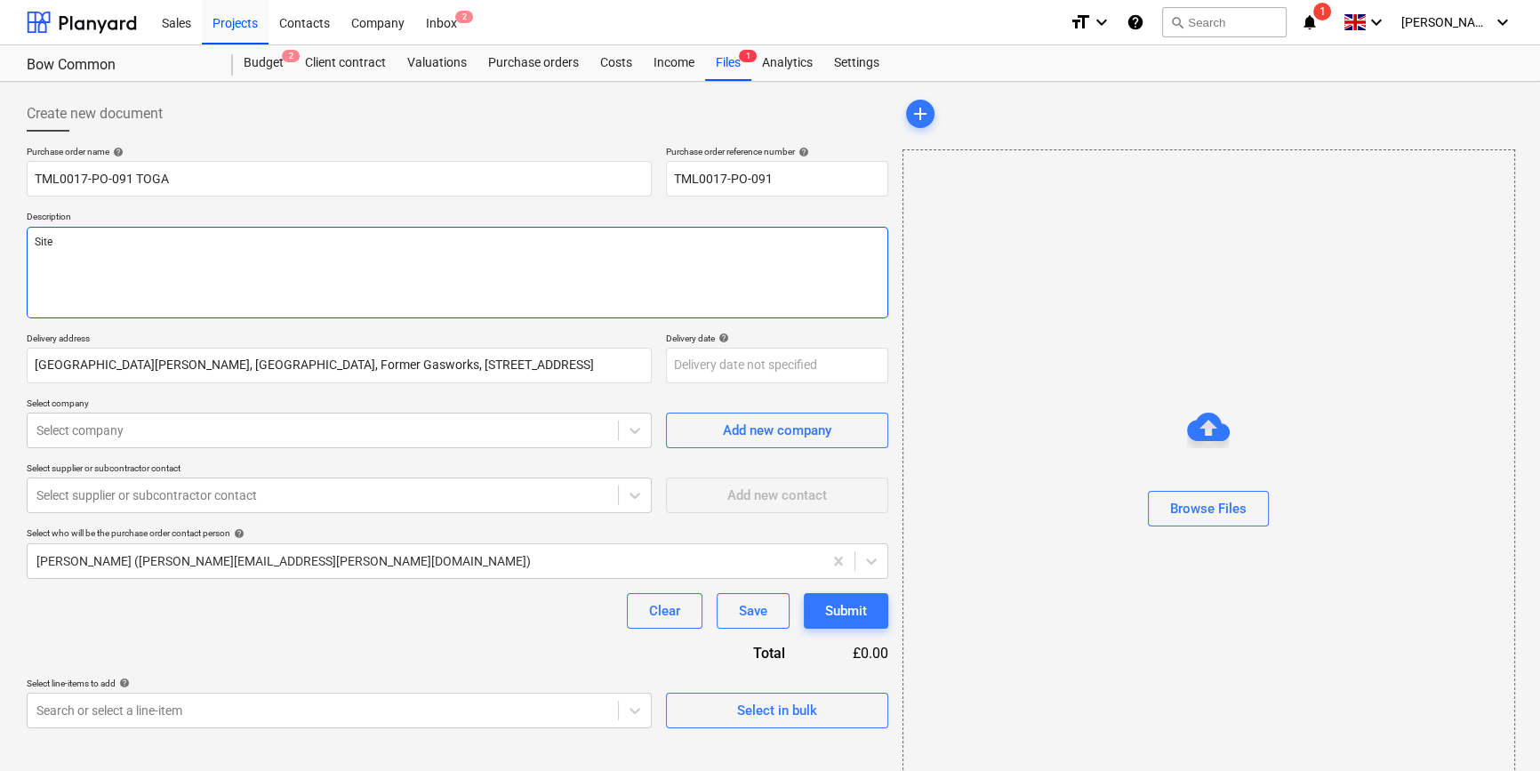
type textarea "Site"
type textarea "x"
type textarea "Site c"
type textarea "x"
type textarea "Site co"
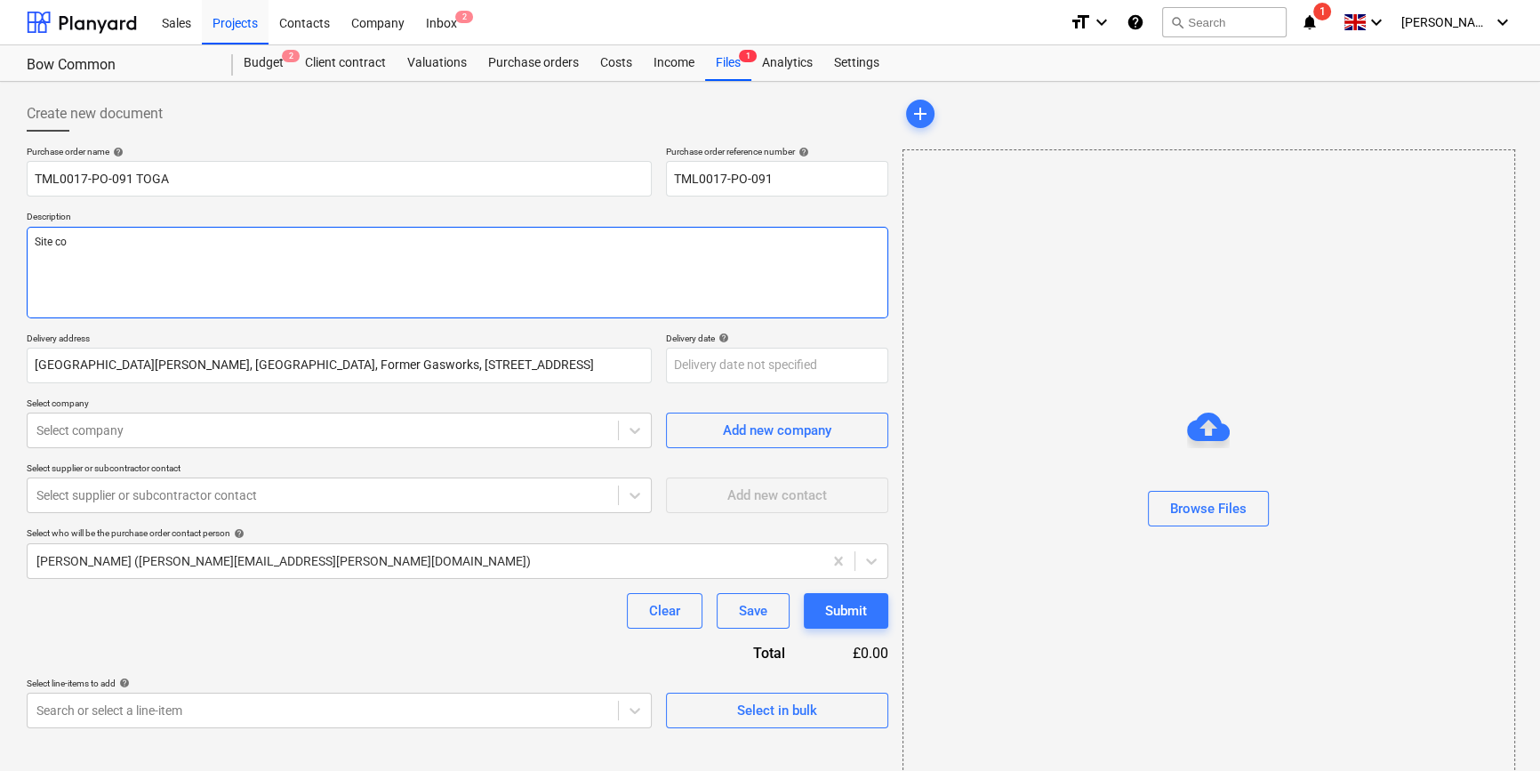
type textarea "x"
type textarea "Site con"
type textarea "x"
type textarea "Site cont"
type textarea "x"
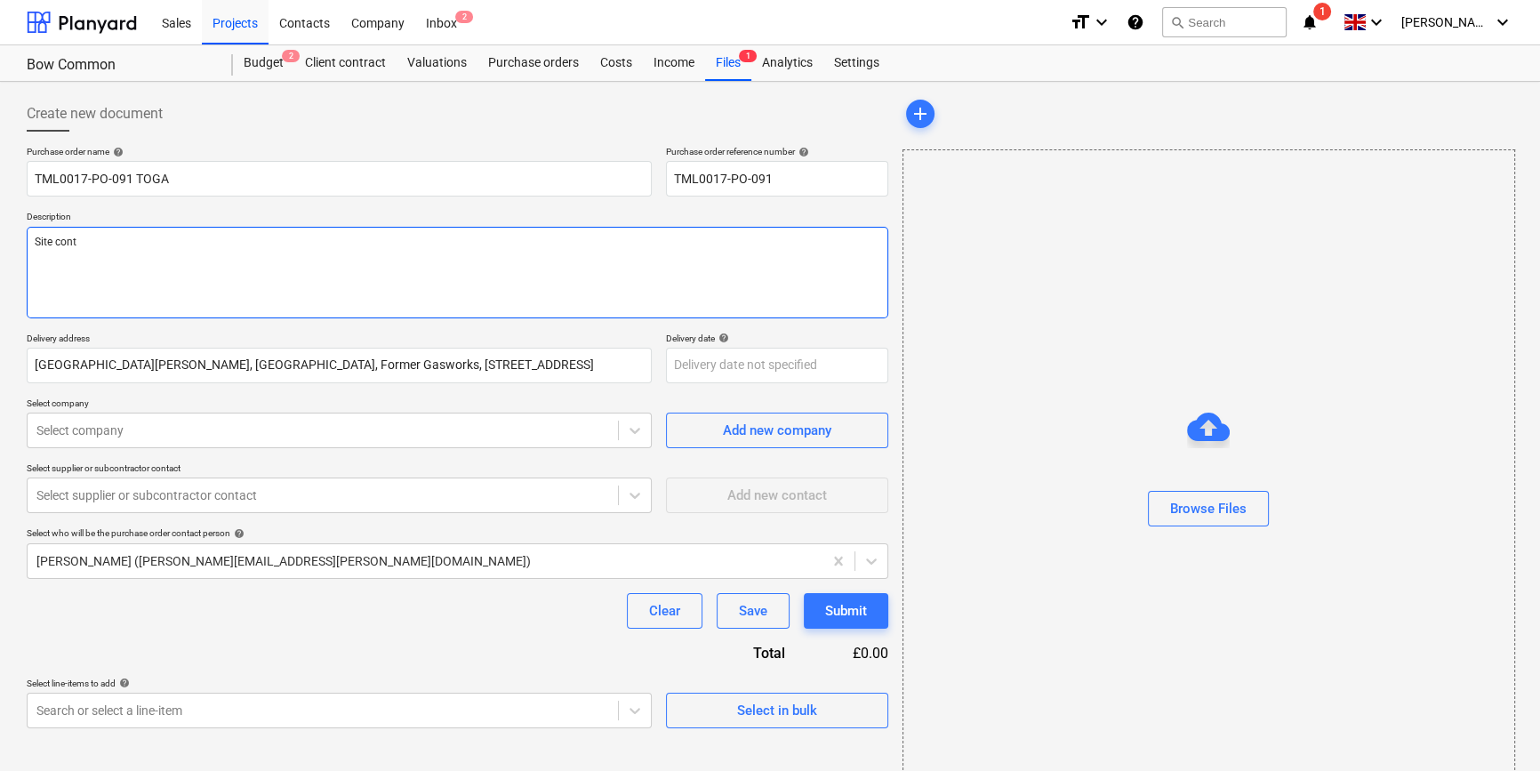
type textarea "Site conta"
type textarea "x"
type textarea "Site contac"
type textarea "x"
type textarea "Site contact"
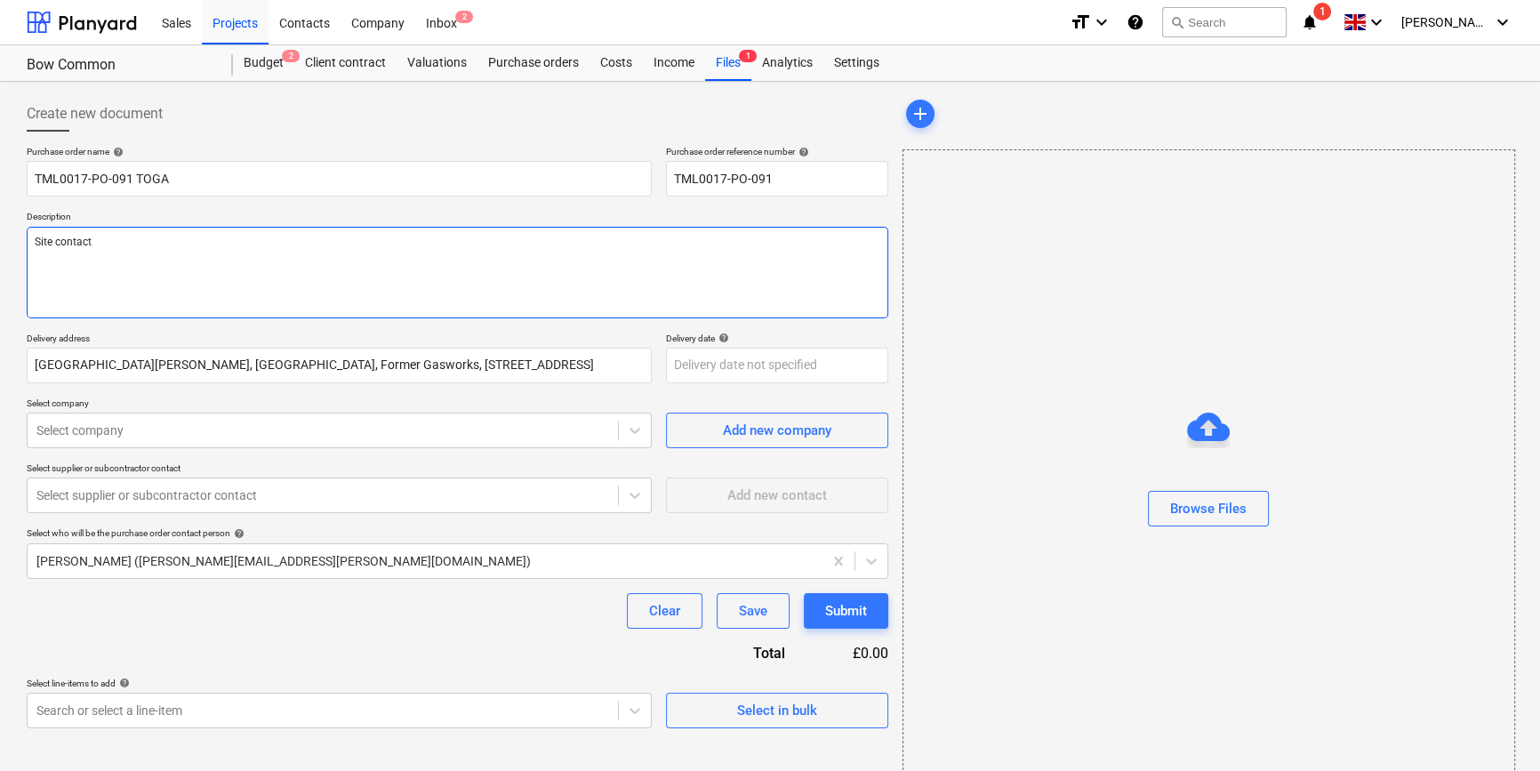
type textarea "x"
type textarea "Site contact"
type textarea "x"
type textarea "Site contact 0"
type textarea "x"
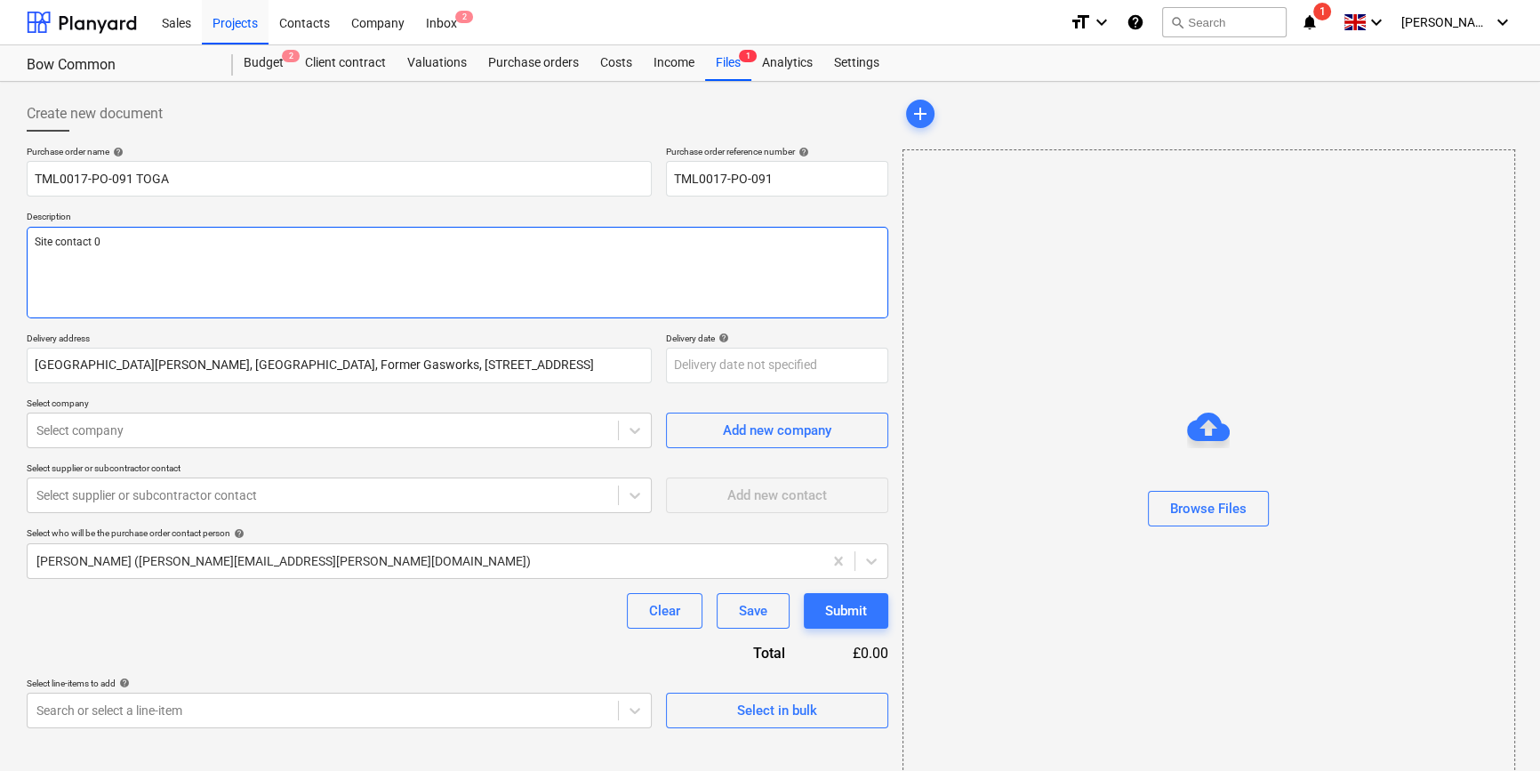
type textarea "Site contact 07"
type textarea "x"
type textarea "Site contact 079"
type textarea "x"
type textarea "Site contact 0793"
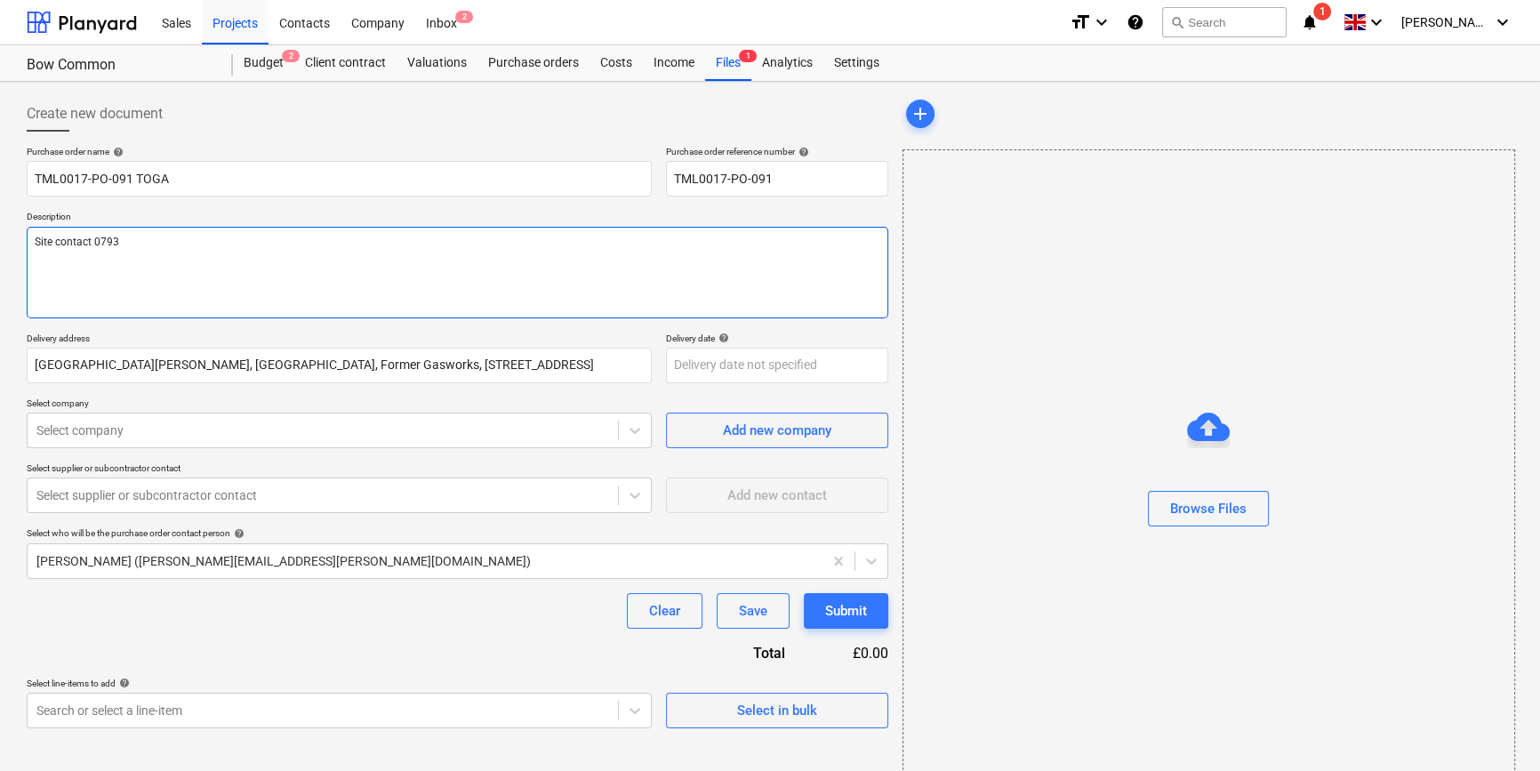
type textarea "x"
type textarea "Site contact 07935"
type textarea "x"
type textarea "Site contact 0793"
type textarea "x"
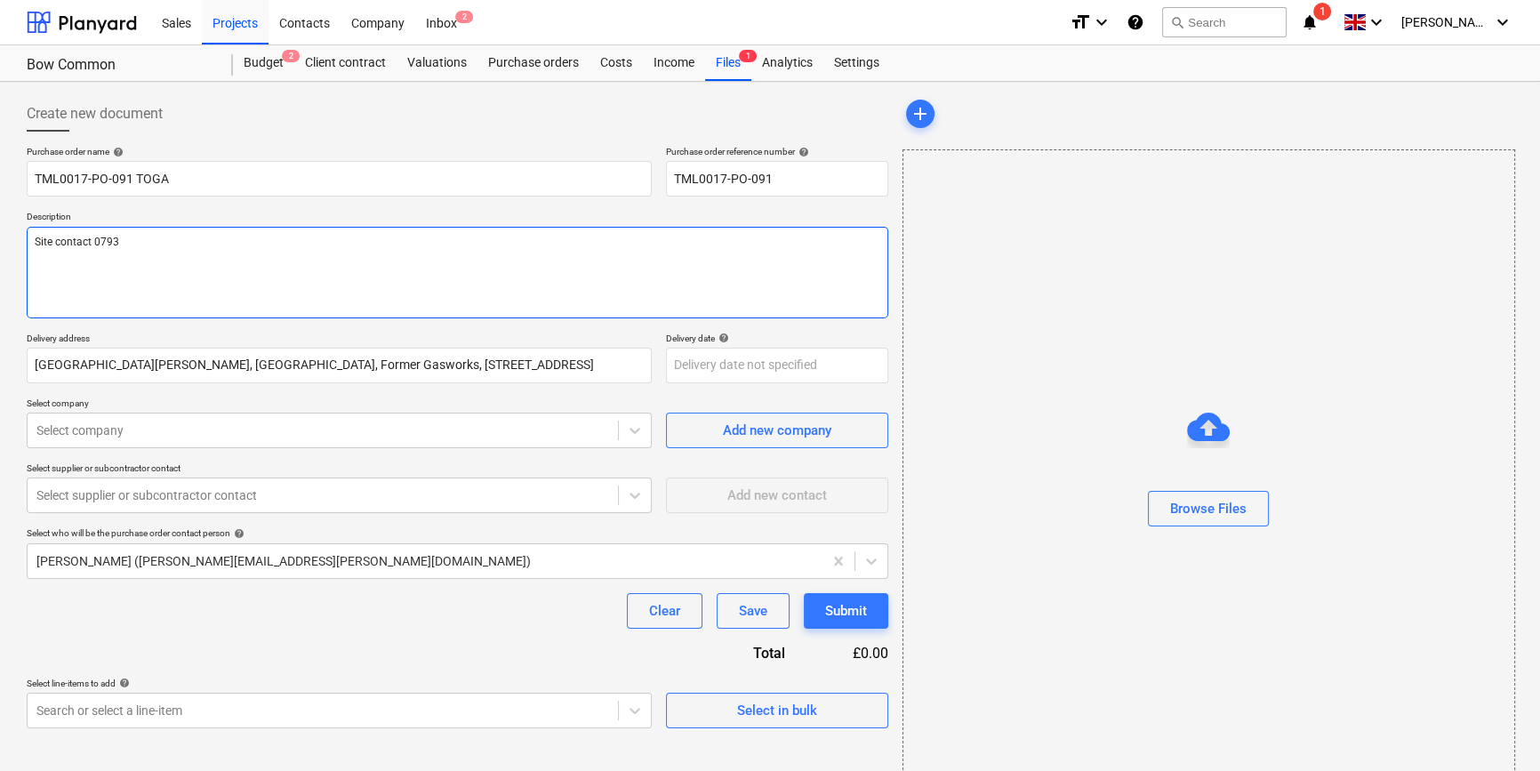
type textarea "Site contact 079"
type textarea "x"
type textarea "Site contact 07"
type textarea "x"
type textarea "Site contact 075"
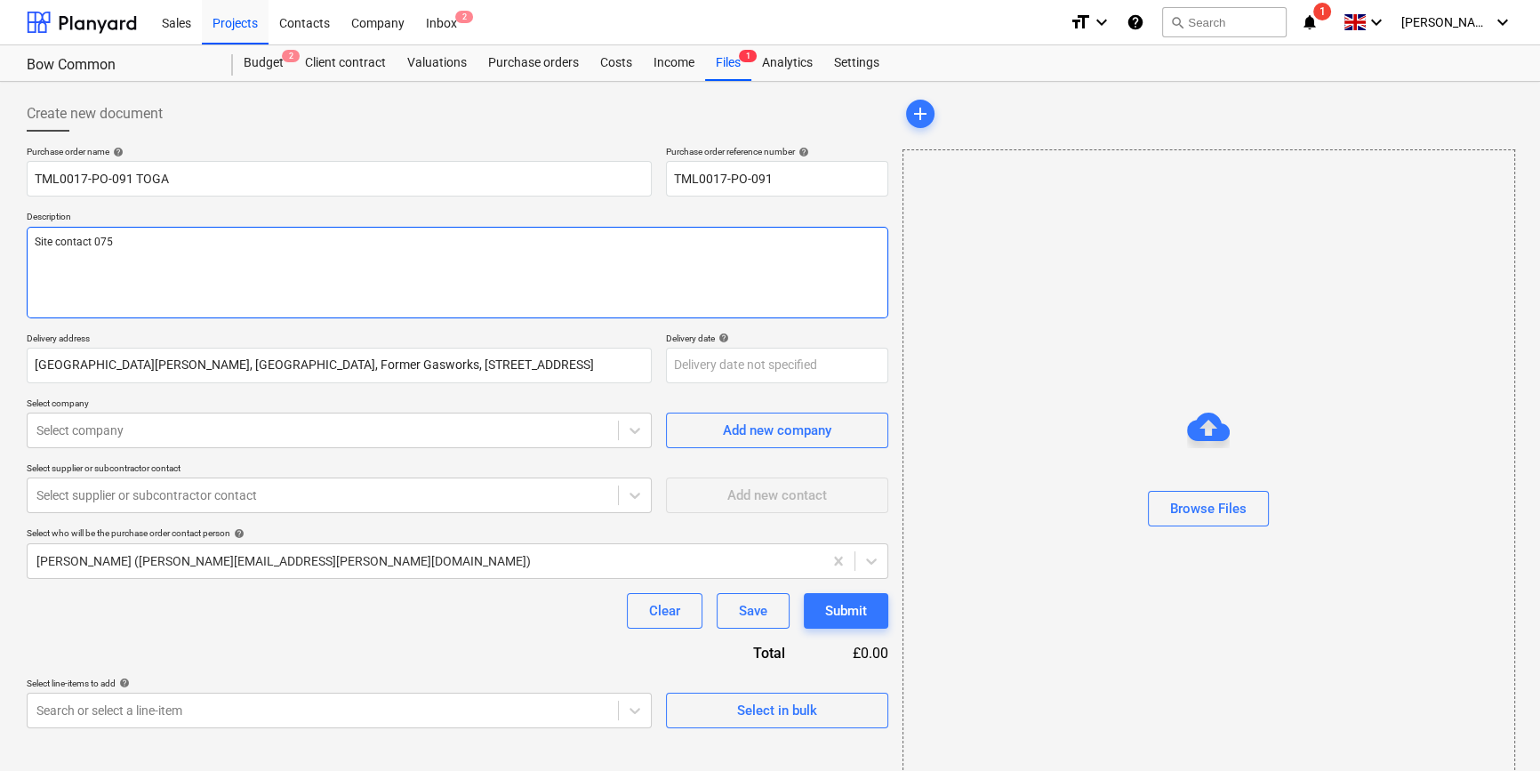
type textarea "x"
type textarea "Site contact 0753"
type textarea "x"
type textarea "Site contact 07539"
type textarea "x"
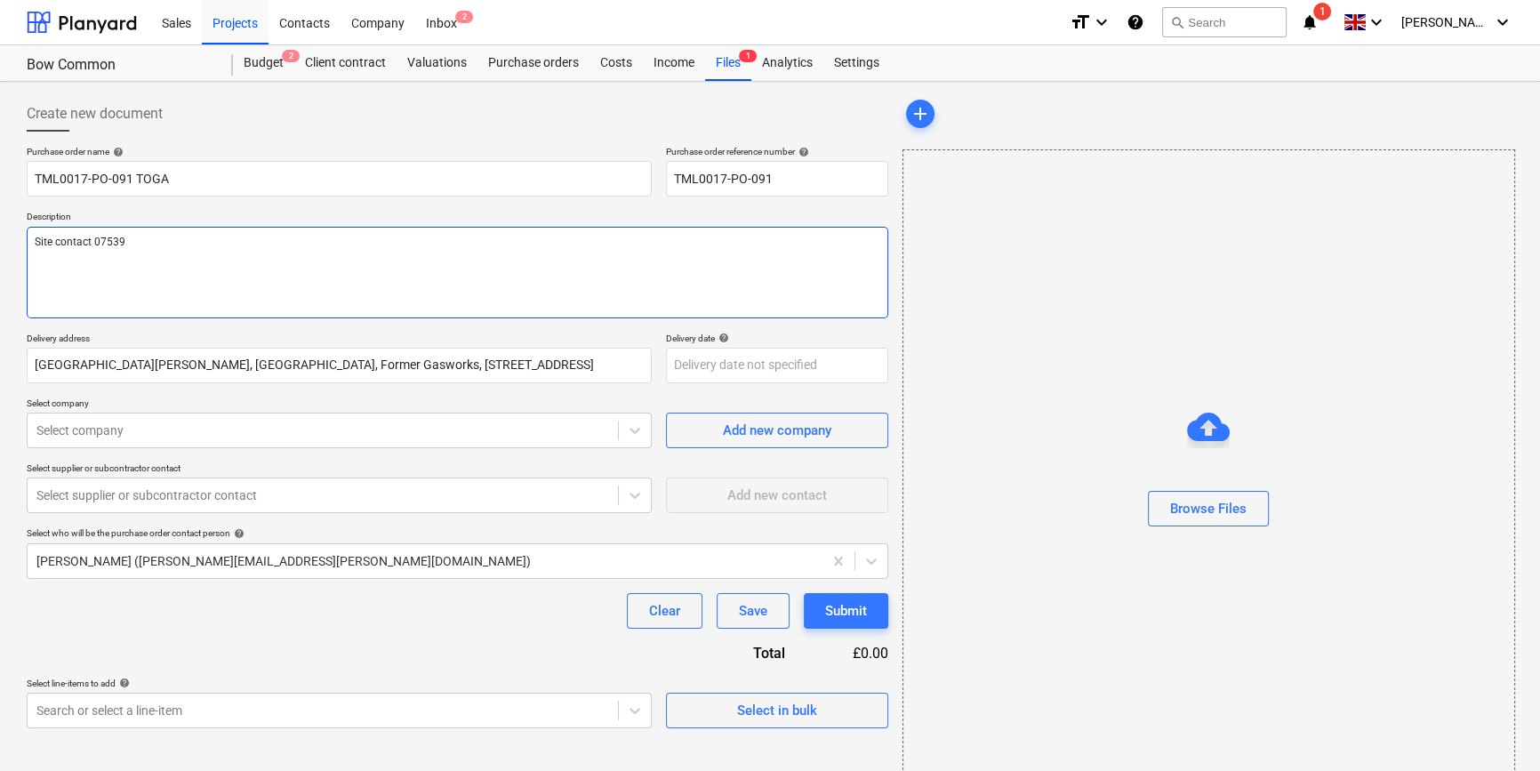
type textarea "Site contact 07539"
type textarea "x"
type textarea "Site contact 07539 9"
type textarea "x"
type textarea "Site contact 07539 99"
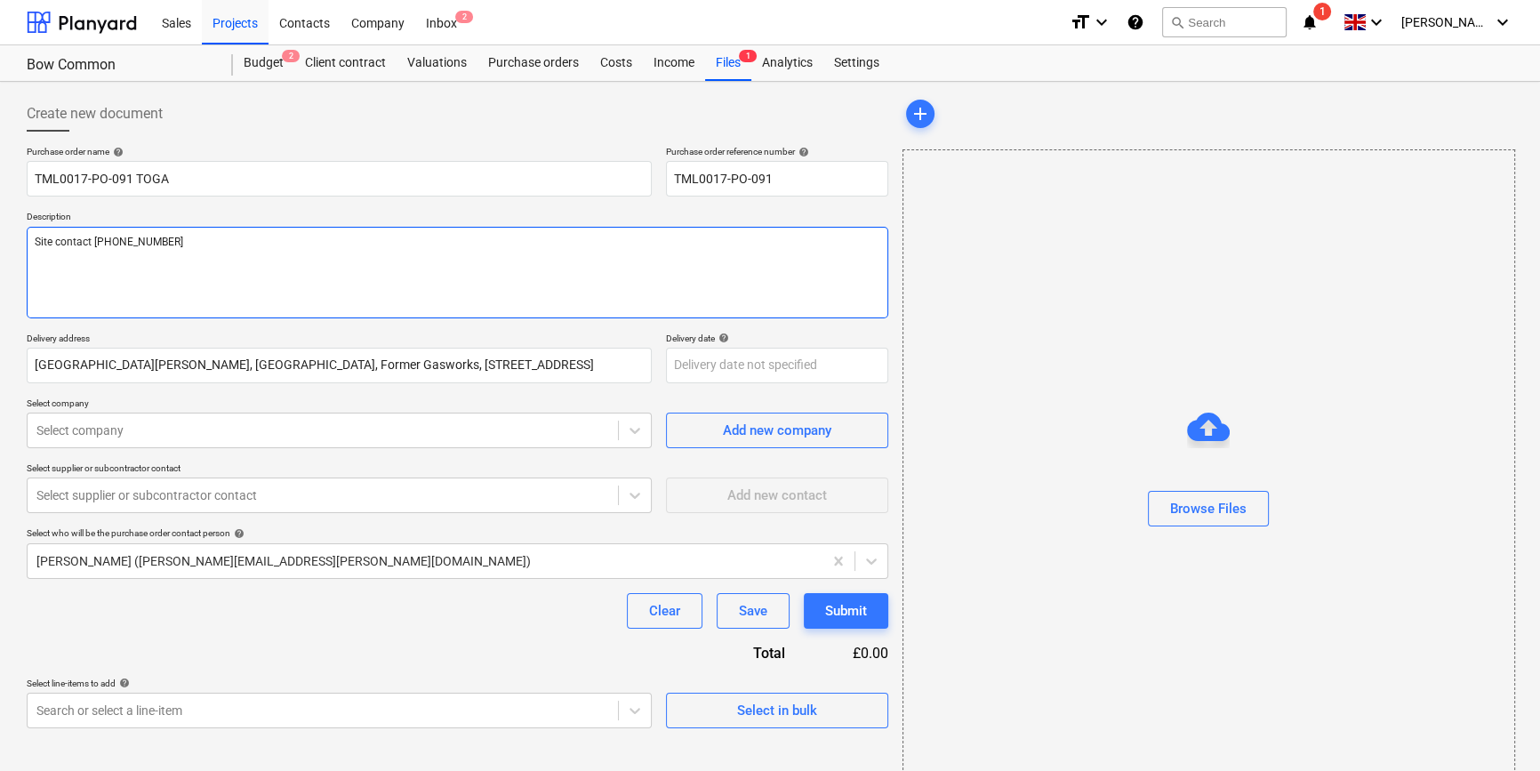
type textarea "x"
type textarea "Site contact 07539 993"
type textarea "x"
type textarea "Site contact 07539 9930"
type textarea "x"
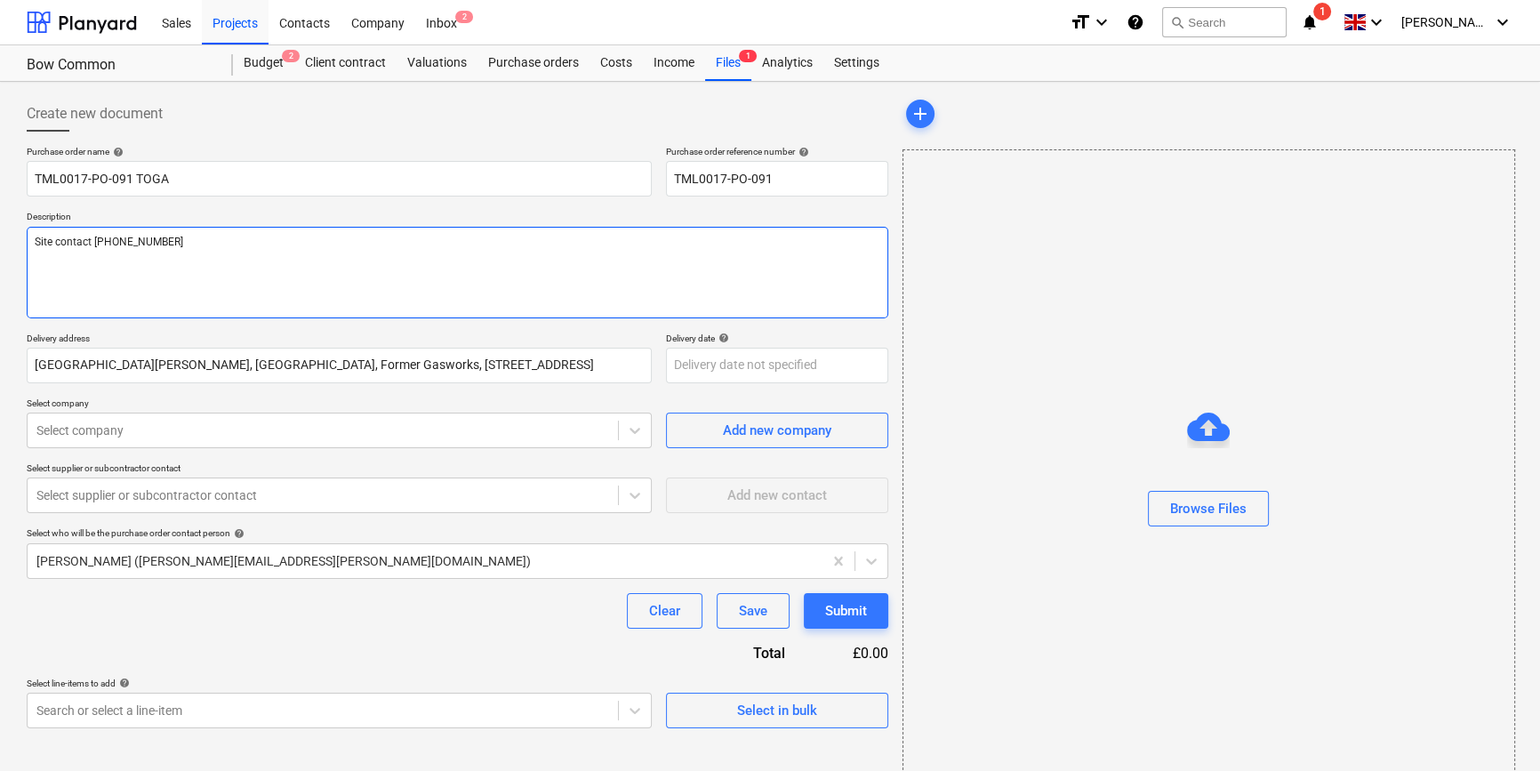
type textarea "Site contact 07539 99303"
type textarea "x"
type textarea "Site contact 07539 993035"
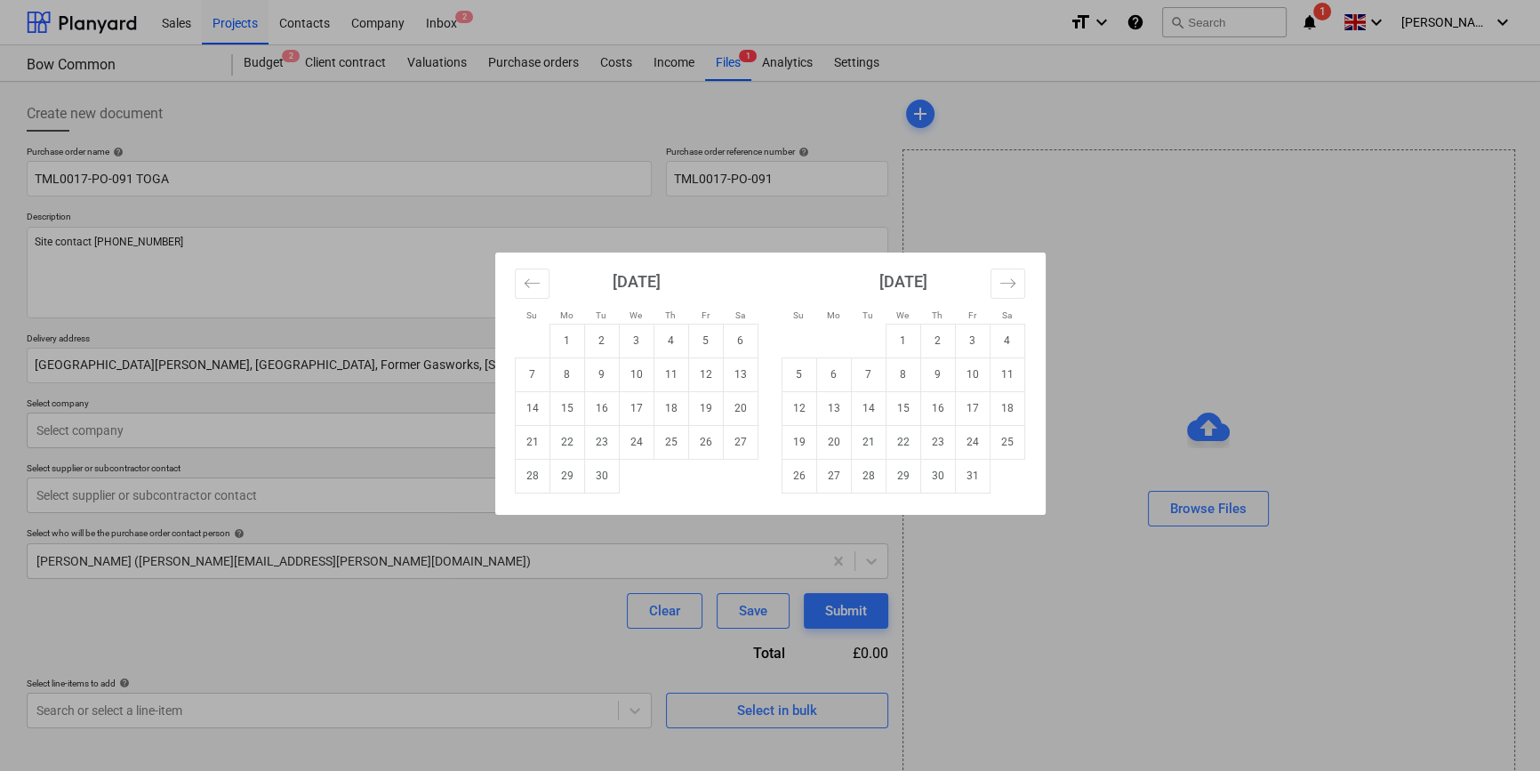
click at [750, 364] on body "Sales Projects Contacts Company Inbox 2 format_size keyboard_arrow_down help se…" at bounding box center [770, 385] width 1540 height 771
click at [669, 446] on td "25" at bounding box center [671, 442] width 35 height 34
type textarea "x"
type input "[DATE]"
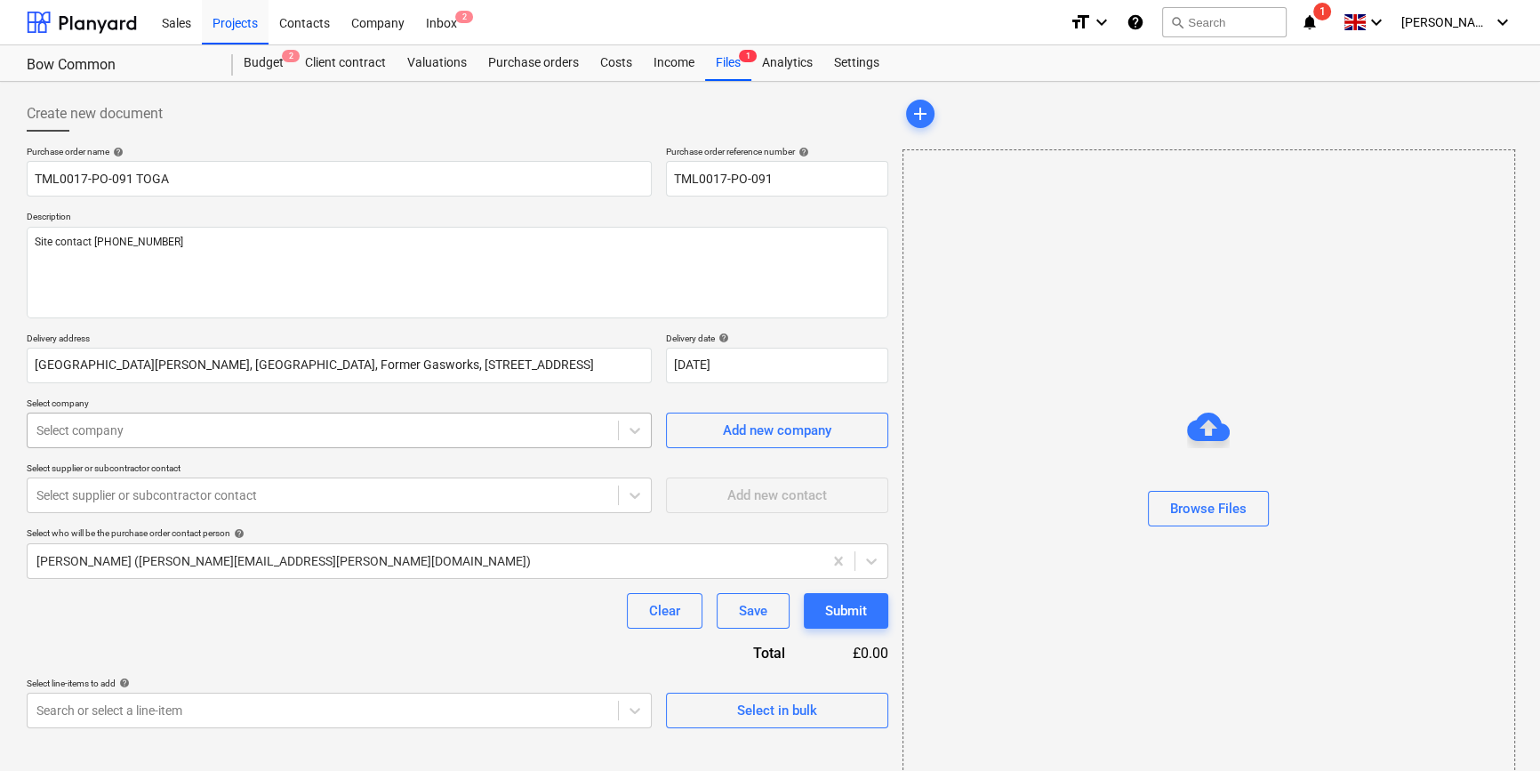
click at [239, 430] on div at bounding box center [322, 431] width 573 height 18
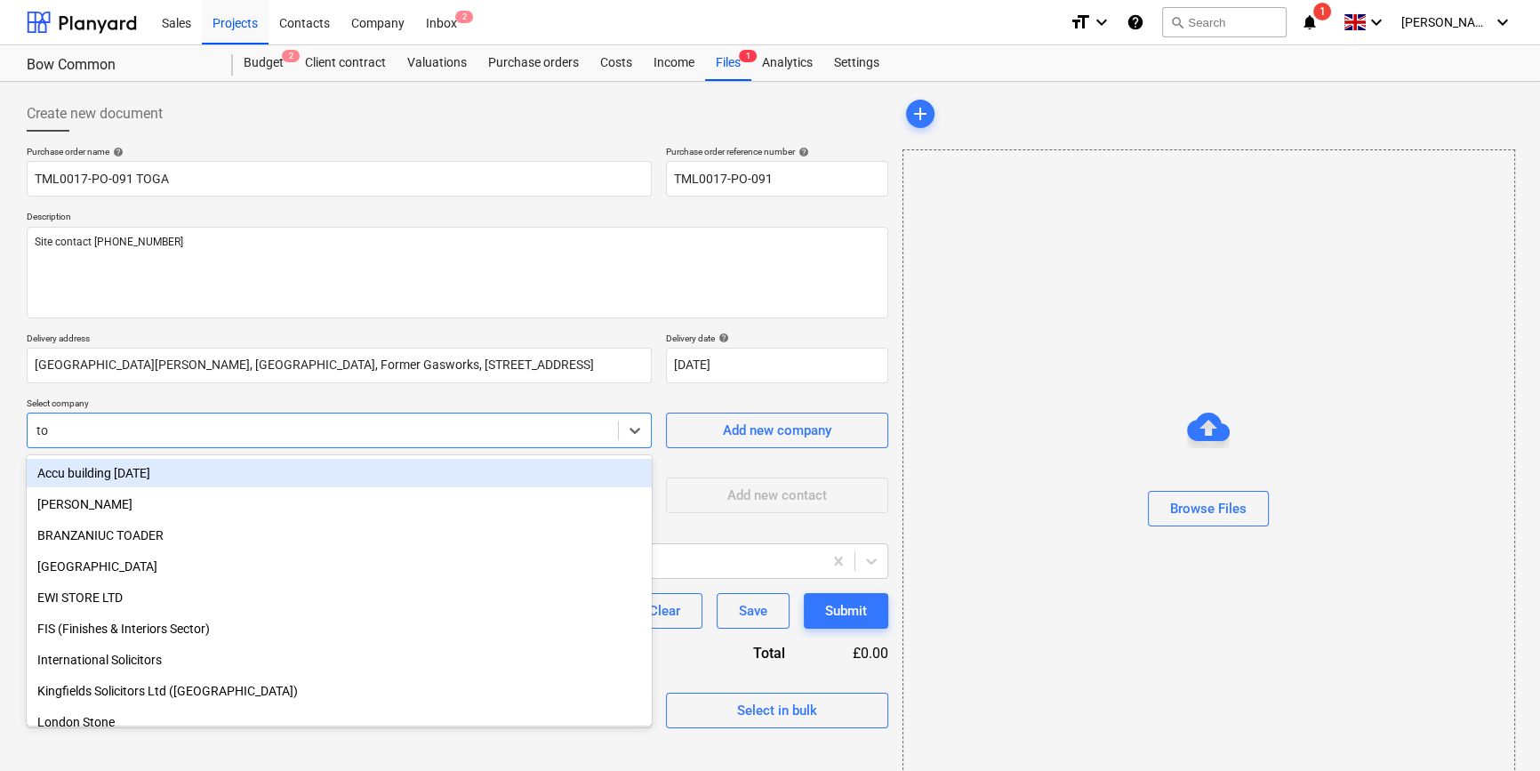
type input "tog"
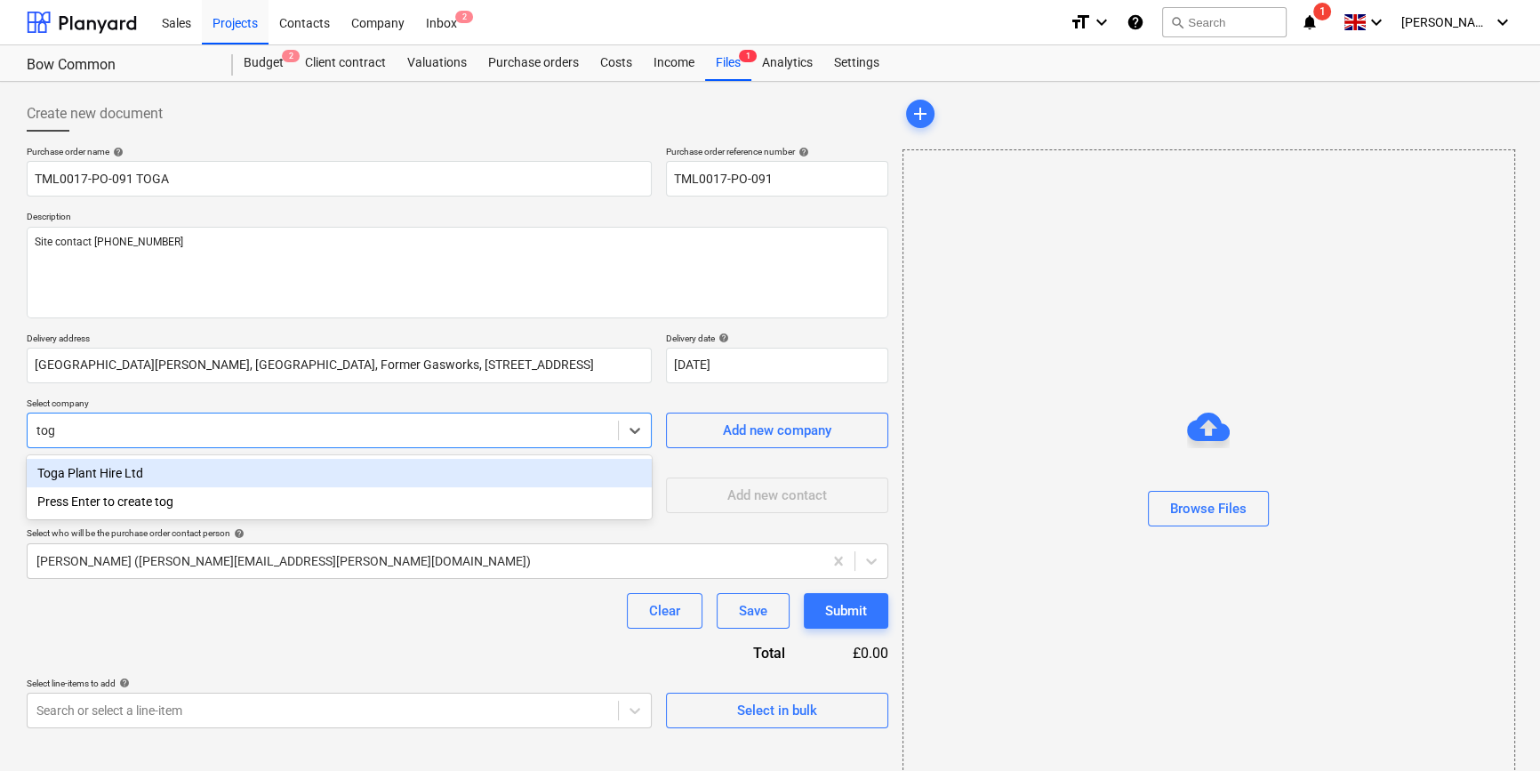
click at [152, 474] on div "Toga Plant Hire Ltd" at bounding box center [339, 473] width 625 height 28
type textarea "x"
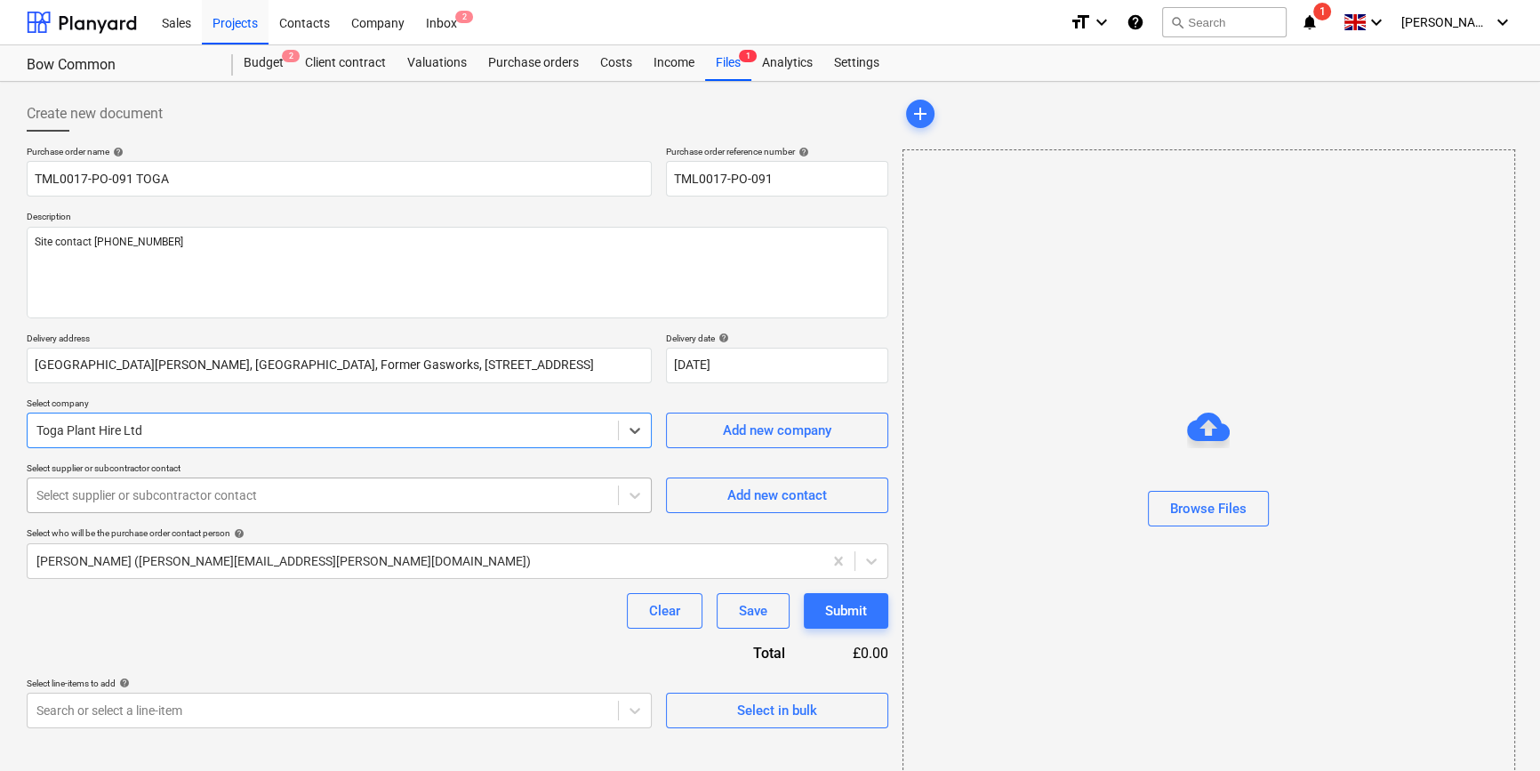
click at [138, 496] on div at bounding box center [322, 496] width 573 height 18
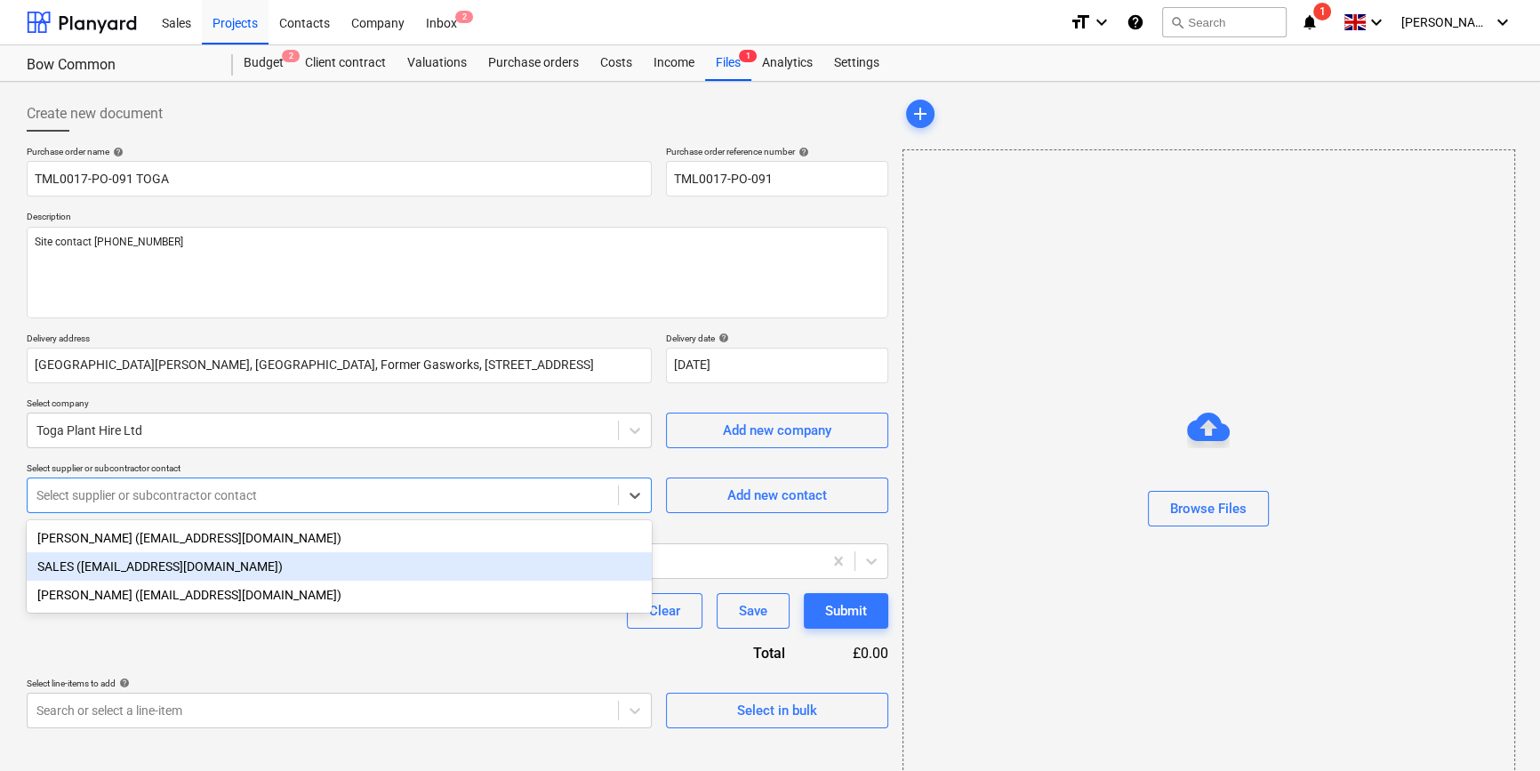
click at [146, 567] on div "SALES (salessupport@toga.co.uk)" at bounding box center [339, 566] width 625 height 28
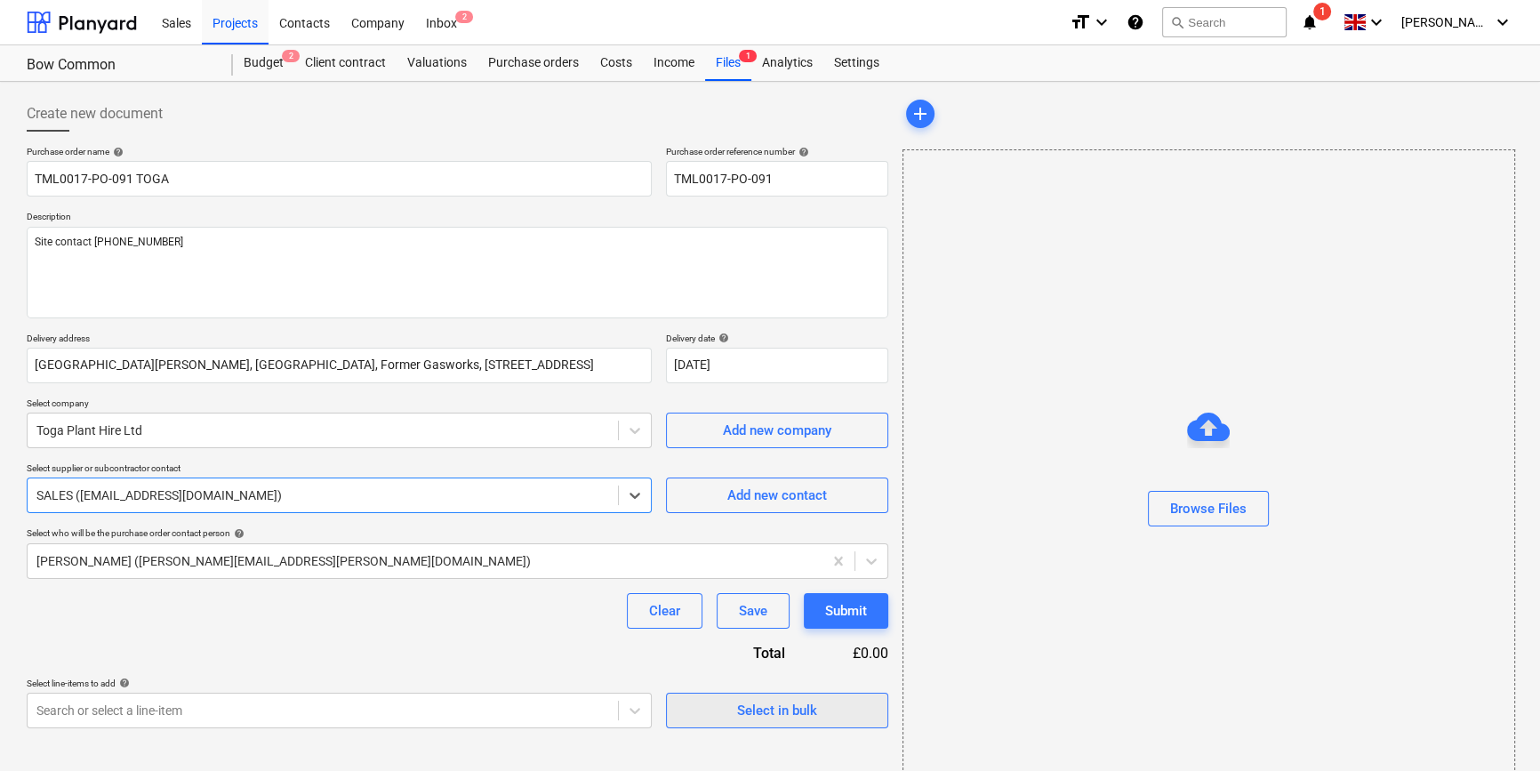
click at [704, 717] on span "Select in bulk" at bounding box center [777, 710] width 178 height 23
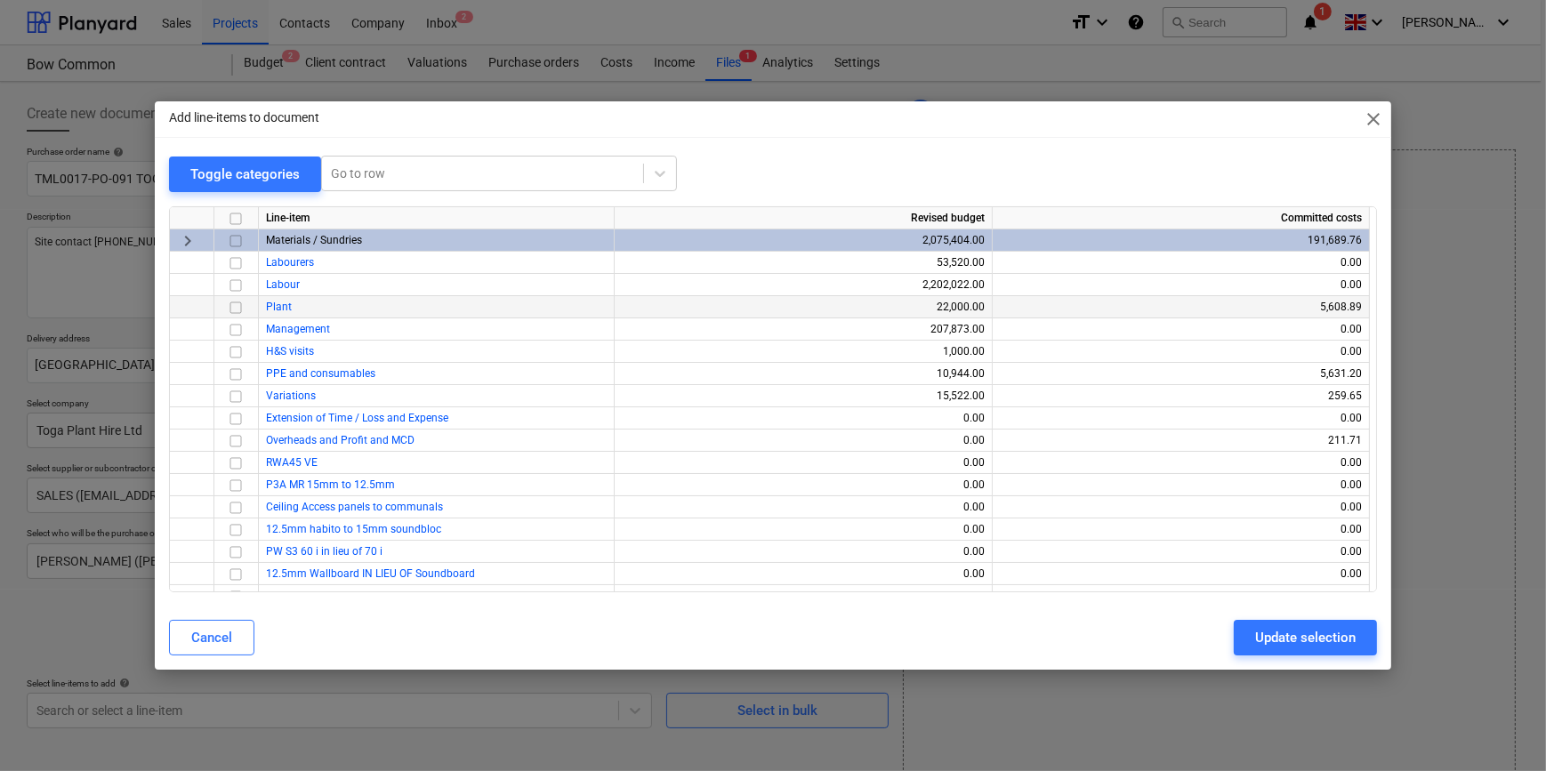
click at [237, 309] on input "checkbox" at bounding box center [235, 306] width 21 height 21
click at [1306, 639] on div "Update selection" at bounding box center [1305, 637] width 101 height 23
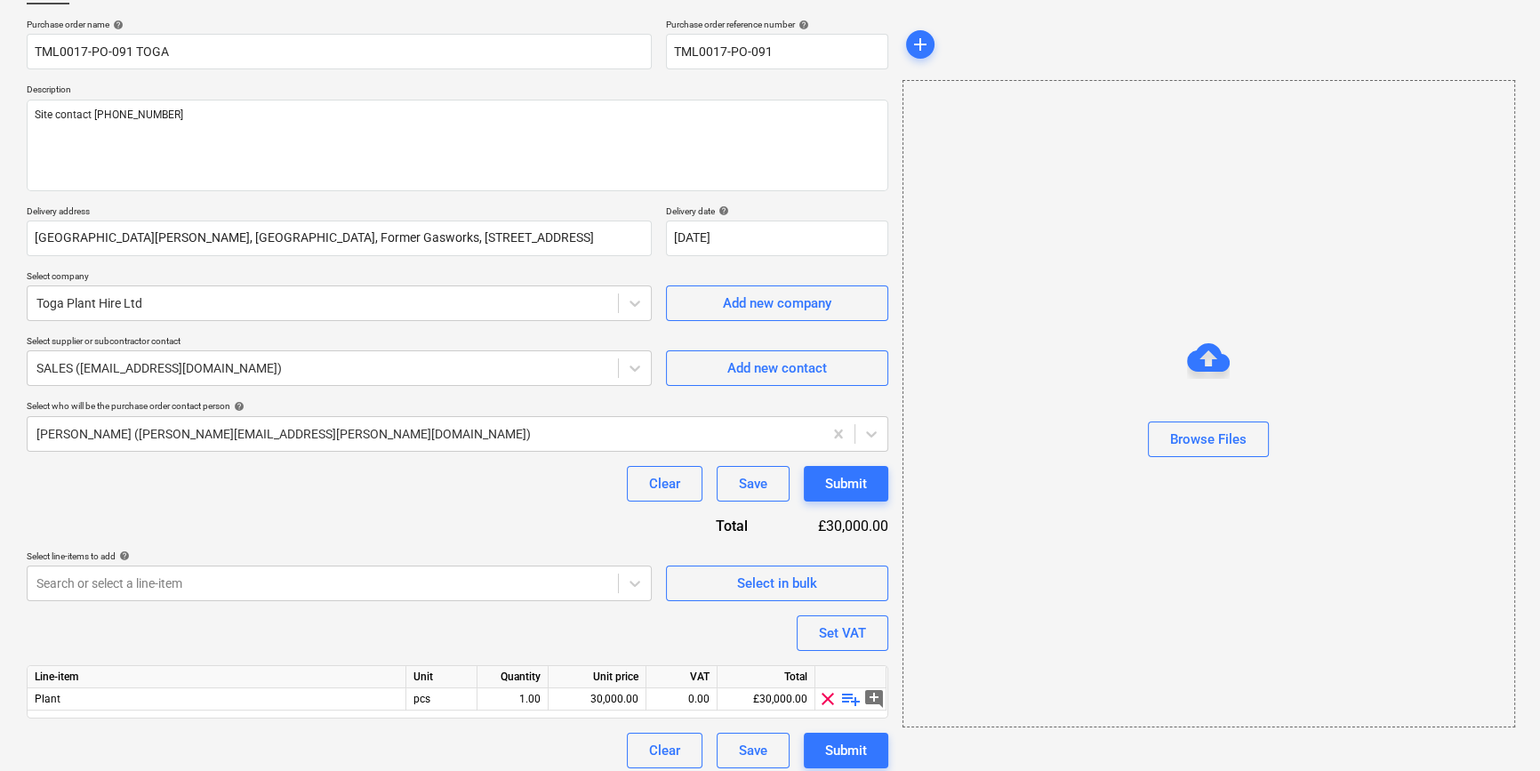
scroll to position [138, 0]
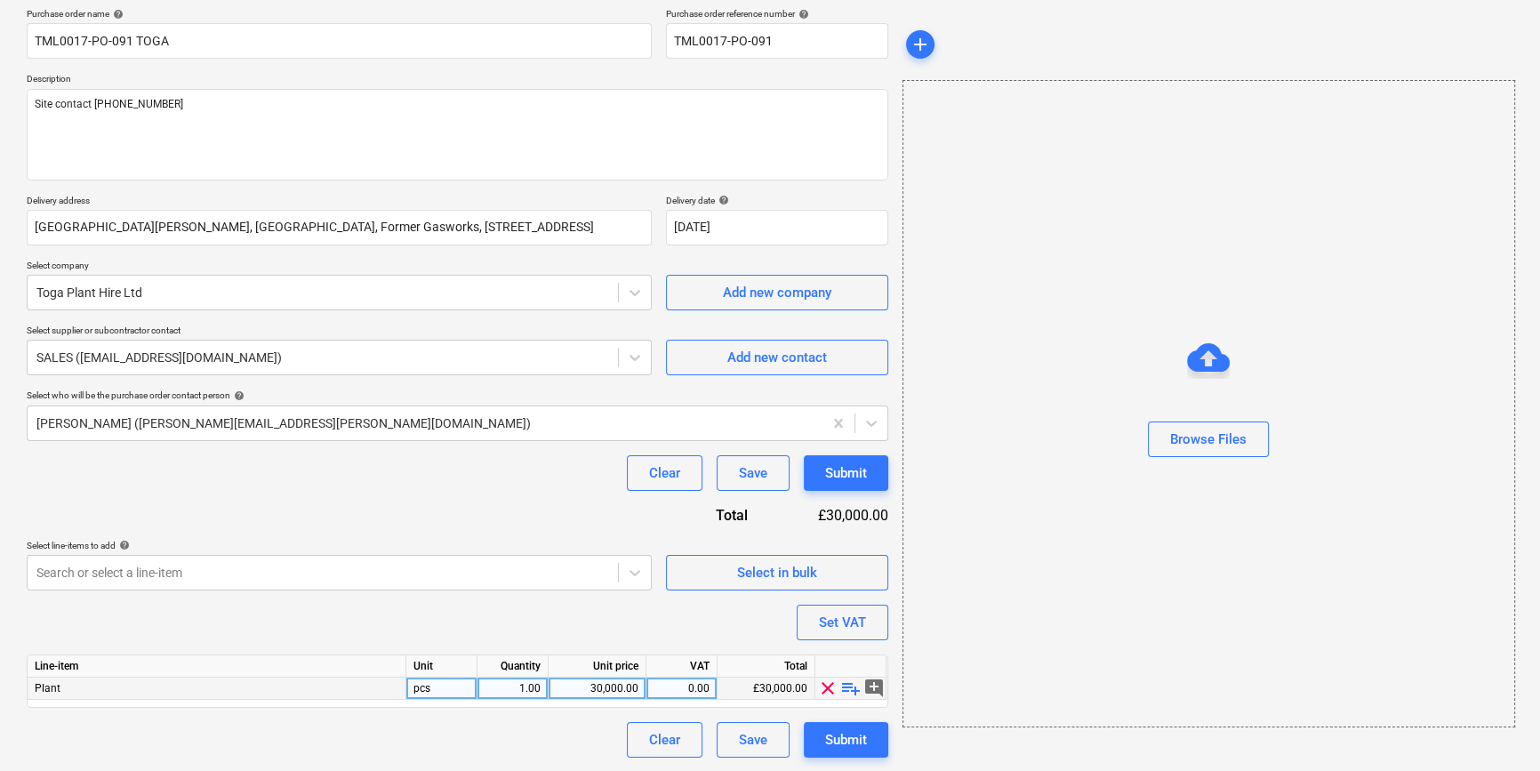
click at [848, 681] on span "playlist_add" at bounding box center [850, 688] width 21 height 21
type textarea "x"
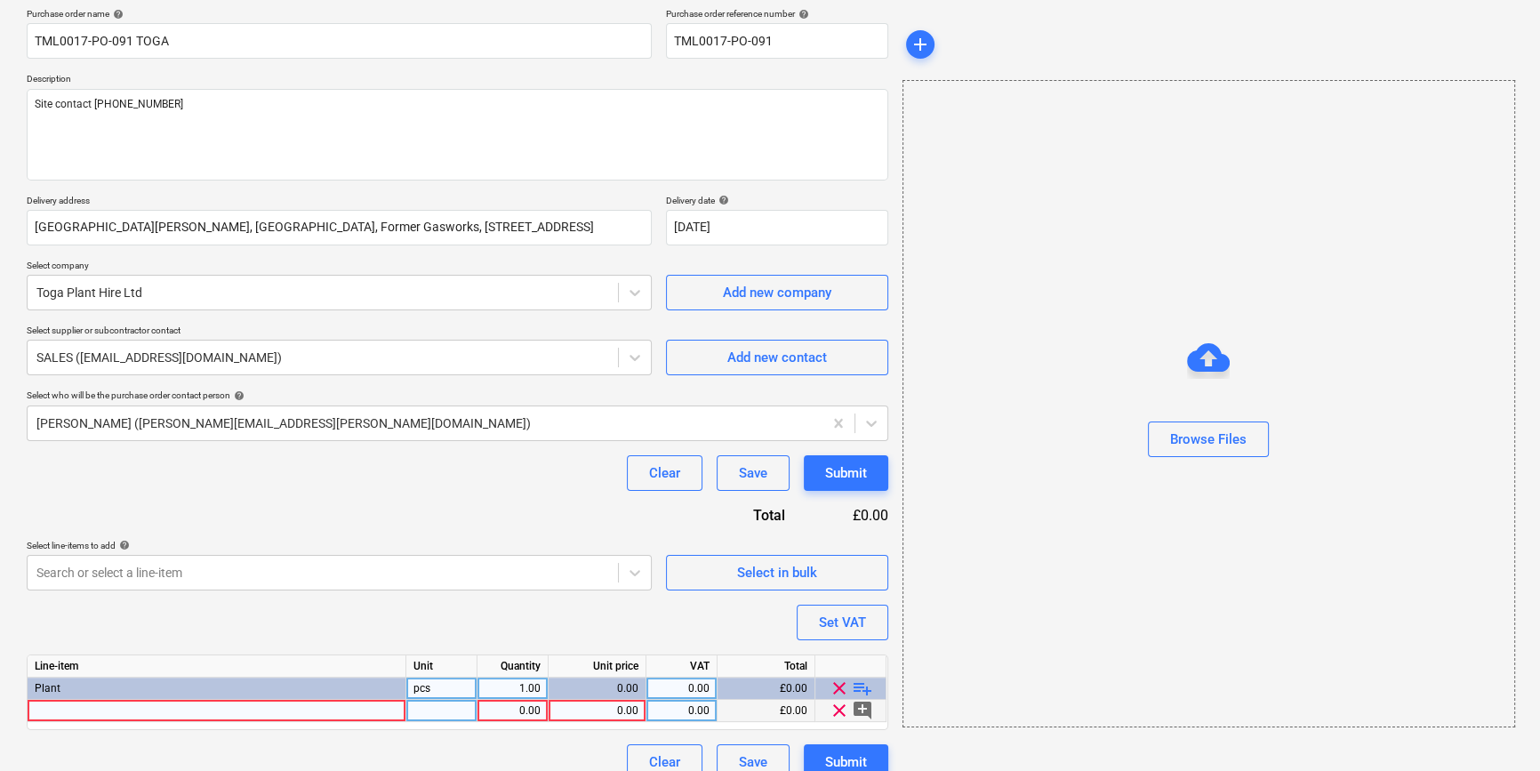
click at [97, 704] on div at bounding box center [217, 711] width 379 height 22
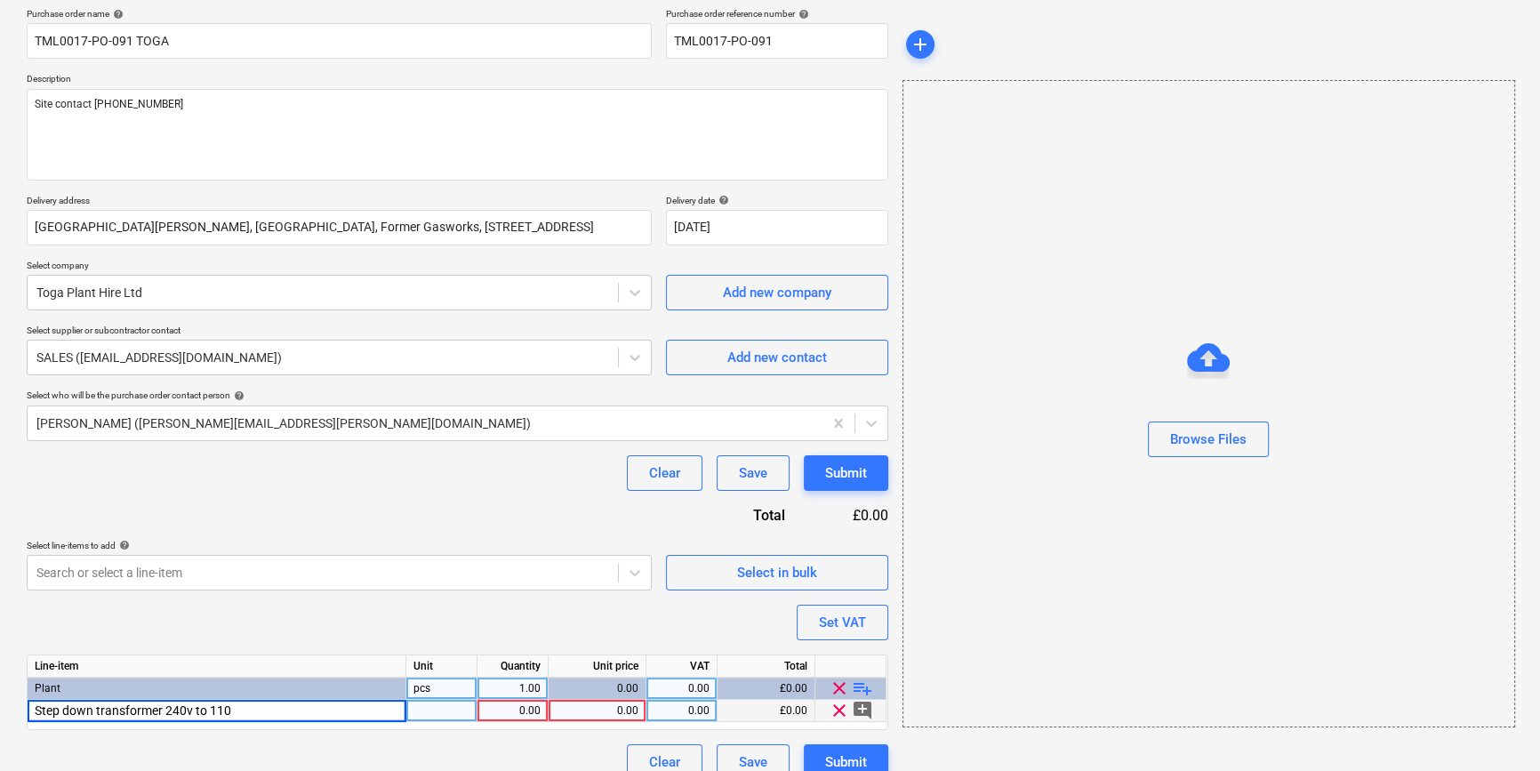
type input "Step down transformer 240v to 110v"
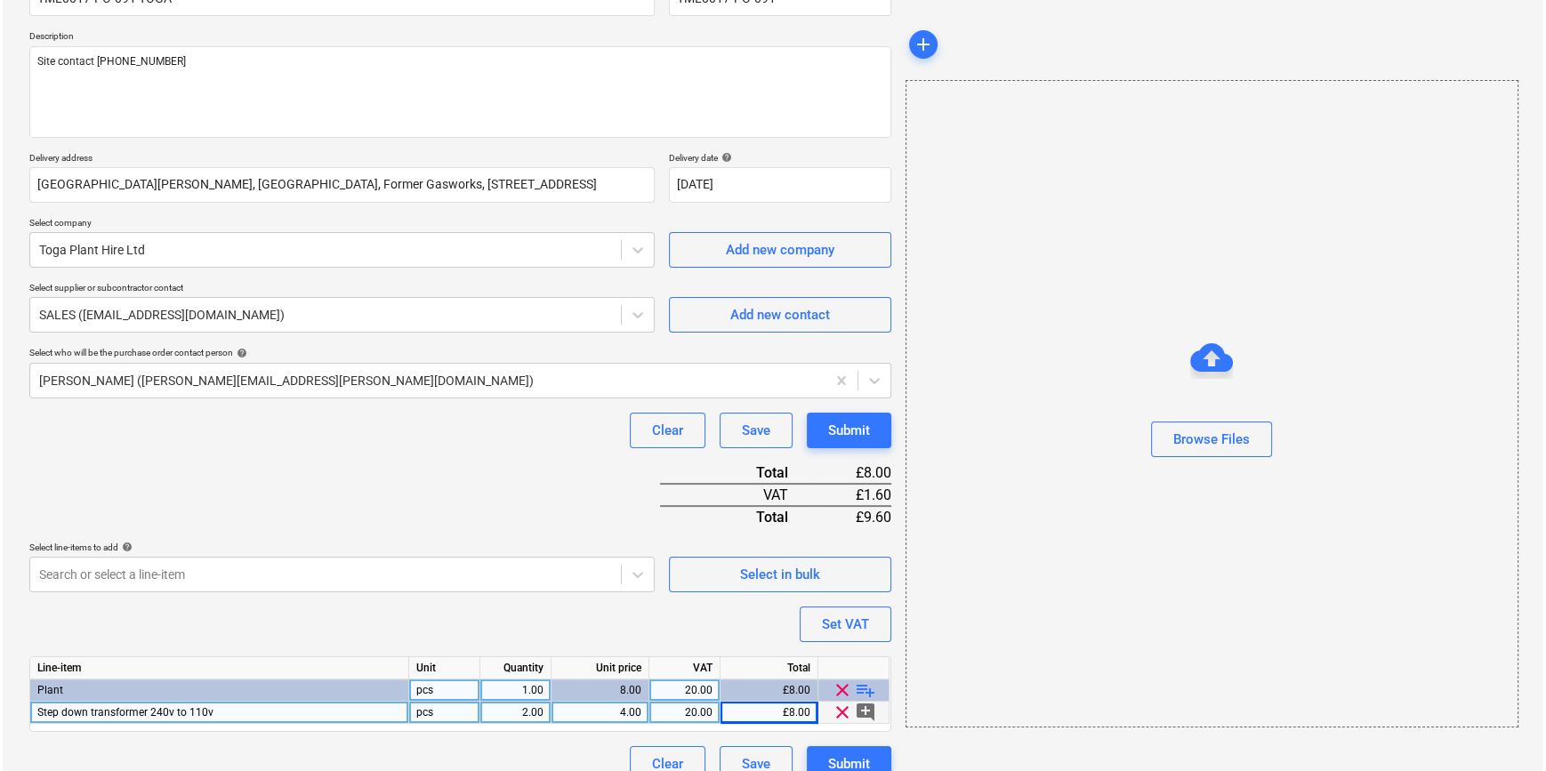
scroll to position [205, 0]
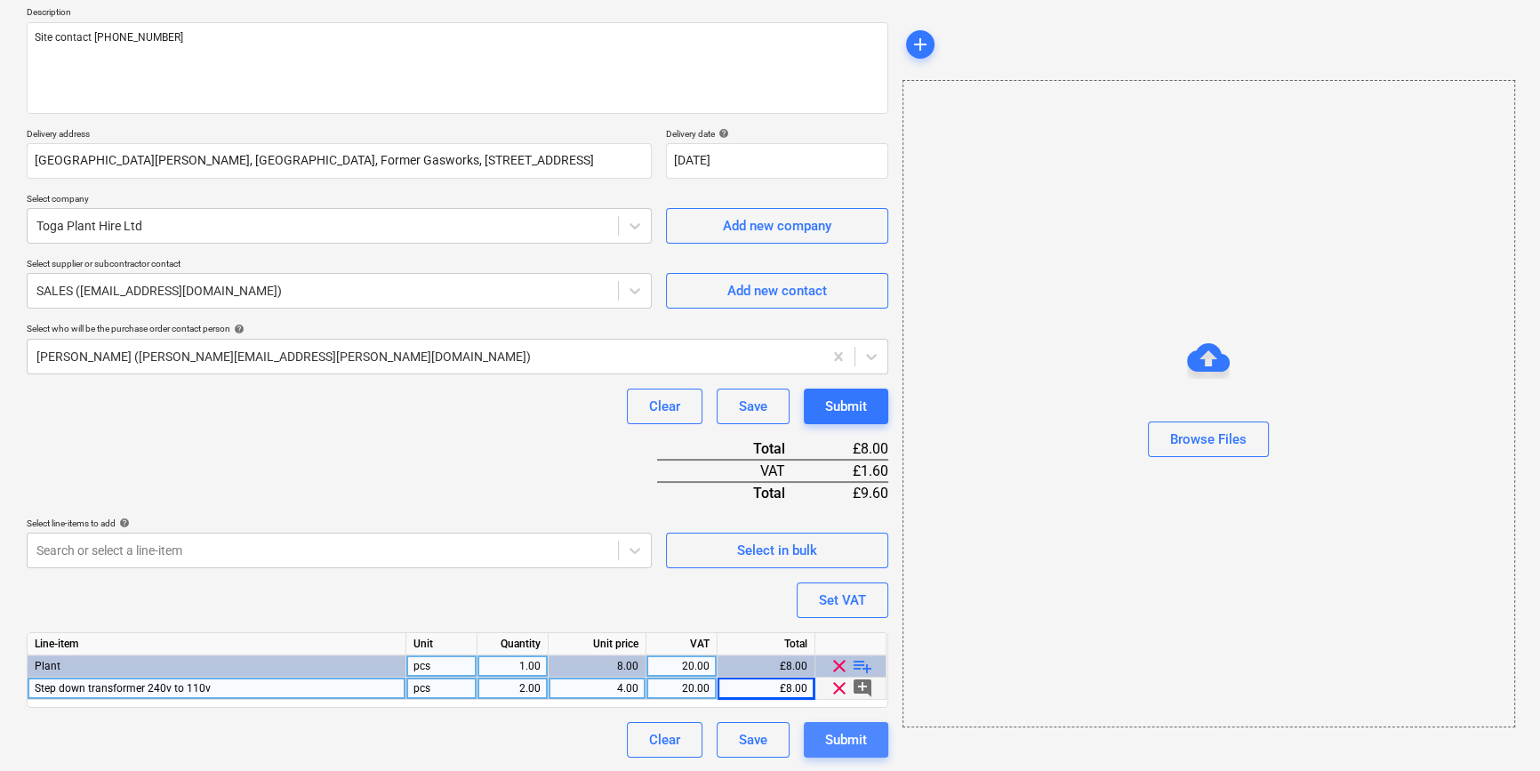
click at [856, 747] on div "Submit" at bounding box center [846, 739] width 42 height 23
type textarea "x"
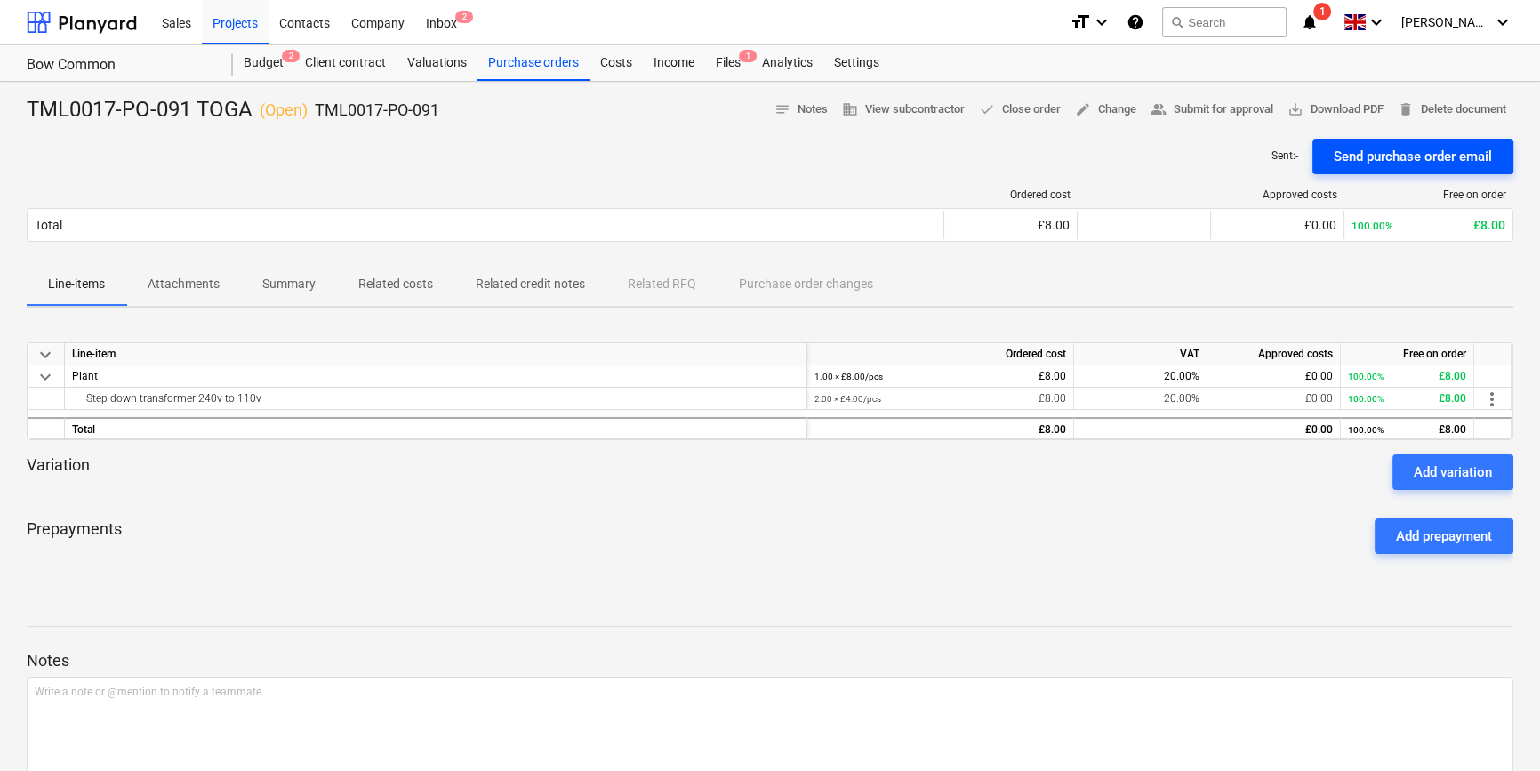
click at [1370, 152] on div "Send purchase order email" at bounding box center [1413, 156] width 158 height 23
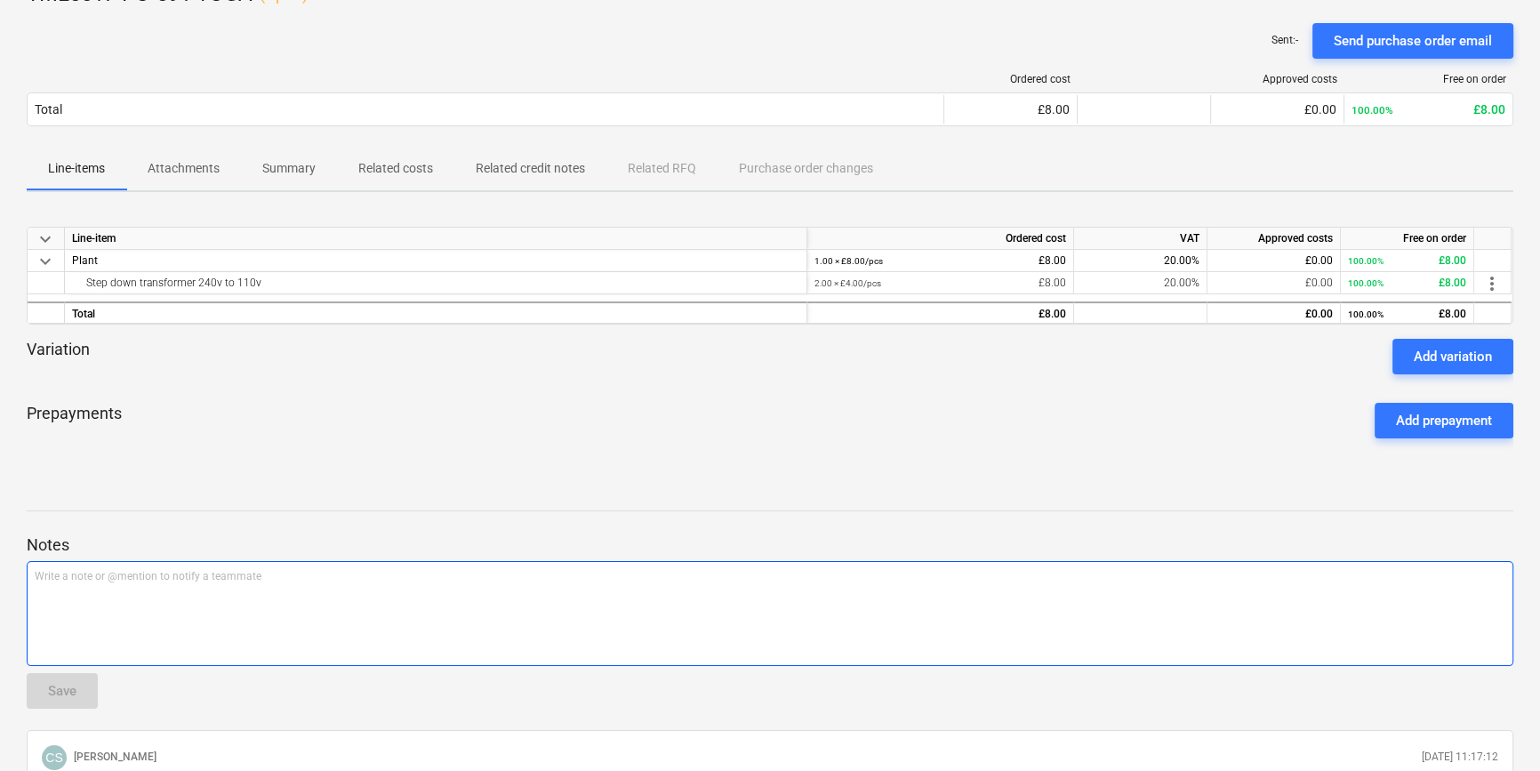
scroll to position [115, 0]
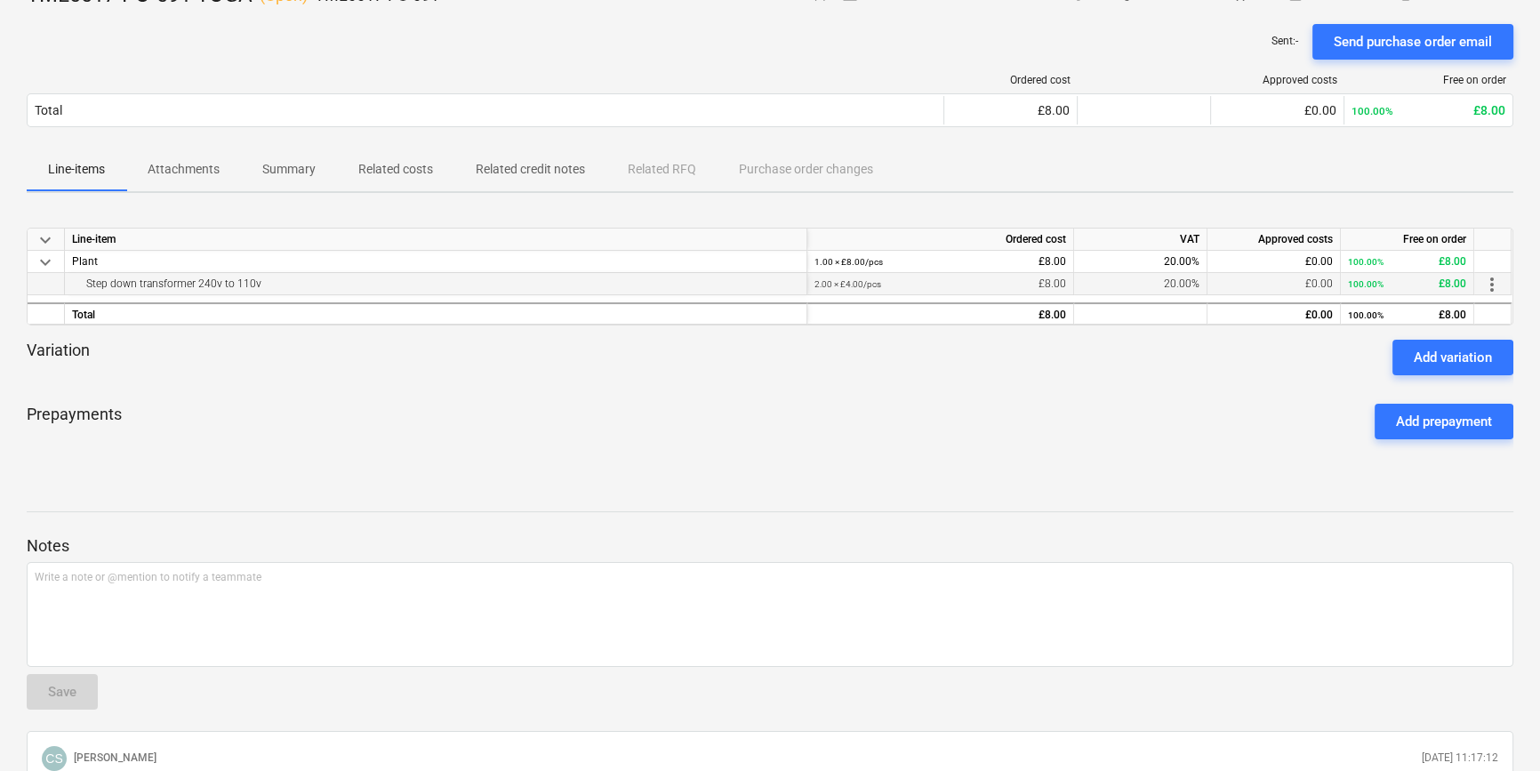
drag, startPoint x: 269, startPoint y: 282, endPoint x: 251, endPoint y: 285, distance: 18.9
click at [251, 285] on div "Step down transformer 240v to 110v" at bounding box center [436, 283] width 728 height 21
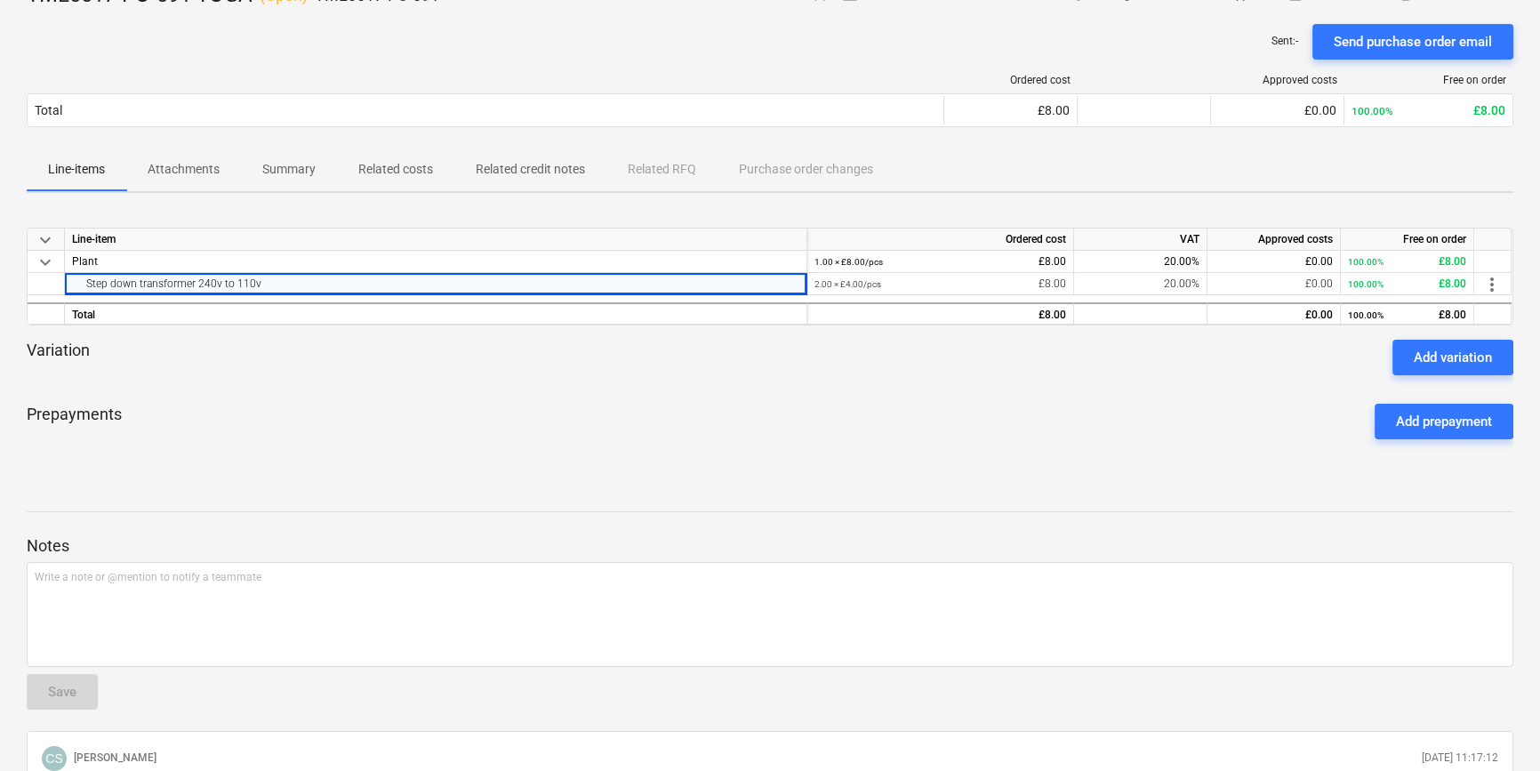
drag, startPoint x: 251, startPoint y: 285, endPoint x: 258, endPoint y: 354, distance: 69.7
click at [231, 405] on div "Prepayments Add prepayment" at bounding box center [770, 422] width 1487 height 64
drag, startPoint x: 261, startPoint y: 282, endPoint x: 74, endPoint y: 286, distance: 187.7
click at [74, 286] on div "Step down transformer 240v to 110v" at bounding box center [436, 283] width 728 height 21
copy div "Step down transformer 240v to 110v"
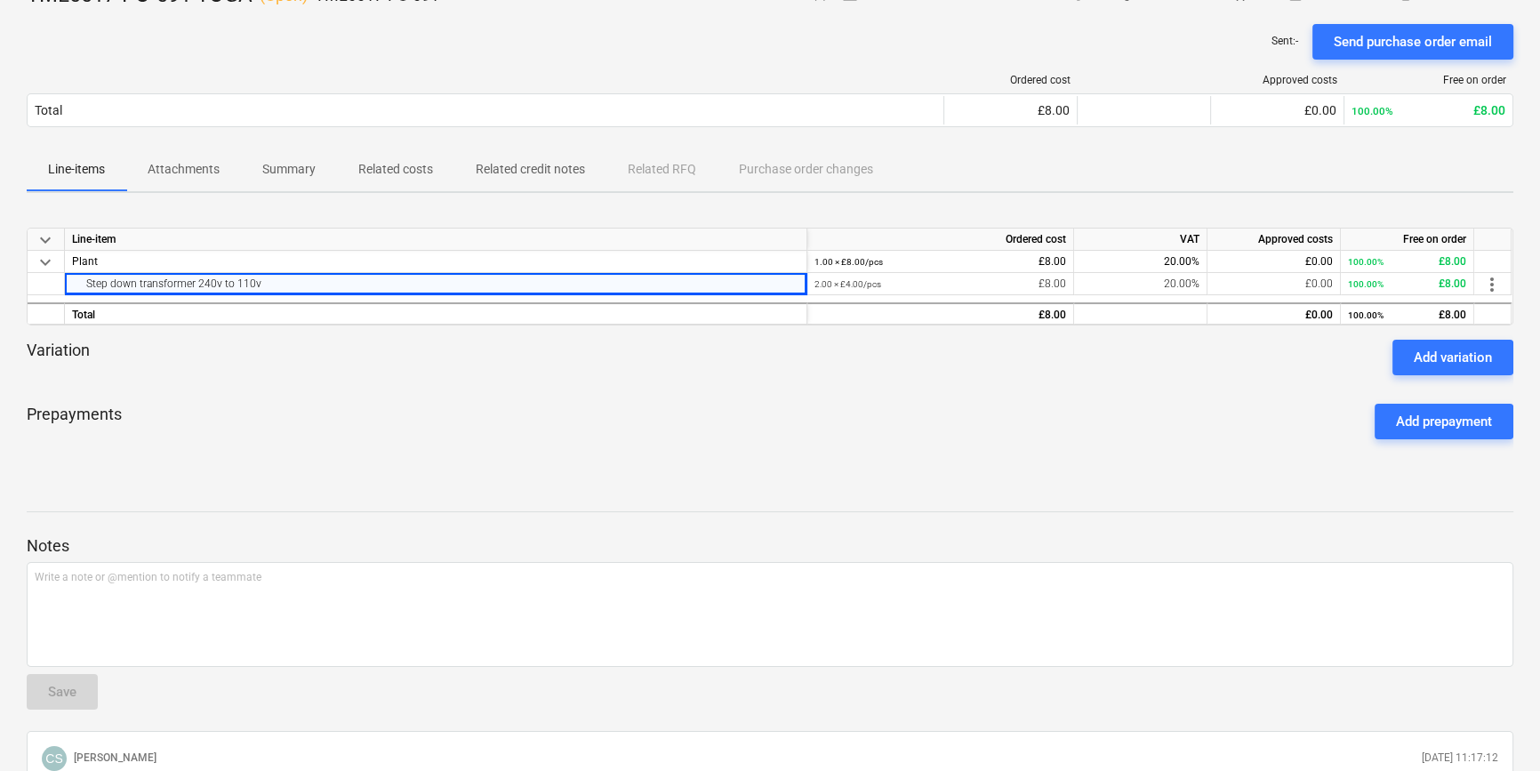
click at [338, 480] on div "TML0017-PO-091 TOGA ( Open ) TML0017-PO-091 notes Notes (1) business View subco…" at bounding box center [770, 450] width 1540 height 967
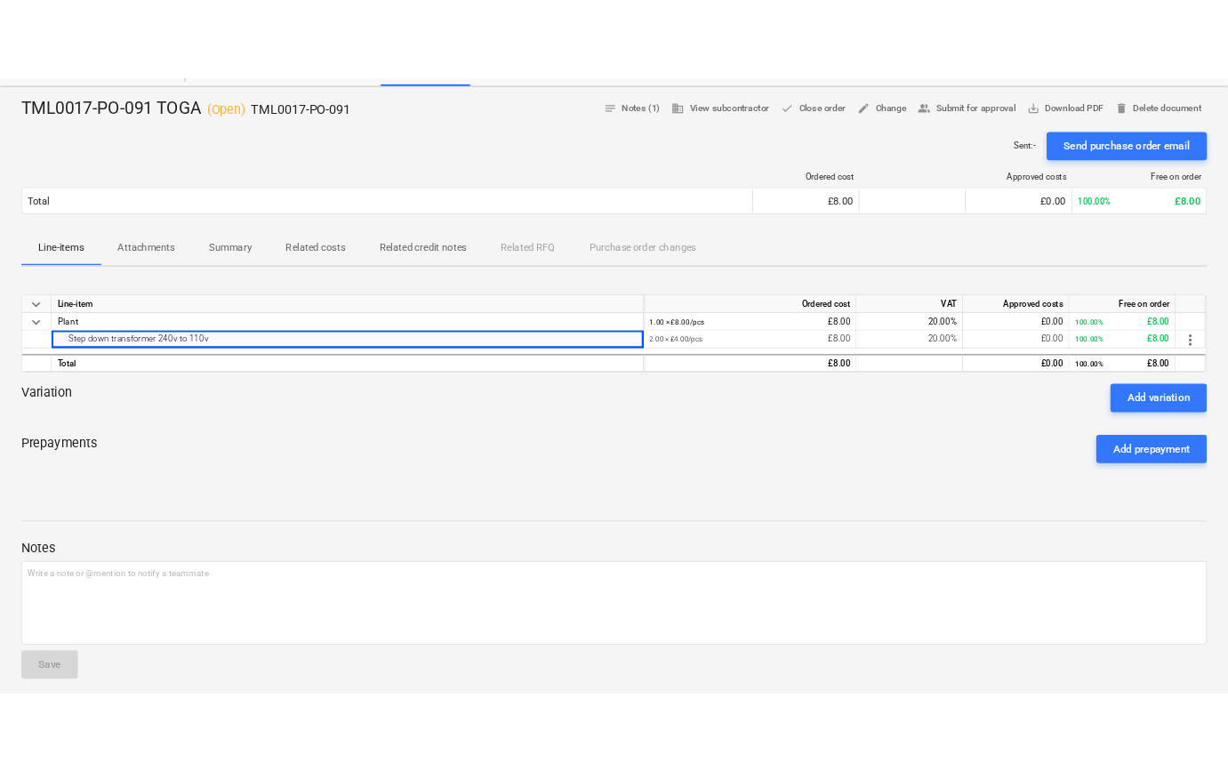
scroll to position [0, 0]
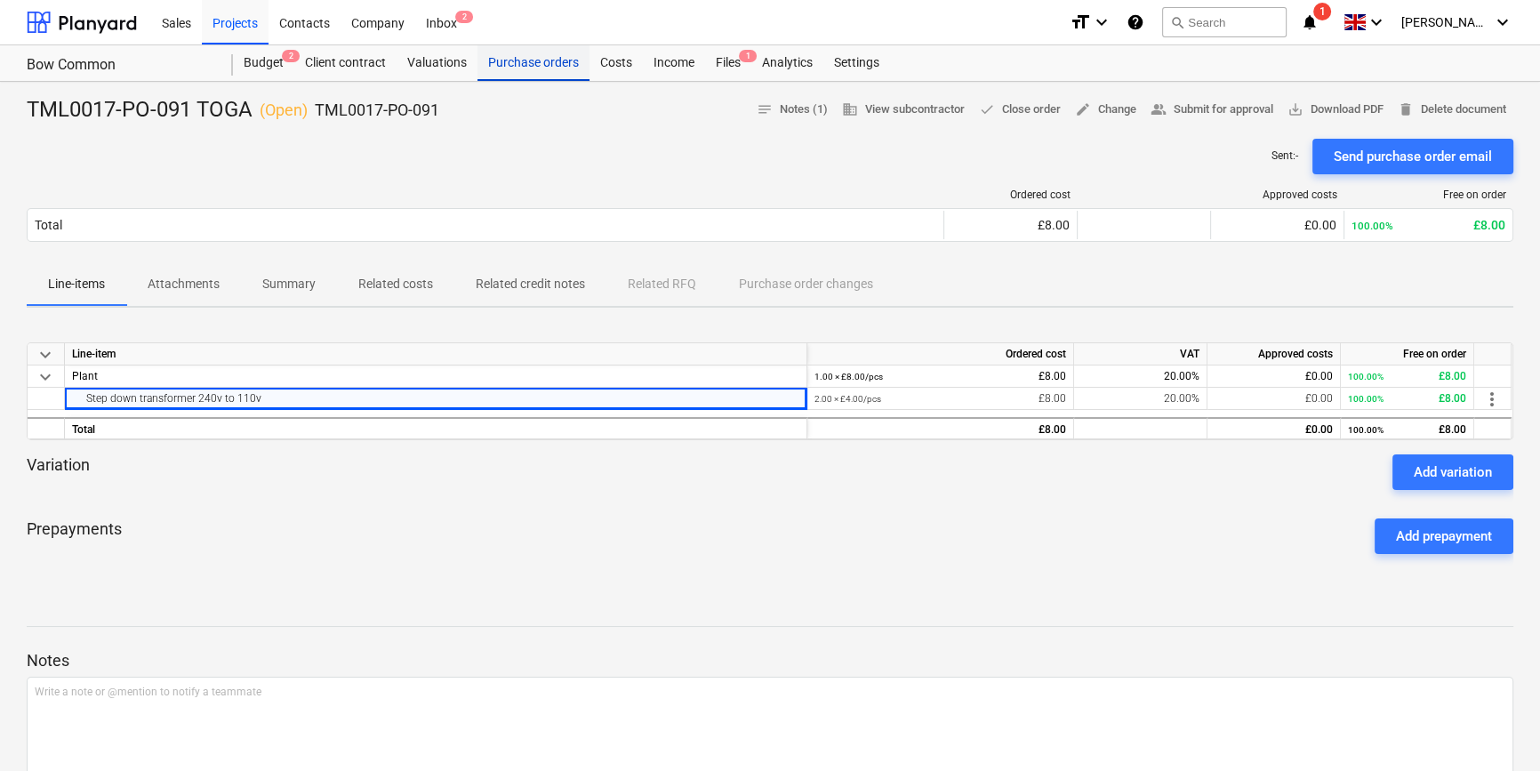
click at [519, 63] on div "Purchase orders" at bounding box center [534, 63] width 112 height 36
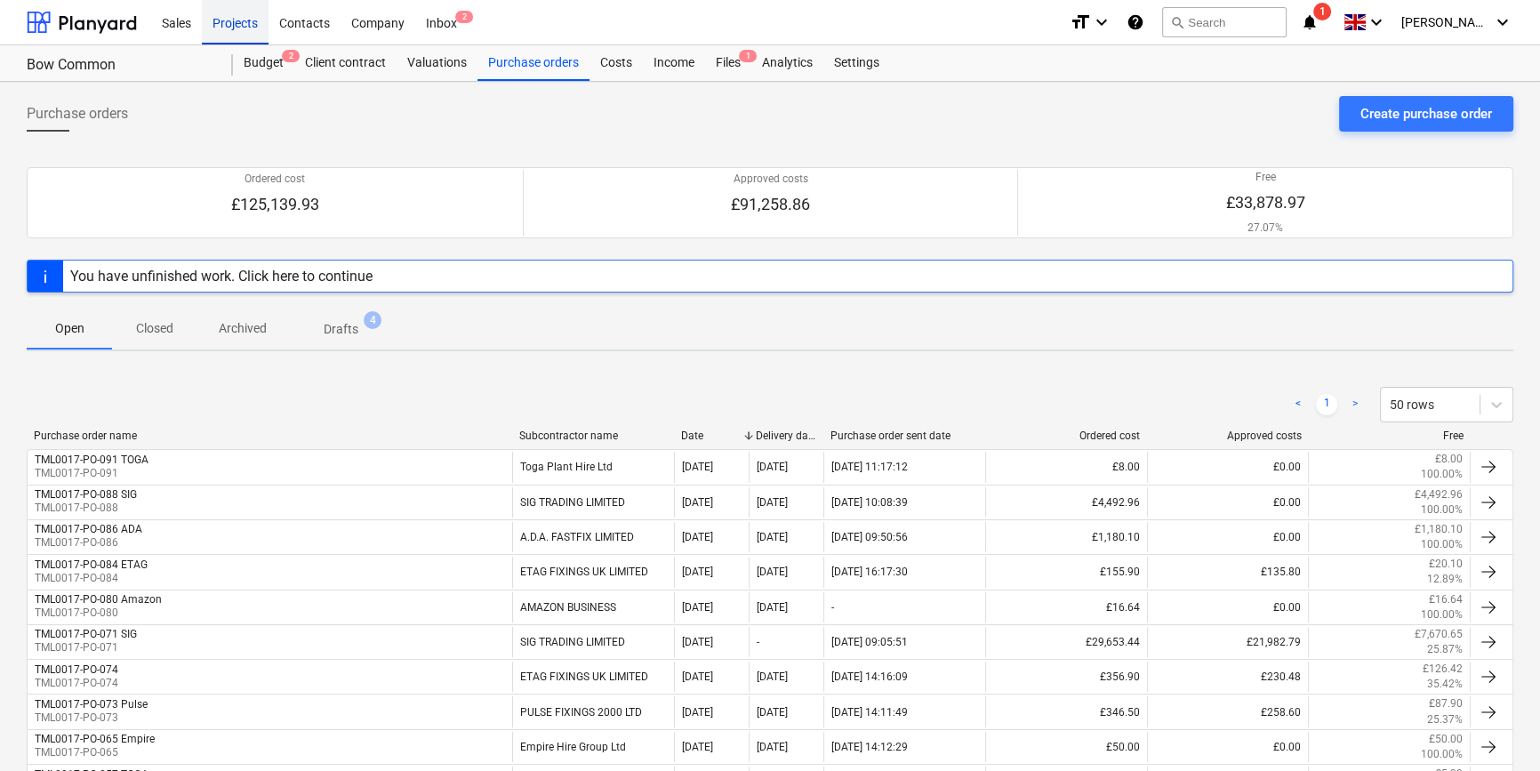
click at [223, 26] on div "Projects" at bounding box center [235, 21] width 67 height 45
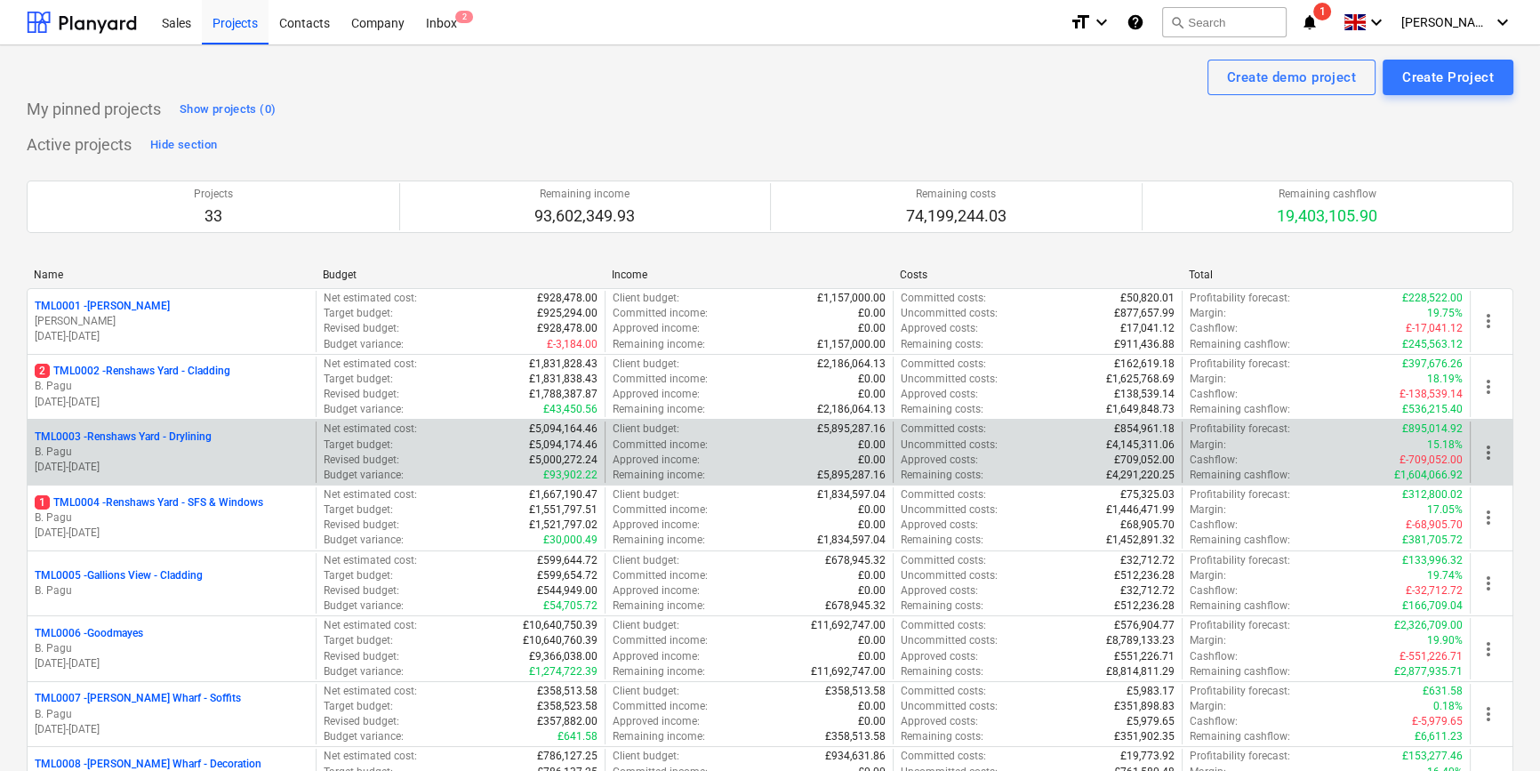
click at [137, 446] on p "B. Pagu" at bounding box center [172, 452] width 274 height 15
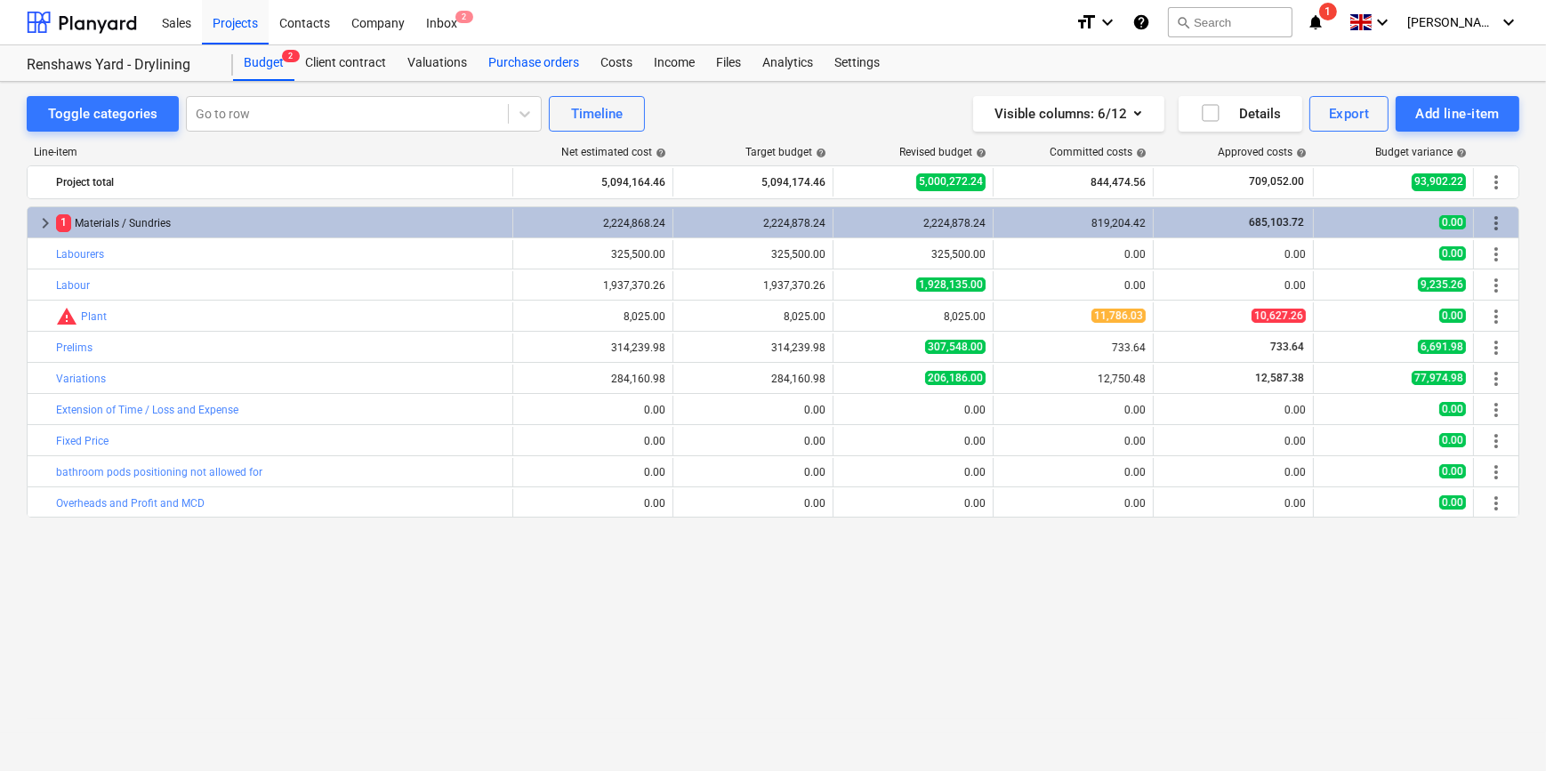
click at [511, 62] on div "Purchase orders" at bounding box center [534, 63] width 112 height 36
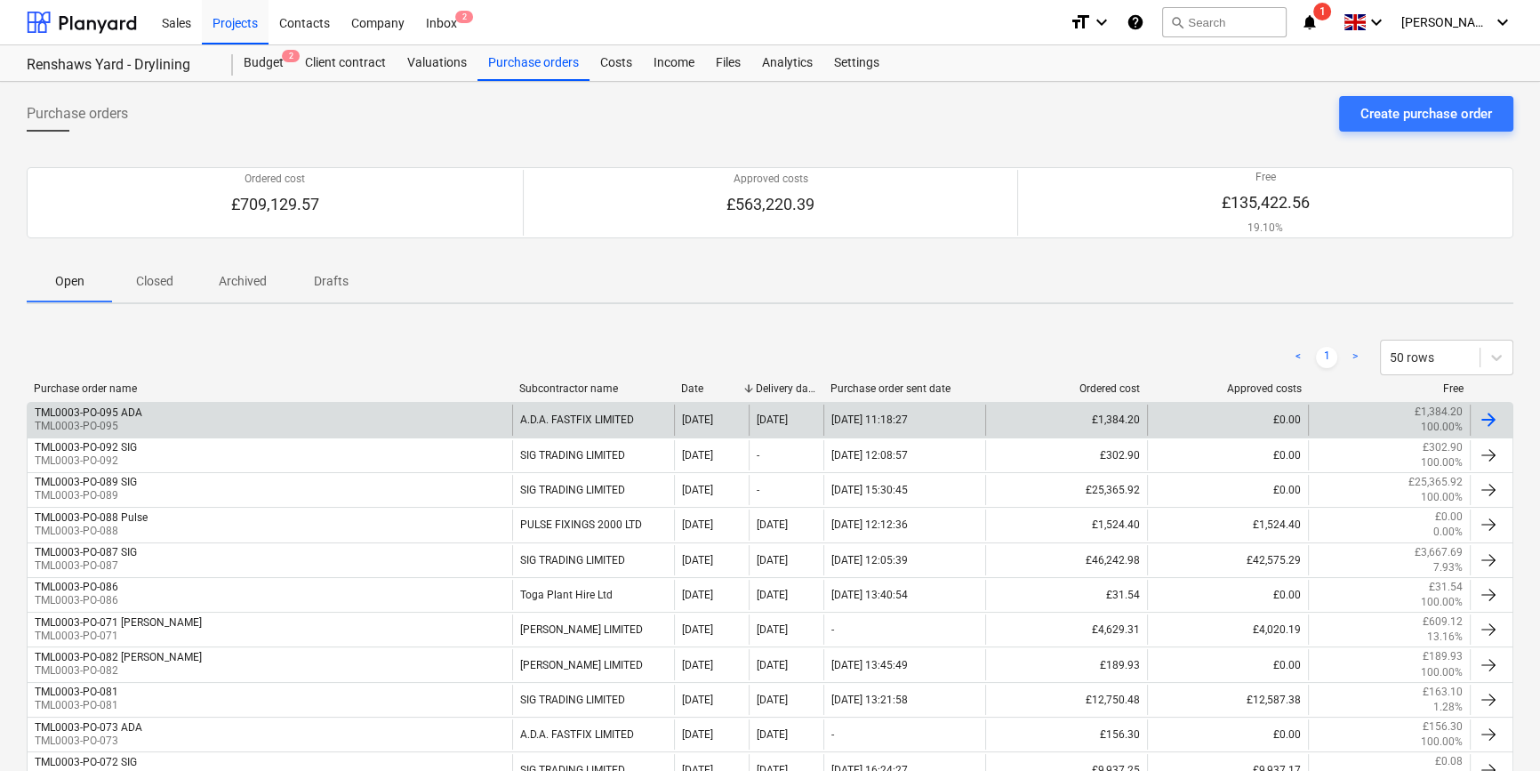
click at [430, 417] on div "TML0003-PO-095 ADA TML0003-PO-095" at bounding box center [270, 420] width 485 height 30
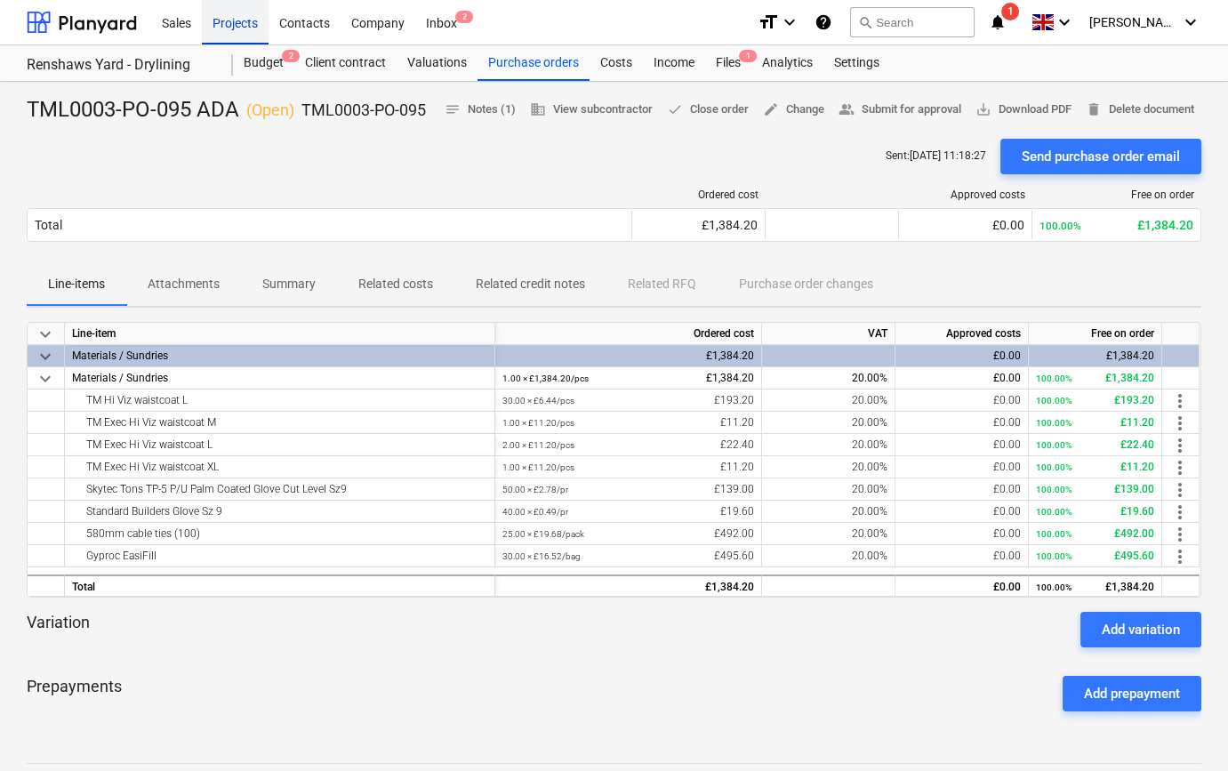
click at [240, 23] on div "Projects" at bounding box center [235, 21] width 67 height 45
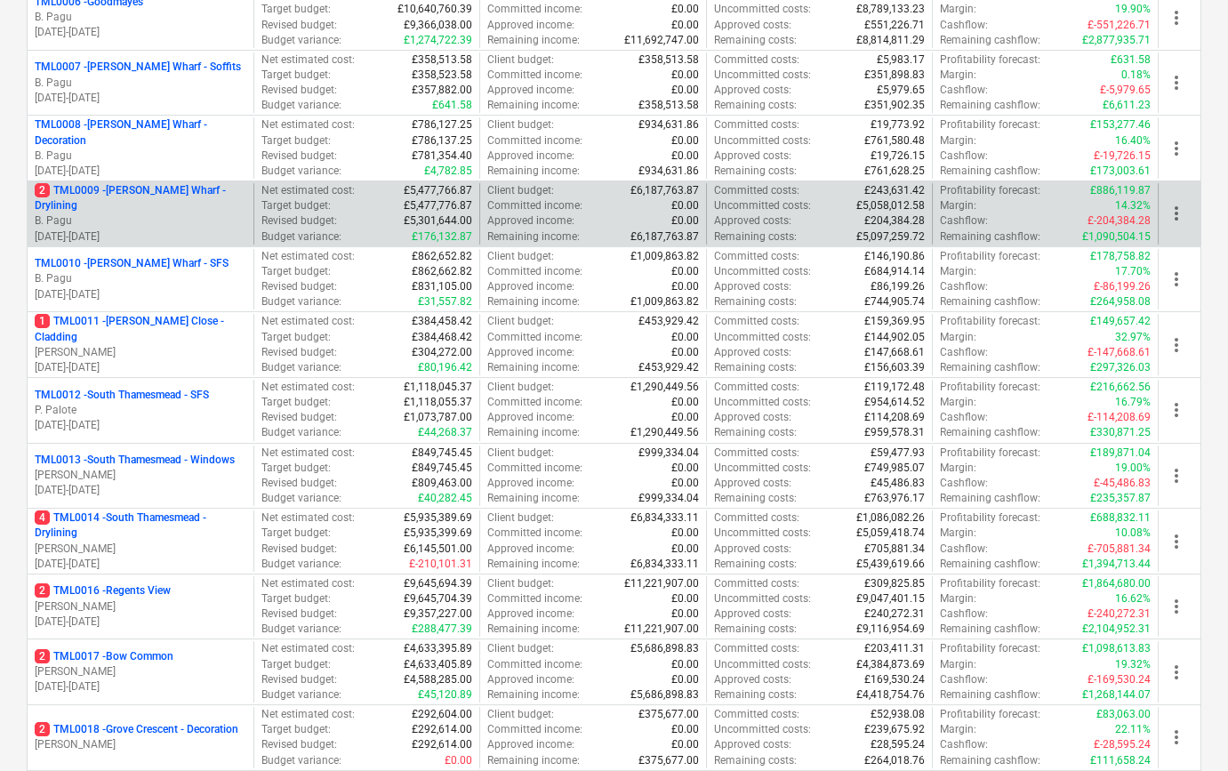
scroll to position [889, 0]
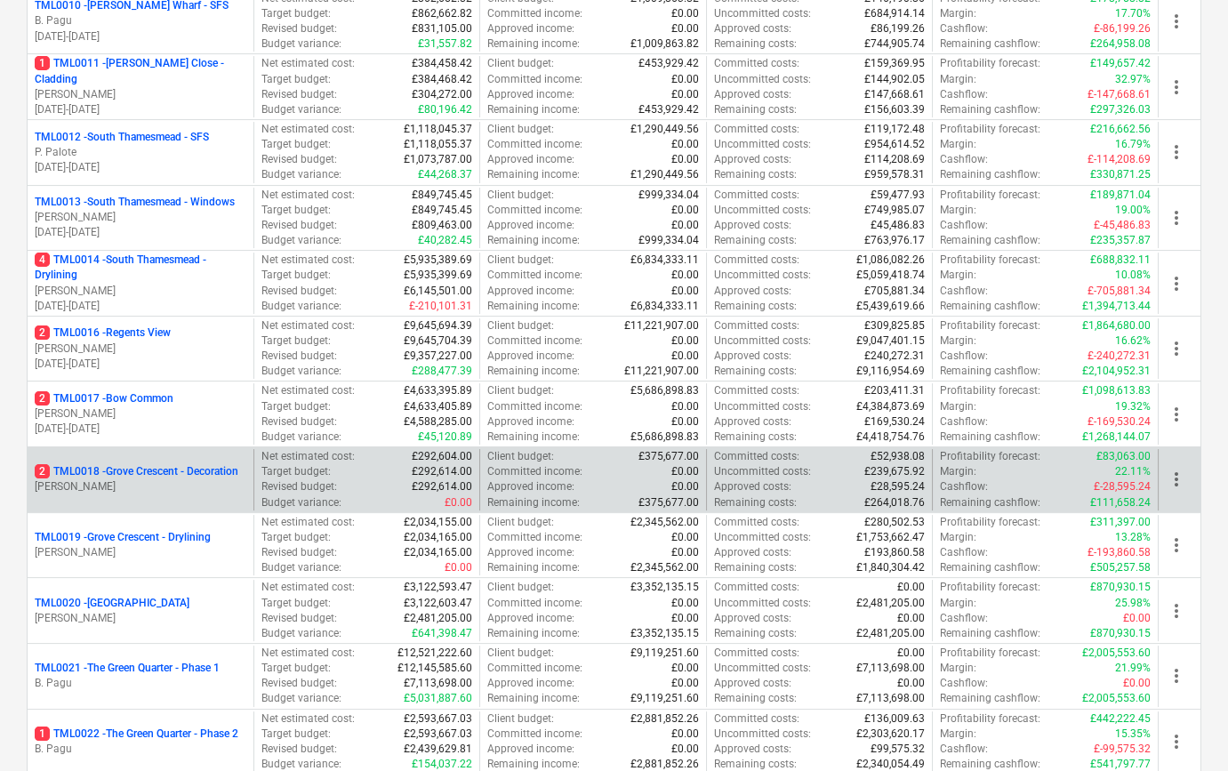
click at [196, 486] on p "[PERSON_NAME]" at bounding box center [141, 486] width 212 height 15
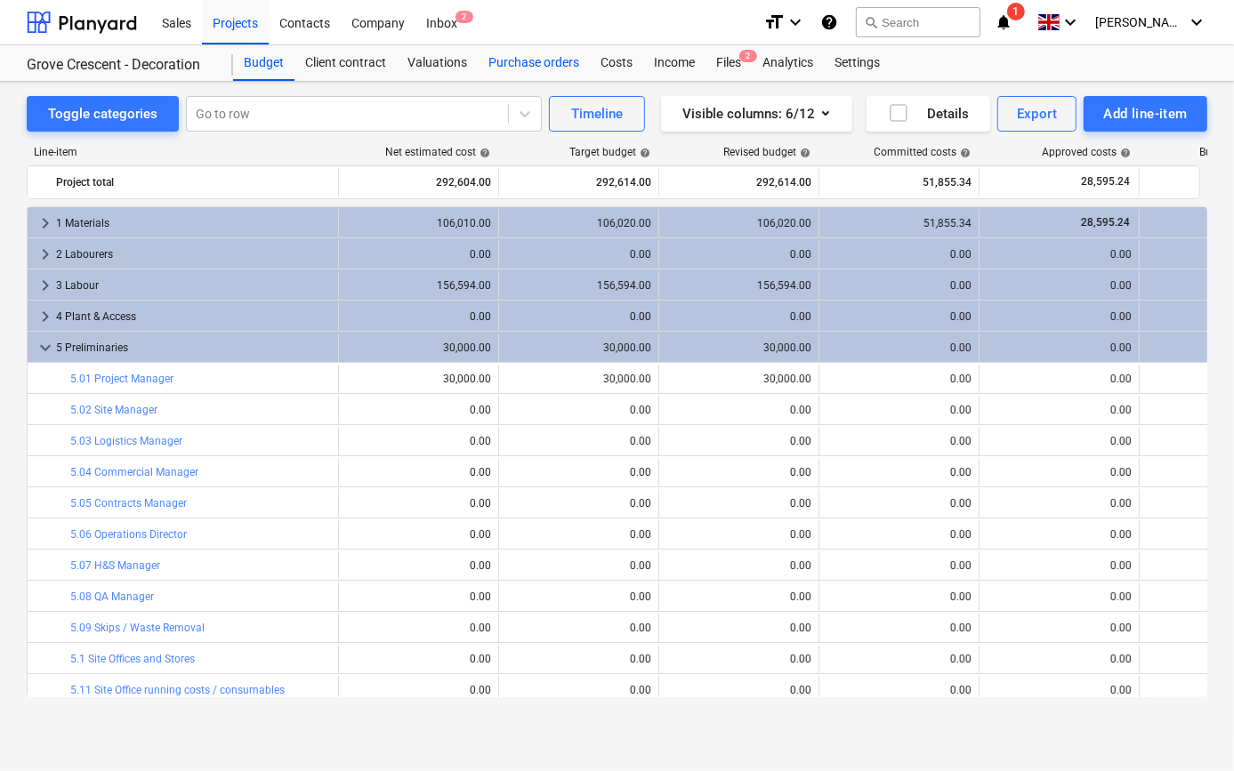
click at [525, 65] on div "Purchase orders" at bounding box center [534, 63] width 112 height 36
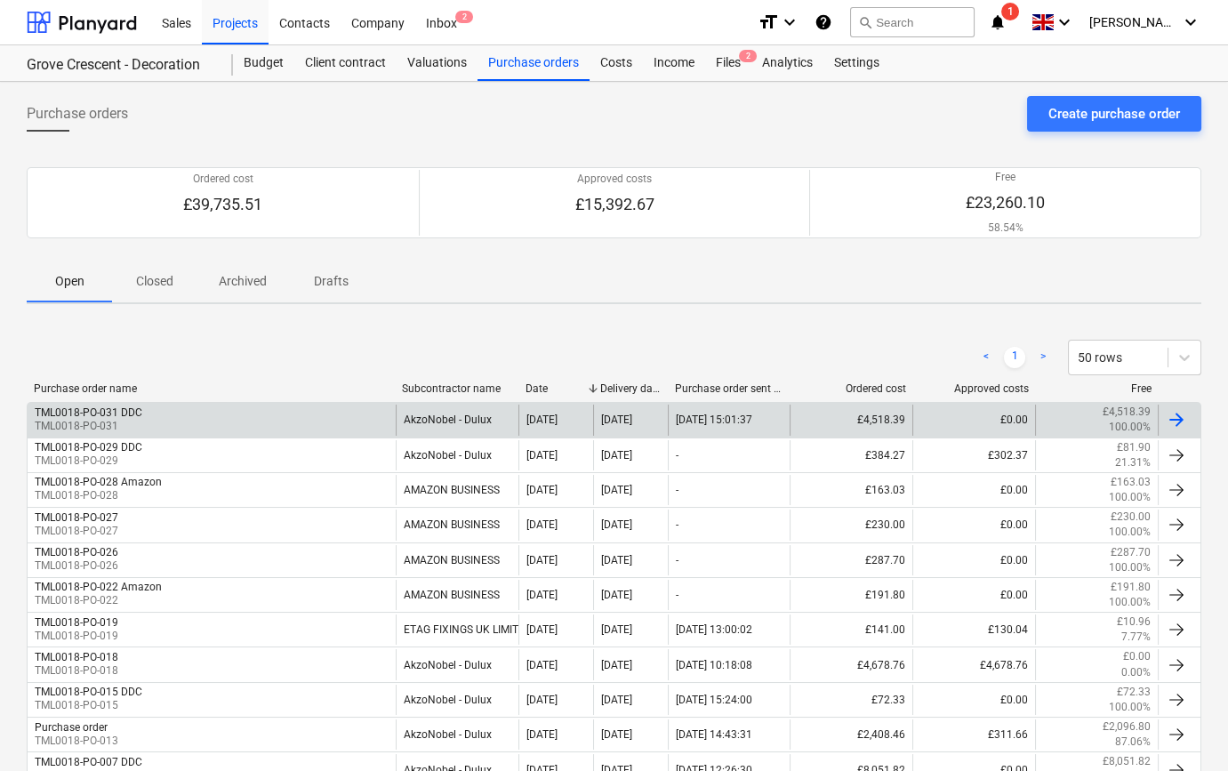
click at [277, 422] on div "TML0018-PO-031 DDC TML0018-PO-031" at bounding box center [212, 420] width 368 height 30
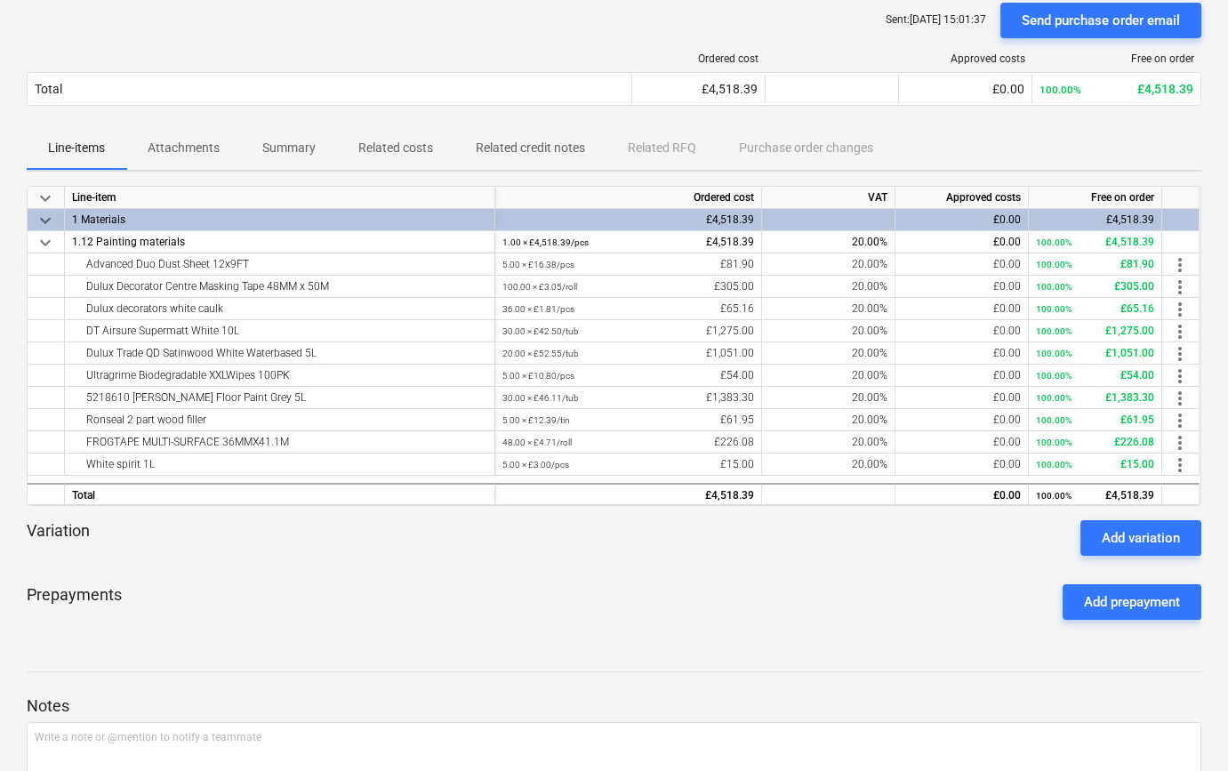
scroll to position [161, 0]
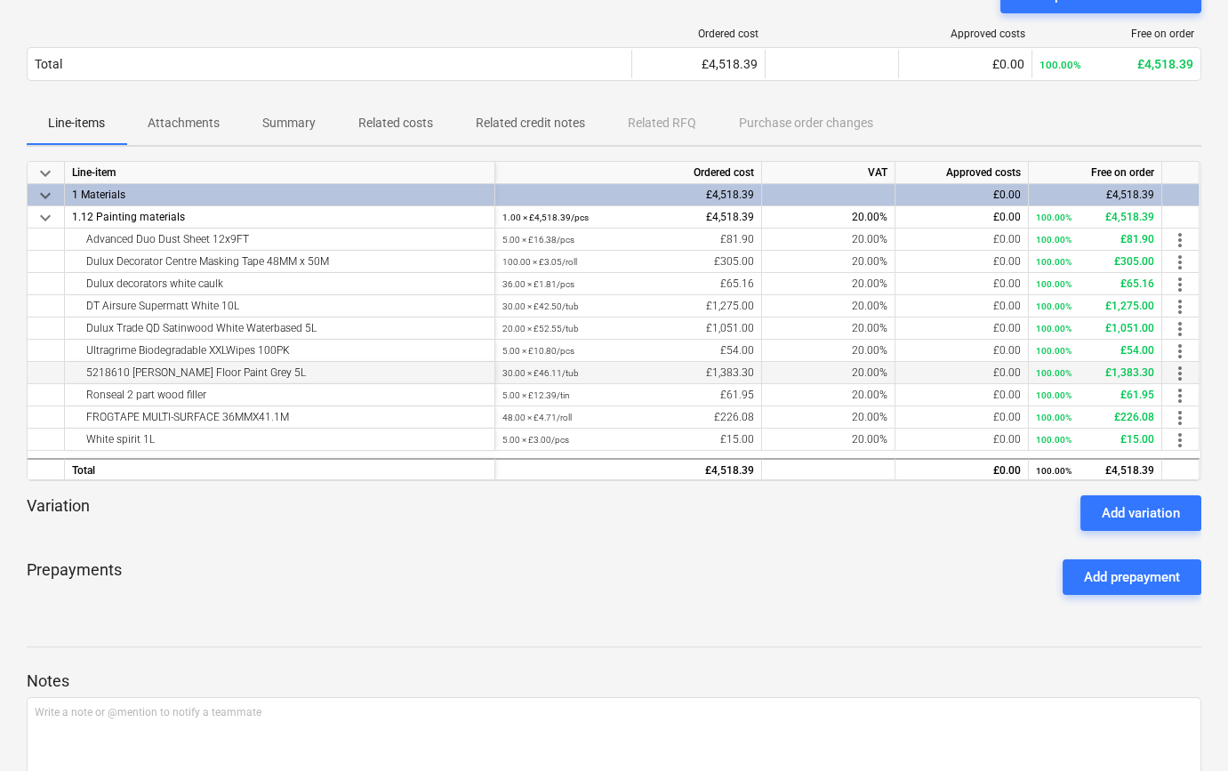
click at [285, 383] on div "5218610 Armstead TR Floor Paint Grey 5L" at bounding box center [279, 372] width 415 height 21
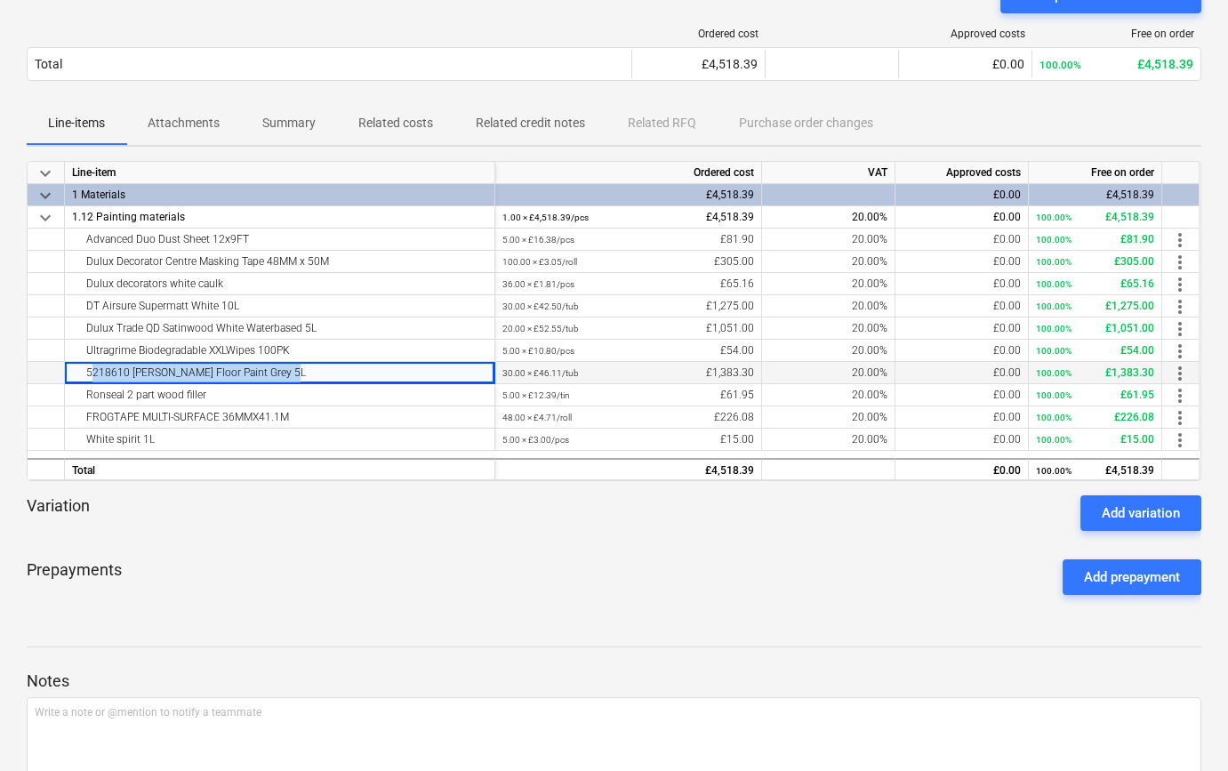
drag, startPoint x: 287, startPoint y: 400, endPoint x: 80, endPoint y: 399, distance: 207.2
click at [80, 383] on div "5218610 Armstead TR Floor Paint Grey 5L" at bounding box center [279, 372] width 415 height 21
copy div "5218610 Armstead TR Floor Paint Grey 5L"
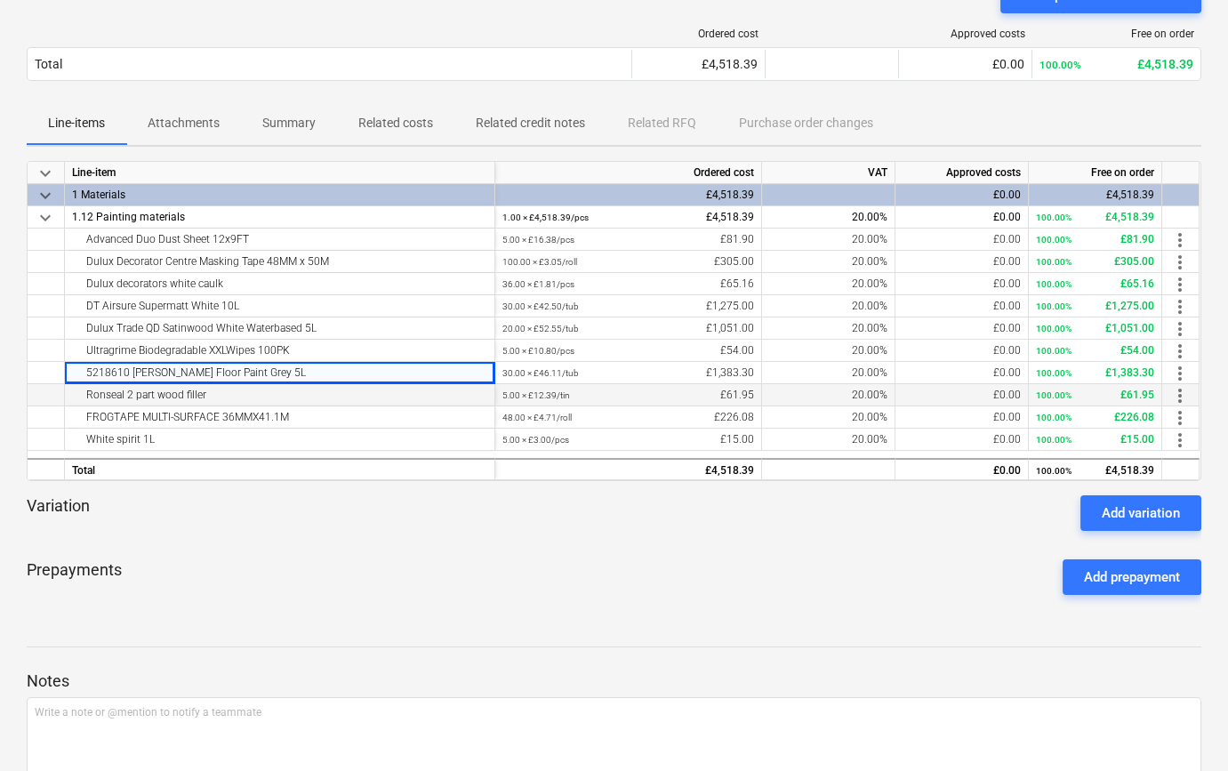
click at [218, 406] on div "Ronseal 2 part wood filler" at bounding box center [279, 394] width 415 height 21
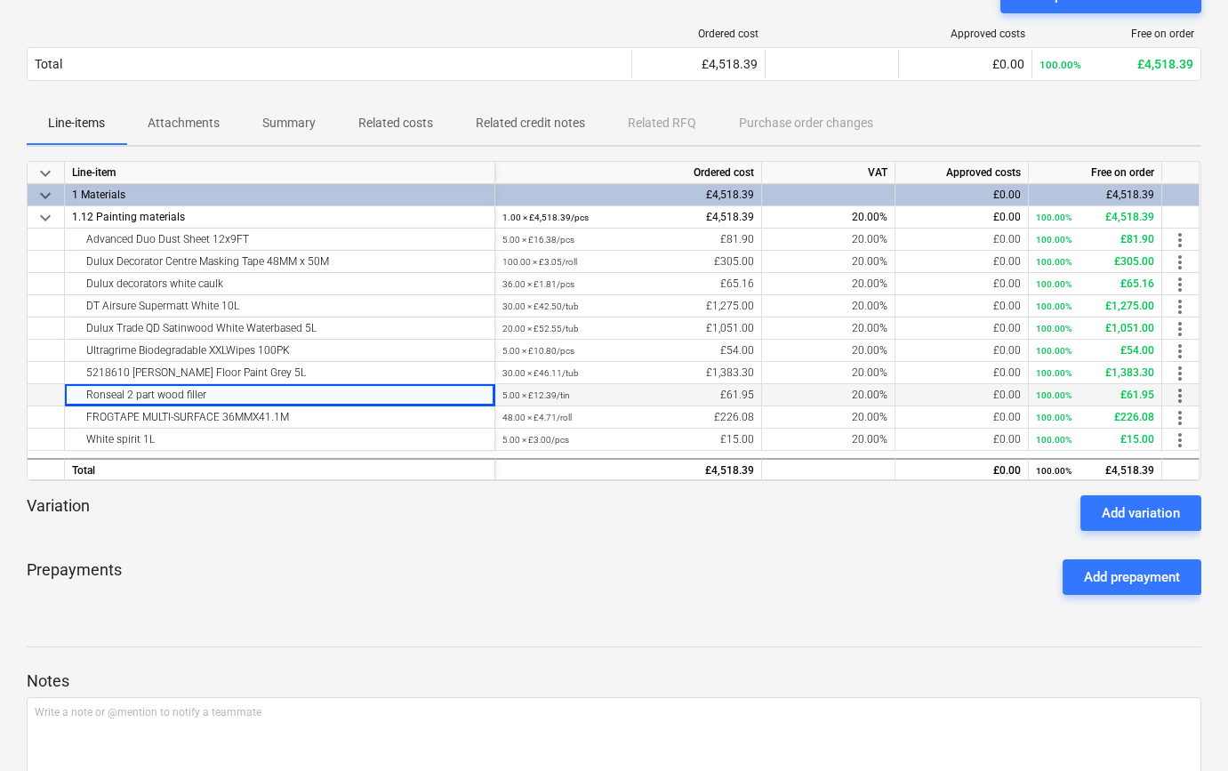
drag, startPoint x: 214, startPoint y: 421, endPoint x: 80, endPoint y: 421, distance: 134.3
click at [80, 406] on div "Ronseal 2 part wood filler" at bounding box center [279, 394] width 415 height 21
copy div "Ronseal 2 part wood filler"
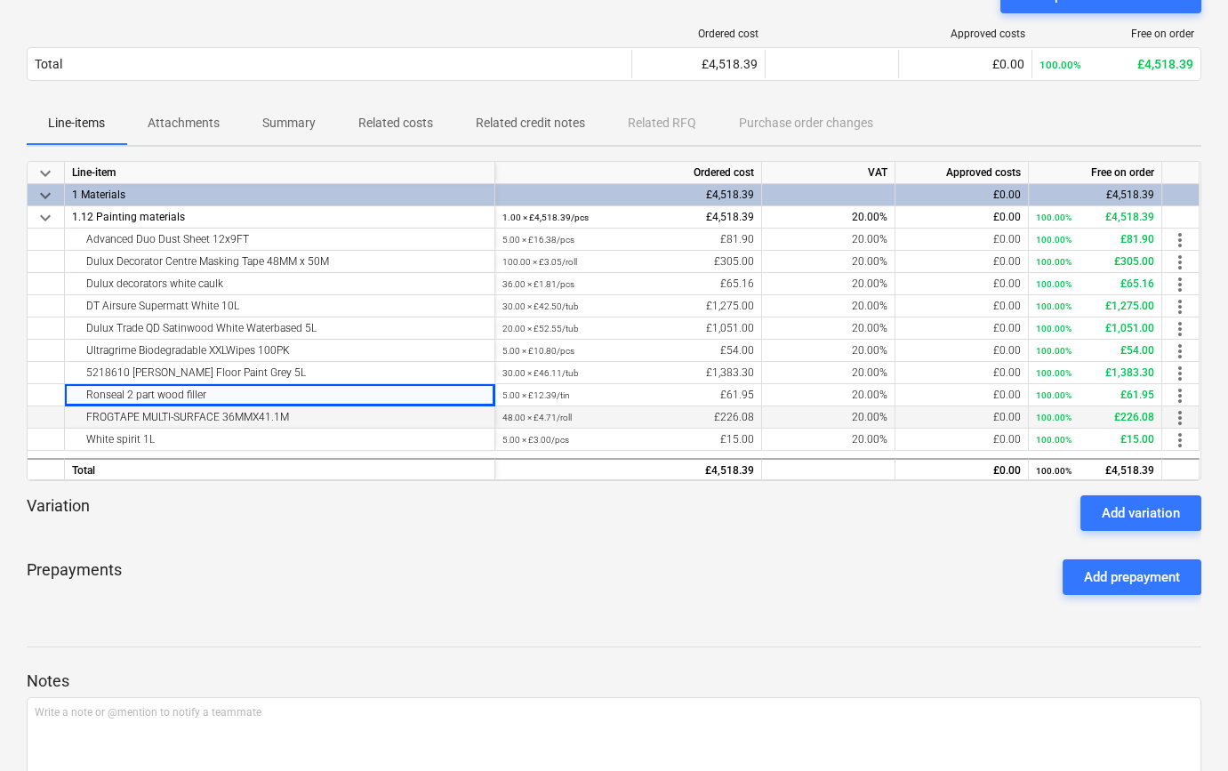
click at [326, 428] on div "FROGTAPE MULTI-SURFACE 36MMX41.1M" at bounding box center [279, 416] width 415 height 21
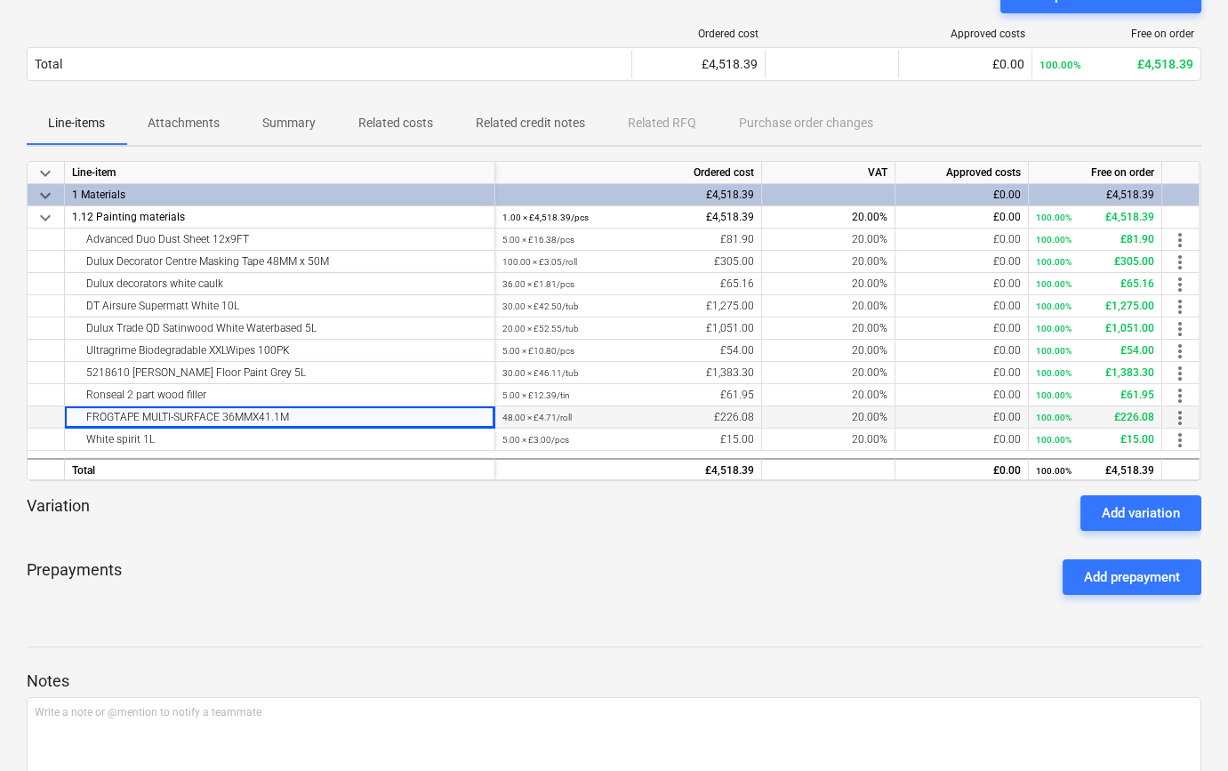
drag, startPoint x: 313, startPoint y: 443, endPoint x: 68, endPoint y: 438, distance: 245.5
click at [68, 429] on div "FROGTAPE MULTI-SURFACE 36MMX41.1M" at bounding box center [280, 417] width 430 height 22
click at [412, 609] on div "Prepayments Add prepayment" at bounding box center [614, 577] width 1175 height 64
